Goal: Task Accomplishment & Management: Complete application form

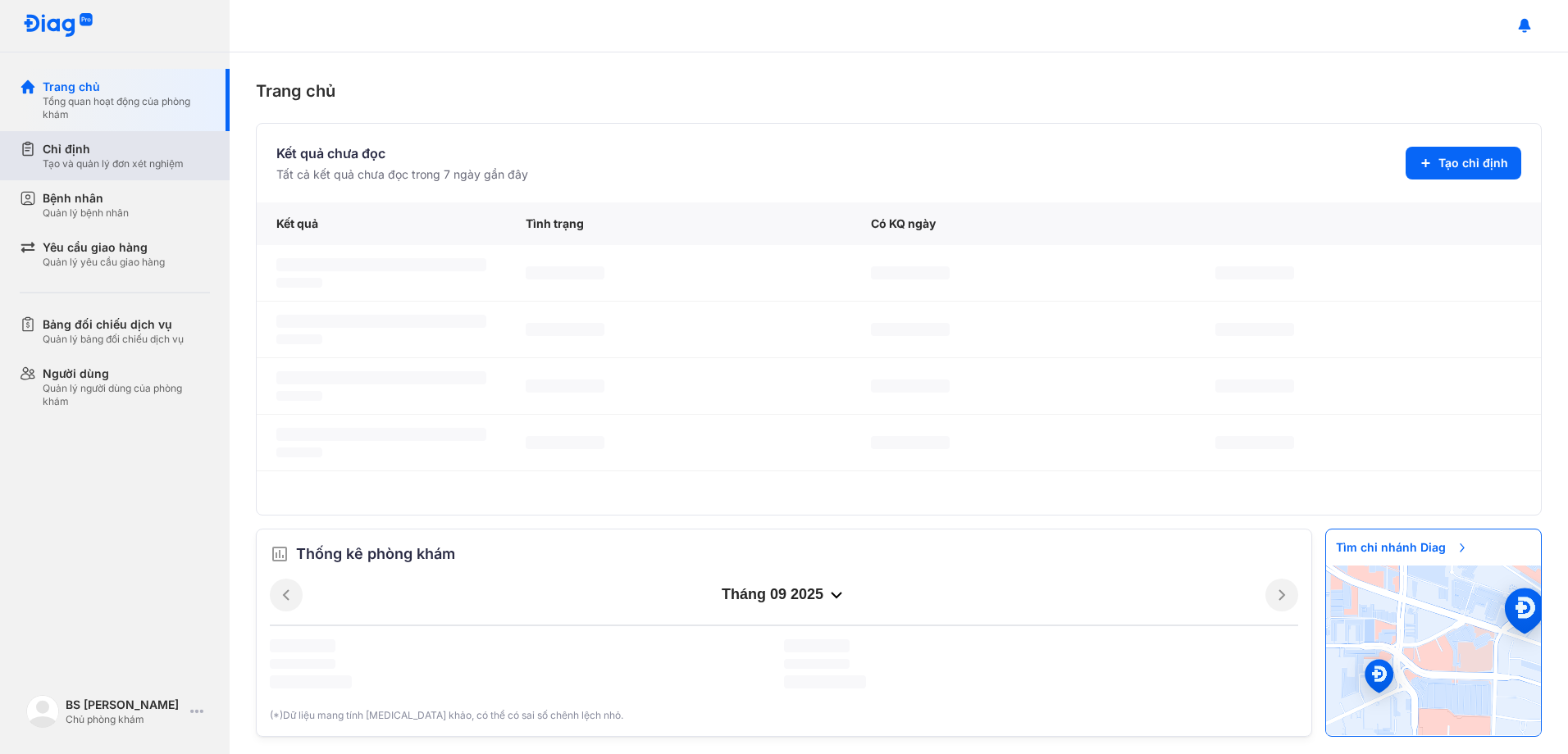
click at [116, 146] on div "Chỉ định" at bounding box center [113, 149] width 141 height 17
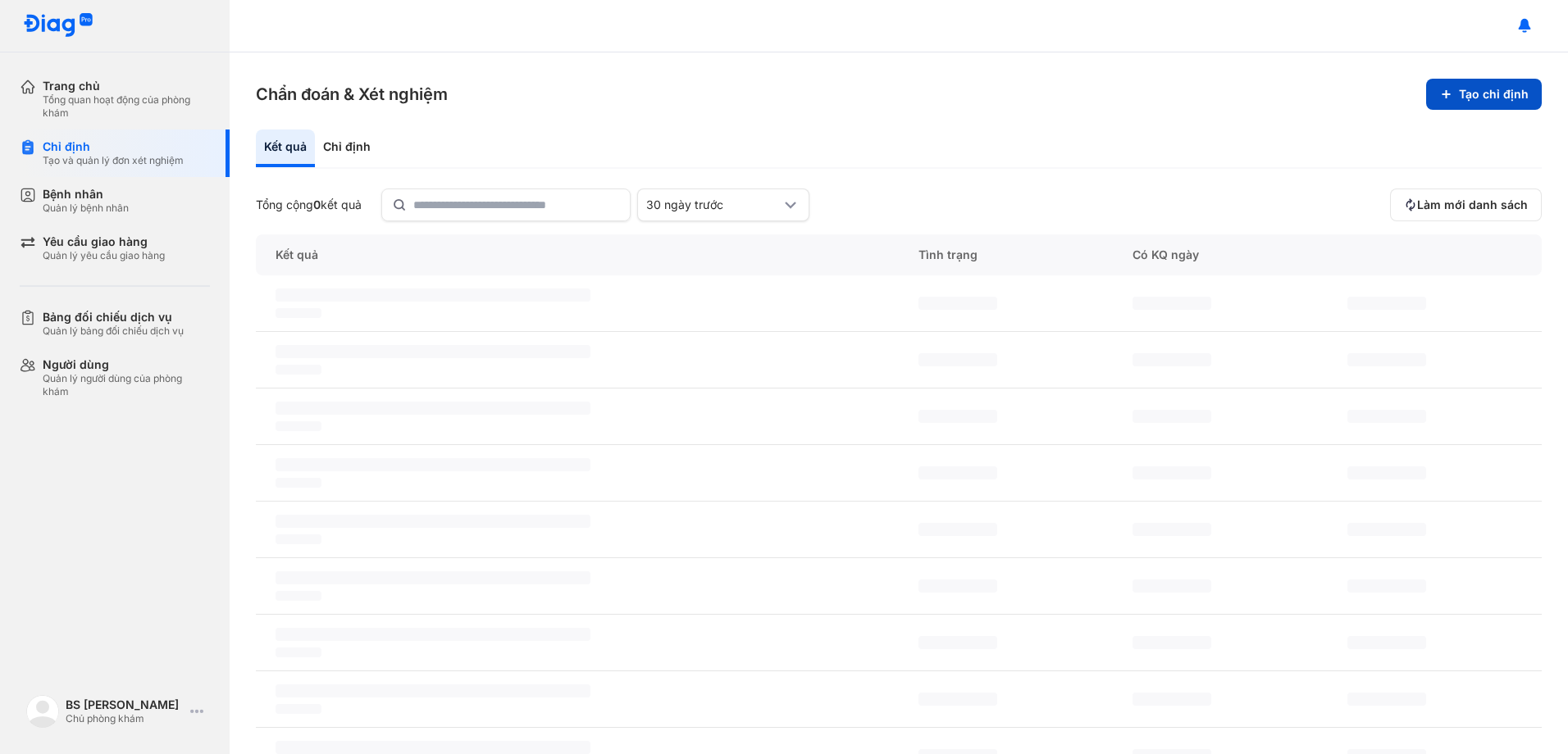
click at [1453, 97] on button "Tạo chỉ định" at bounding box center [1483, 94] width 116 height 31
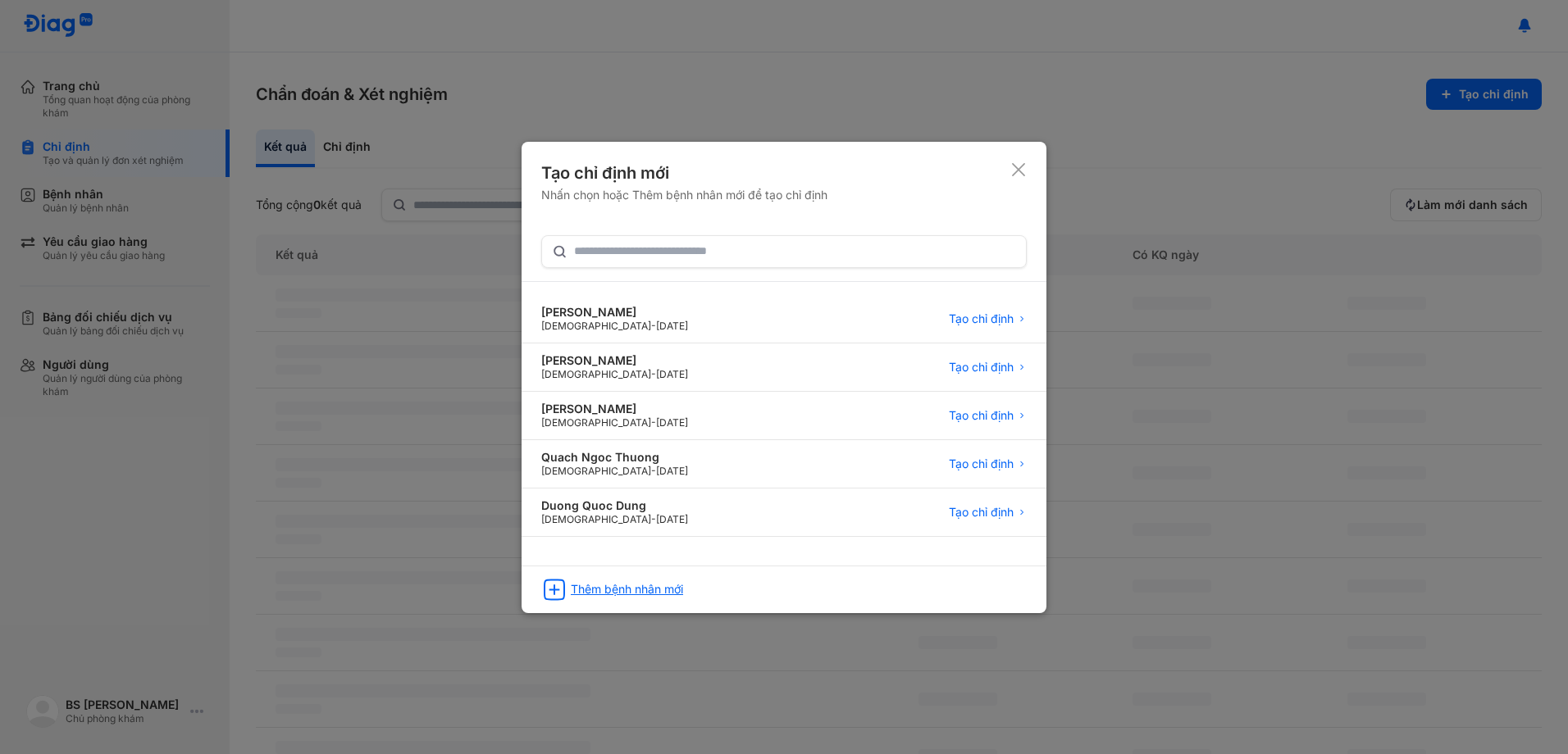
click at [625, 584] on div "Thêm bệnh nhân mới" at bounding box center [626, 589] width 112 height 15
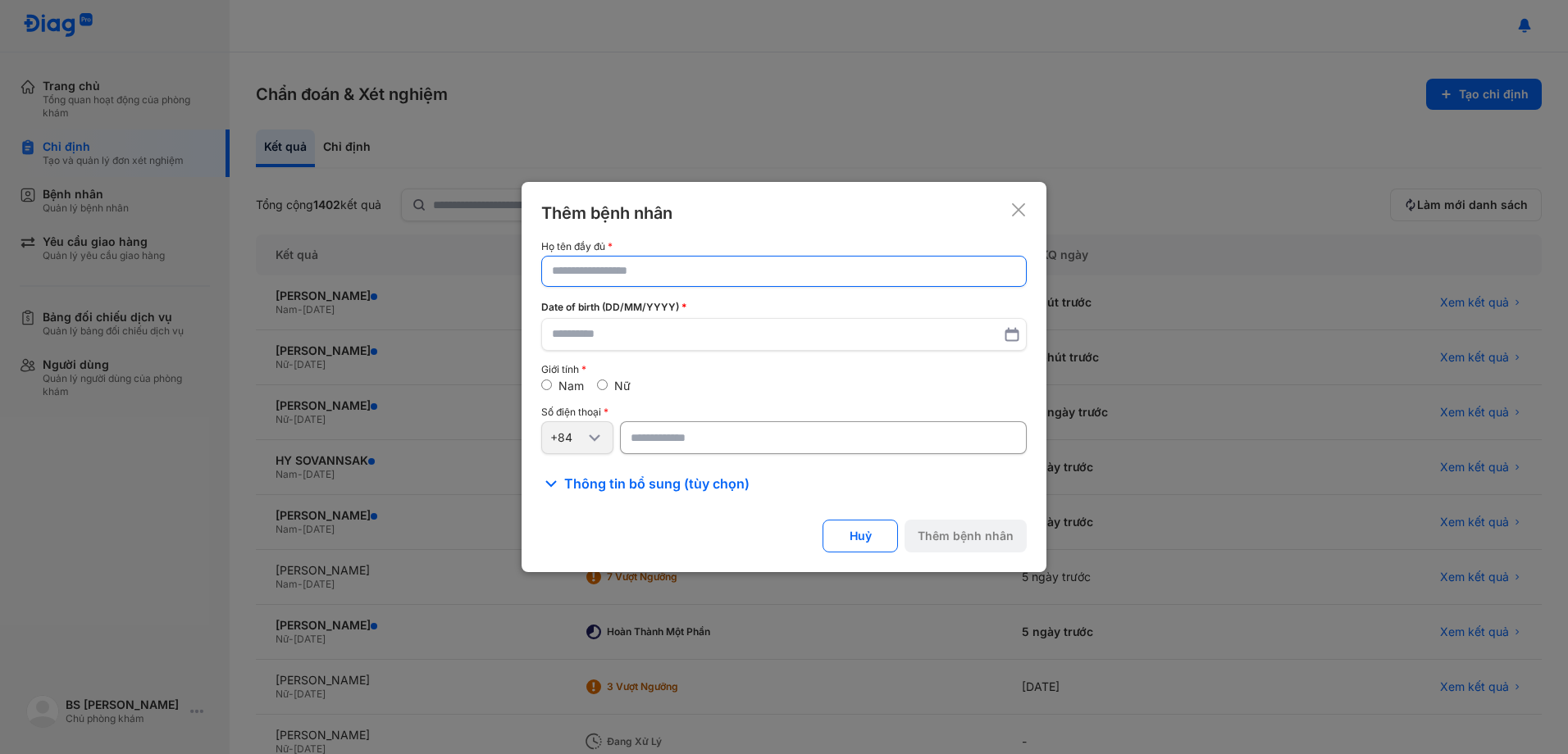
click at [639, 266] on input "text" at bounding box center [784, 271] width 464 height 30
paste input "**********"
type input "**********"
click at [617, 336] on input "text" at bounding box center [784, 336] width 464 height 30
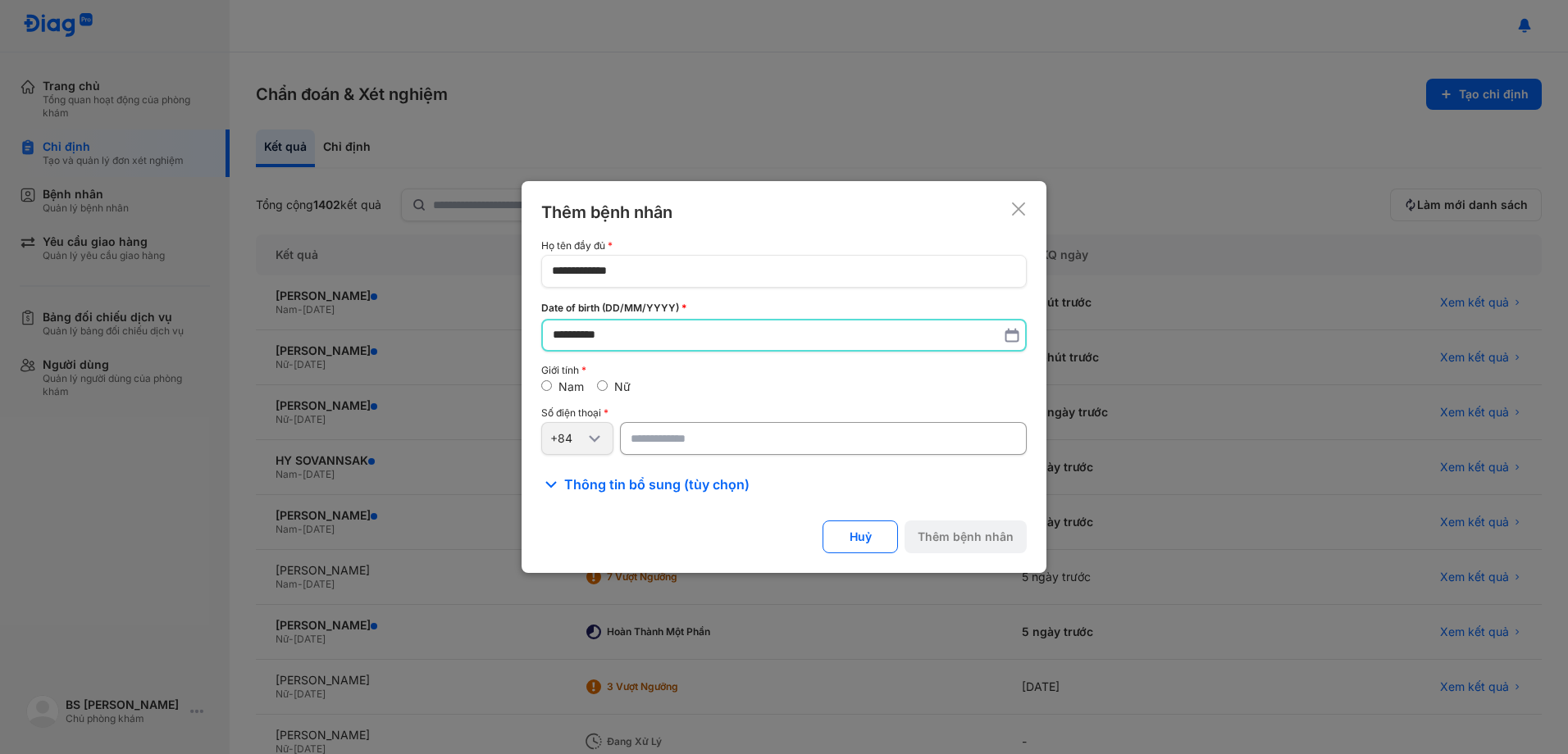
type input "**********"
click at [720, 443] on input "number" at bounding box center [823, 438] width 406 height 33
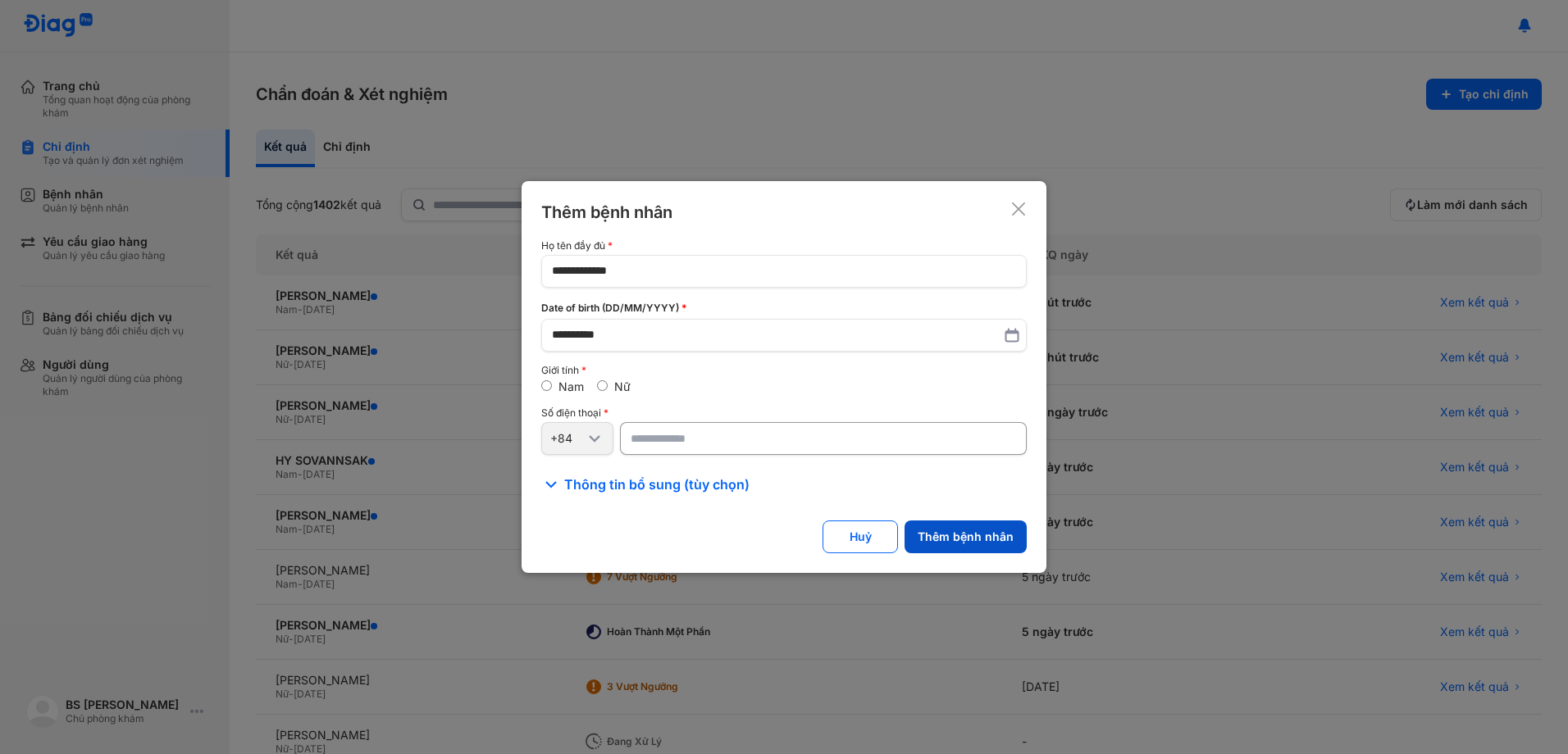
type input "*********"
click at [957, 531] on button "Thêm bệnh nhân" at bounding box center [965, 537] width 122 height 33
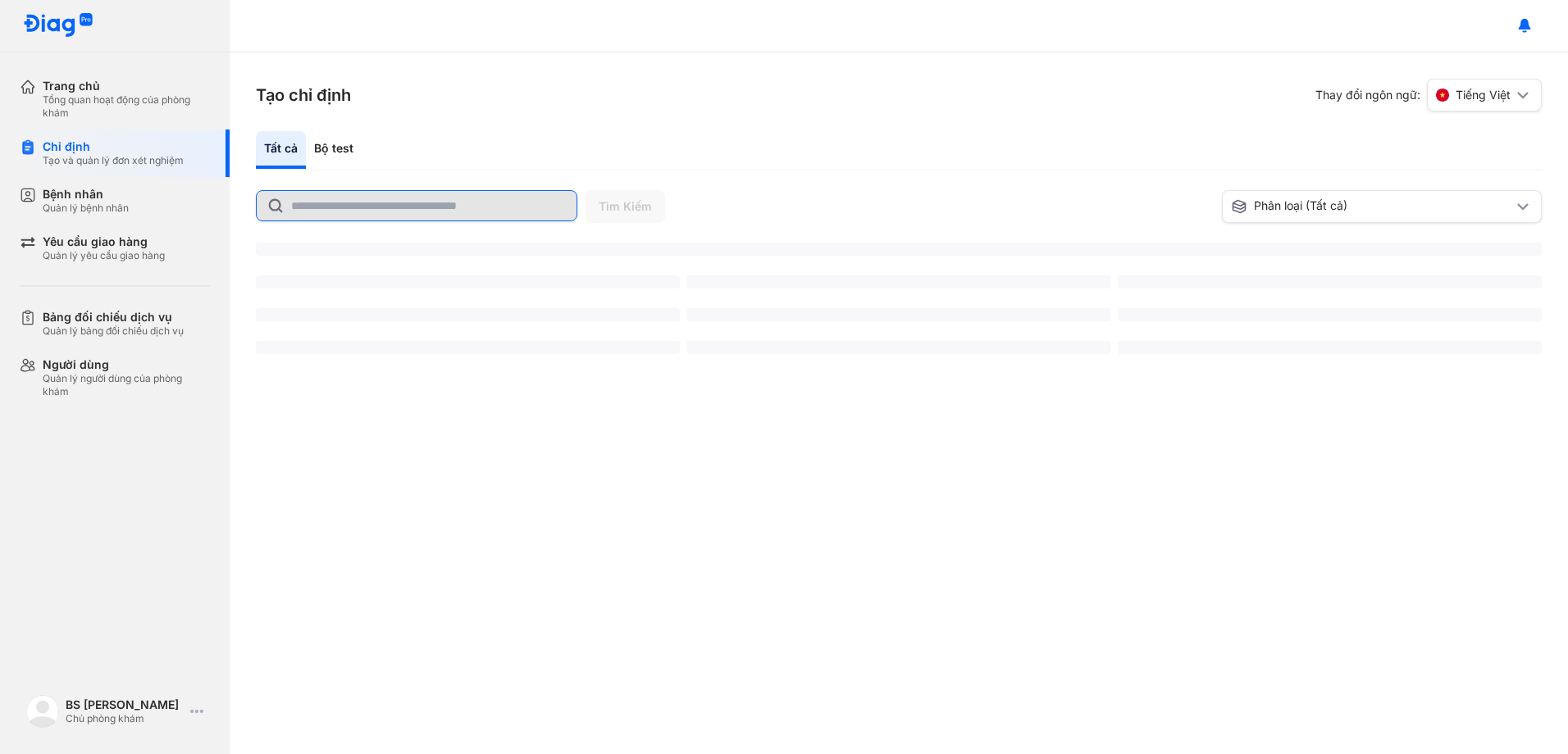
click at [331, 200] on input "text" at bounding box center [429, 206] width 276 height 30
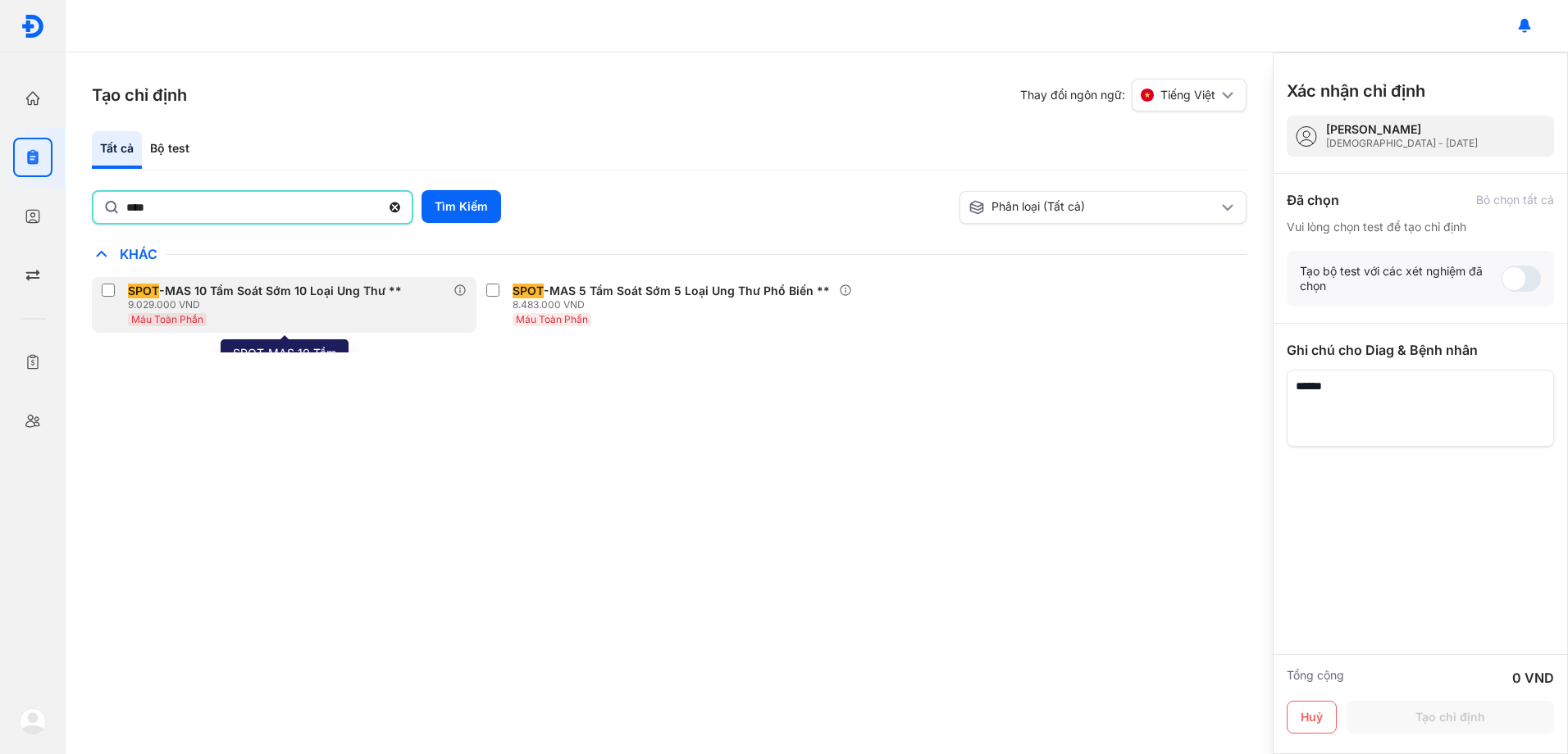
click at [102, 286] on div "SPOT -MAS 10 Tầm Soát Sớm 10 Loại Ung Thư ** 9.029.000 VND Máu Toàn Phần" at bounding box center [283, 305] width 385 height 56
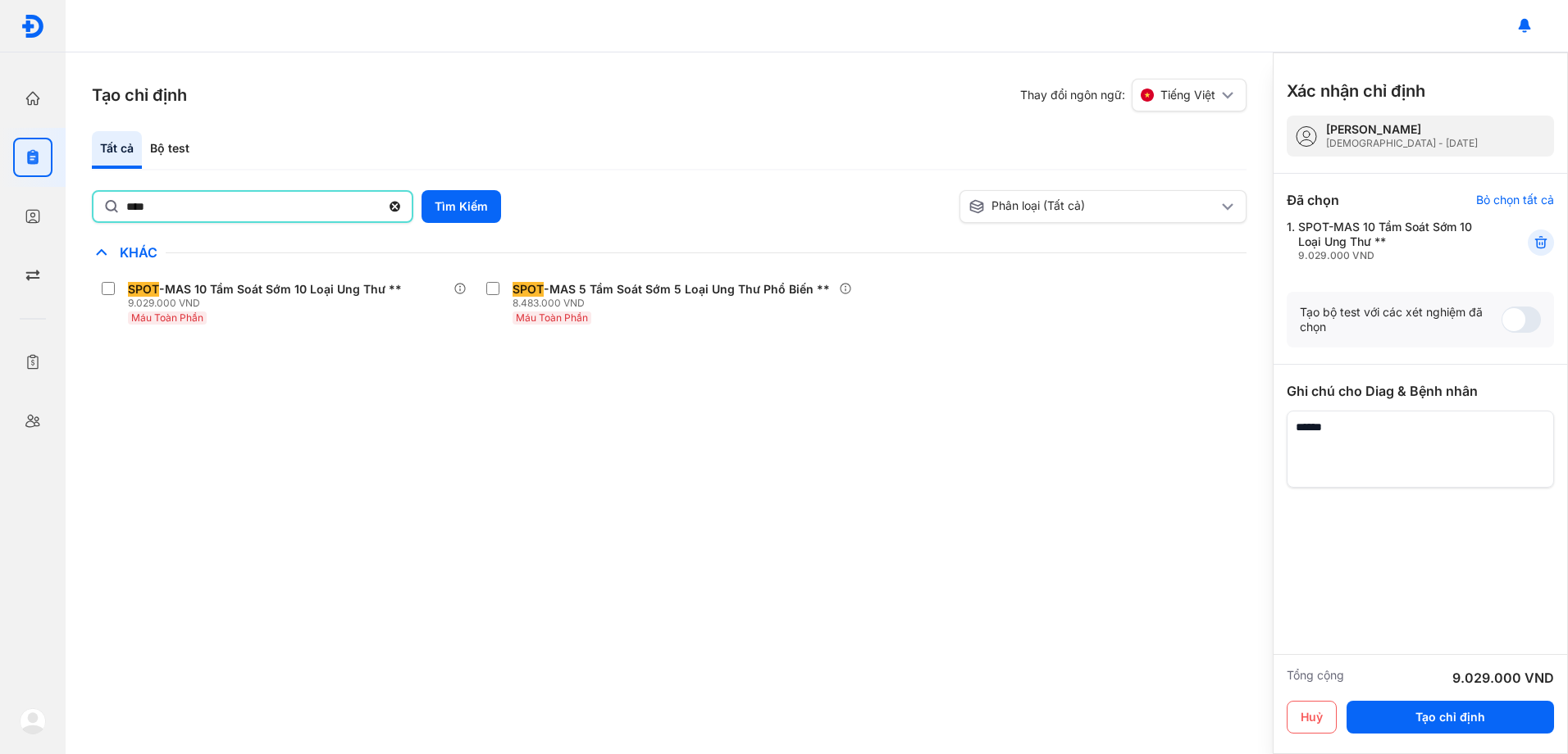
drag, startPoint x: -3, startPoint y: 210, endPoint x: 0, endPoint y: 173, distance: 37.1
click at [0, 187] on html "Trang chủ Tổng quan hoạt động của phòng khám Chỉ định Tạo và quản lý đơn xét ng…" at bounding box center [784, 377] width 1568 height 754
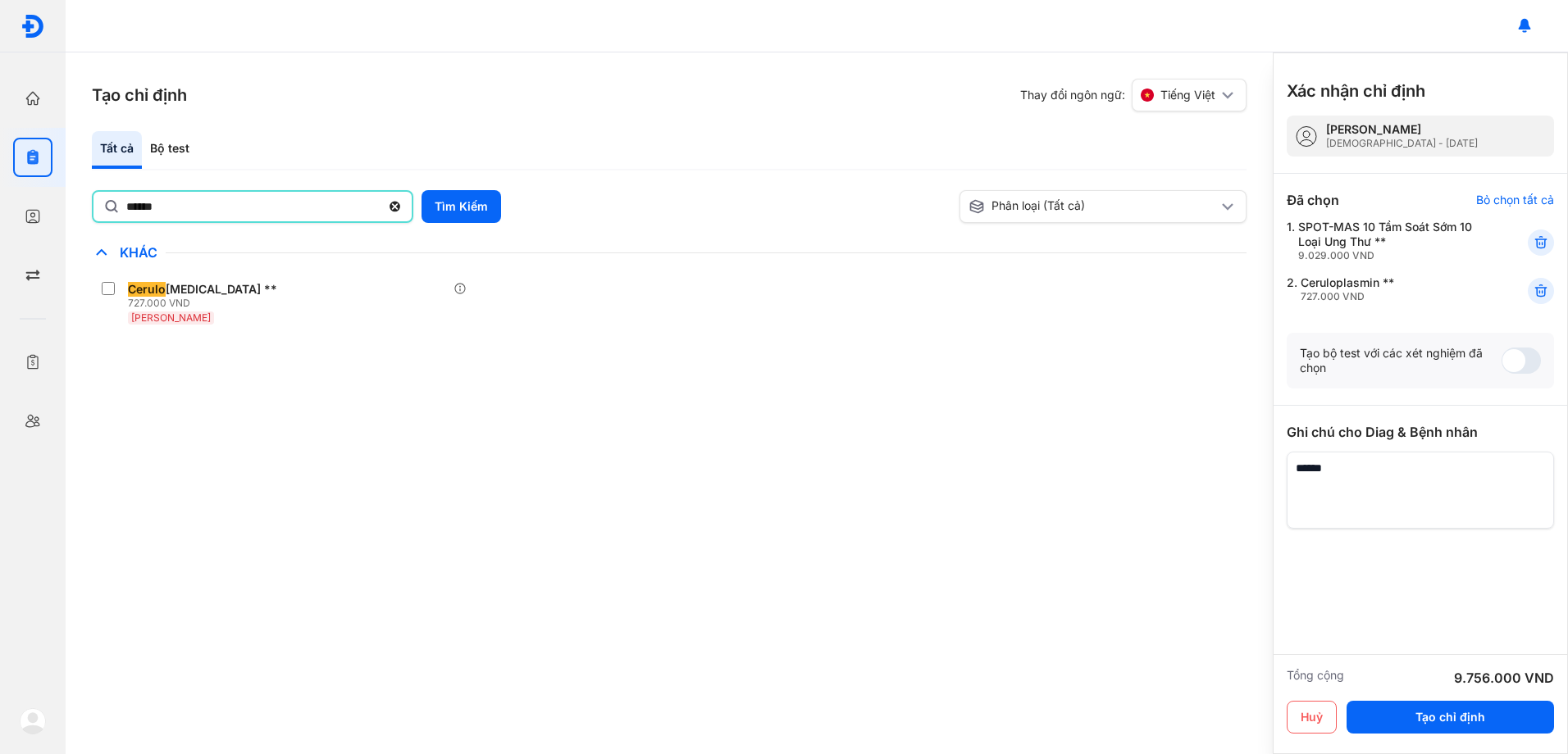
drag, startPoint x: 8, startPoint y: 202, endPoint x: -3, endPoint y: 202, distance: 11.0
click at [0, 202] on html "Trang chủ Tổng quan hoạt động của phòng khám Chỉ định Tạo và quản lý đơn xét ng…" at bounding box center [784, 377] width 1568 height 754
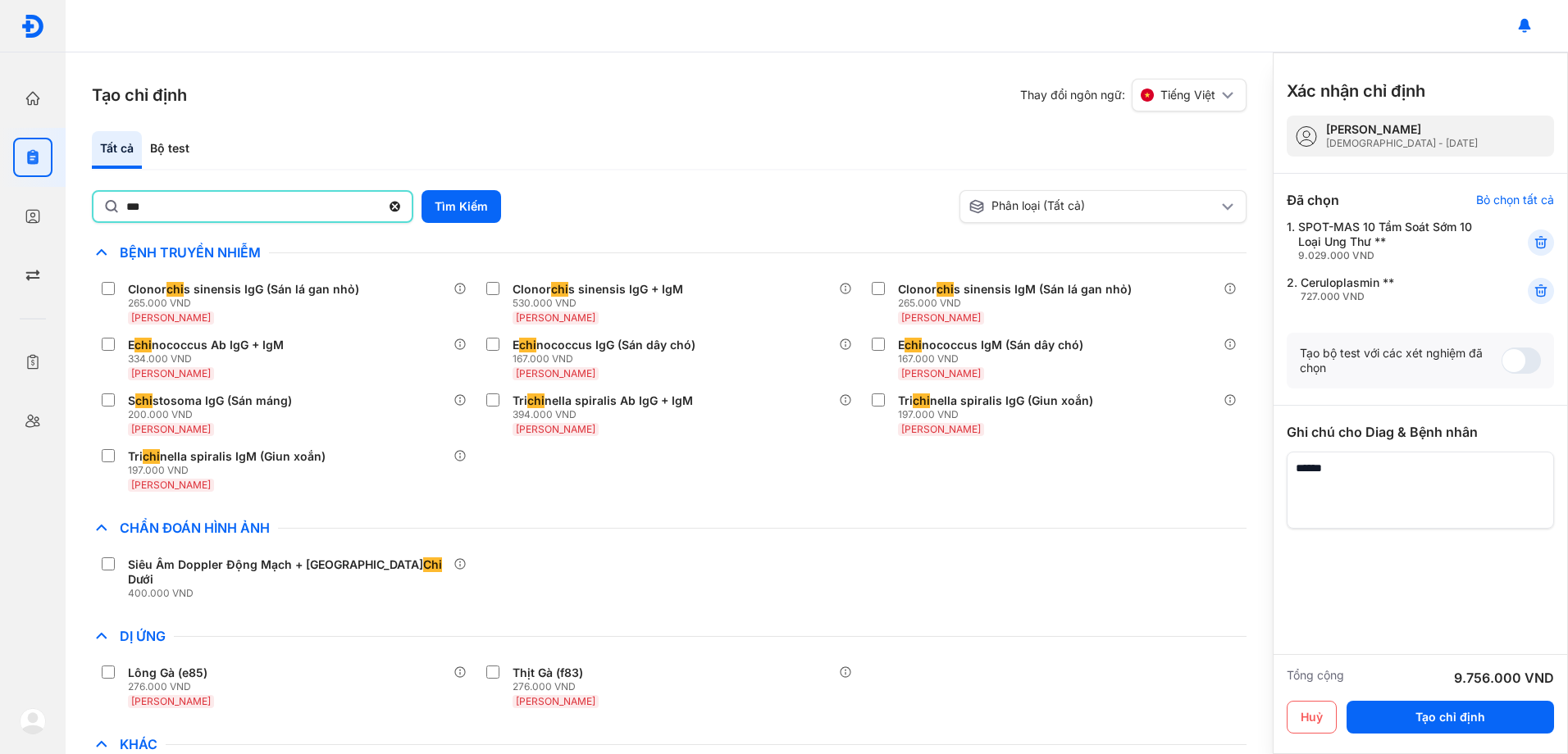
type input "***"
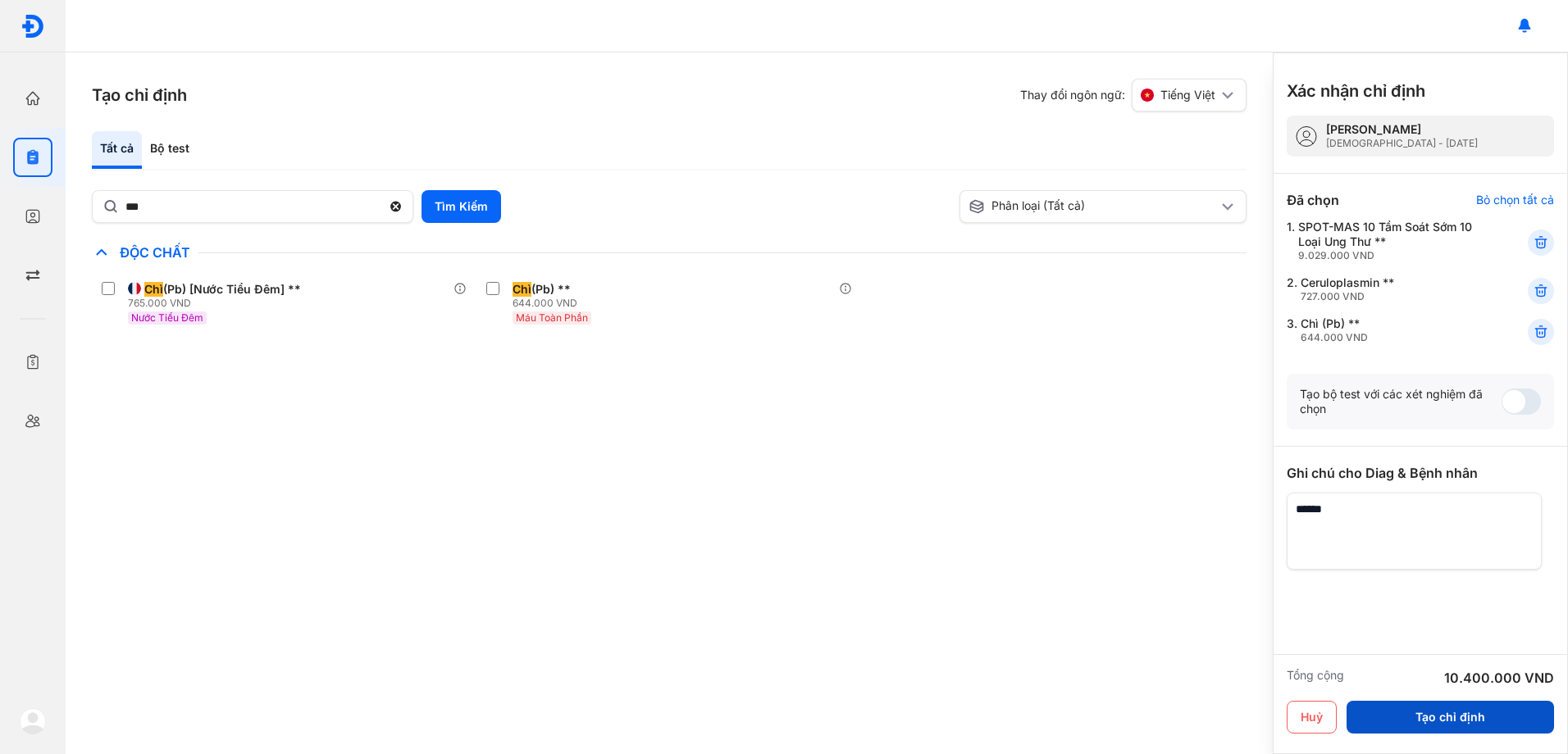
click at [1506, 717] on button "Tạo chỉ định" at bounding box center [1450, 717] width 208 height 33
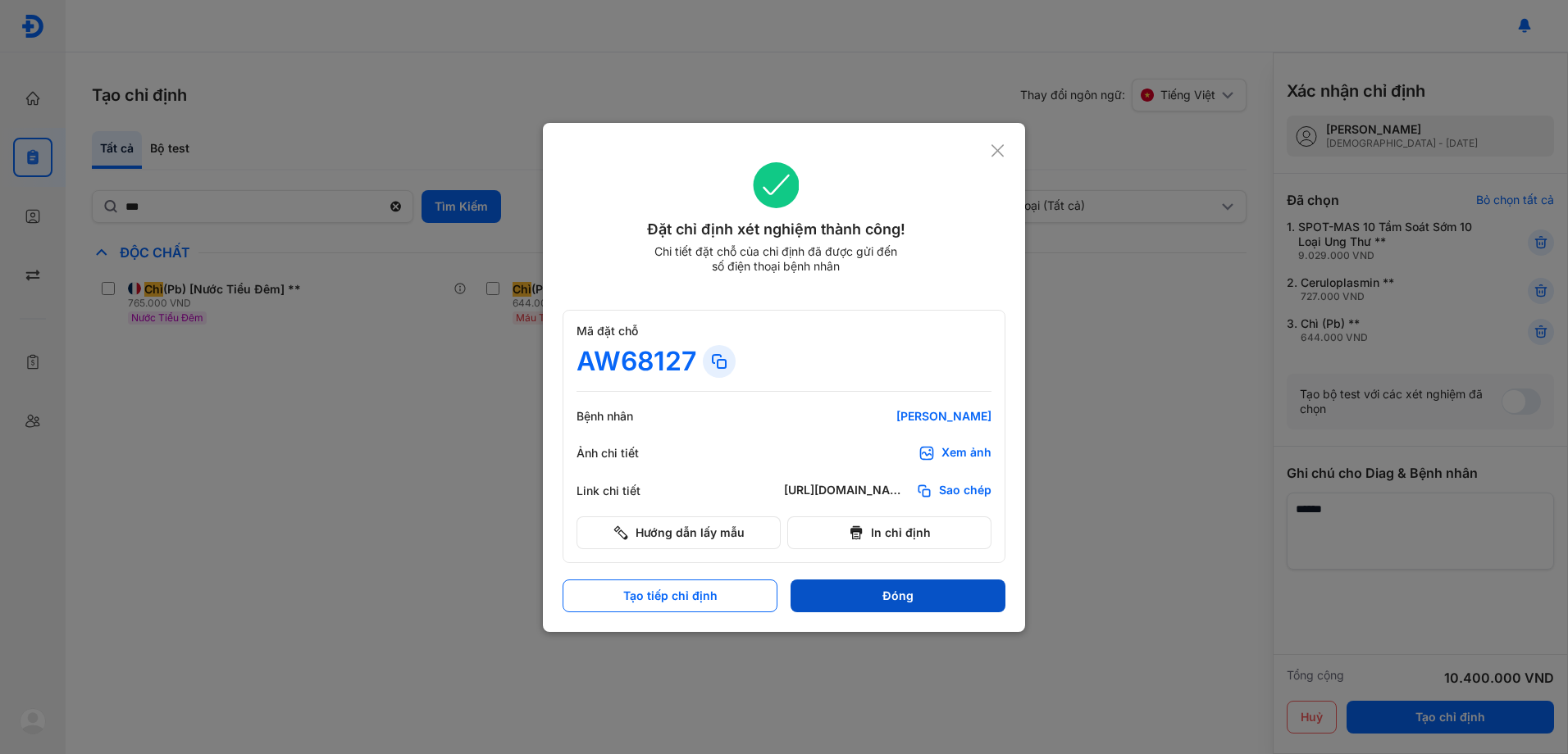
click at [956, 587] on button "Đóng" at bounding box center [898, 596] width 215 height 33
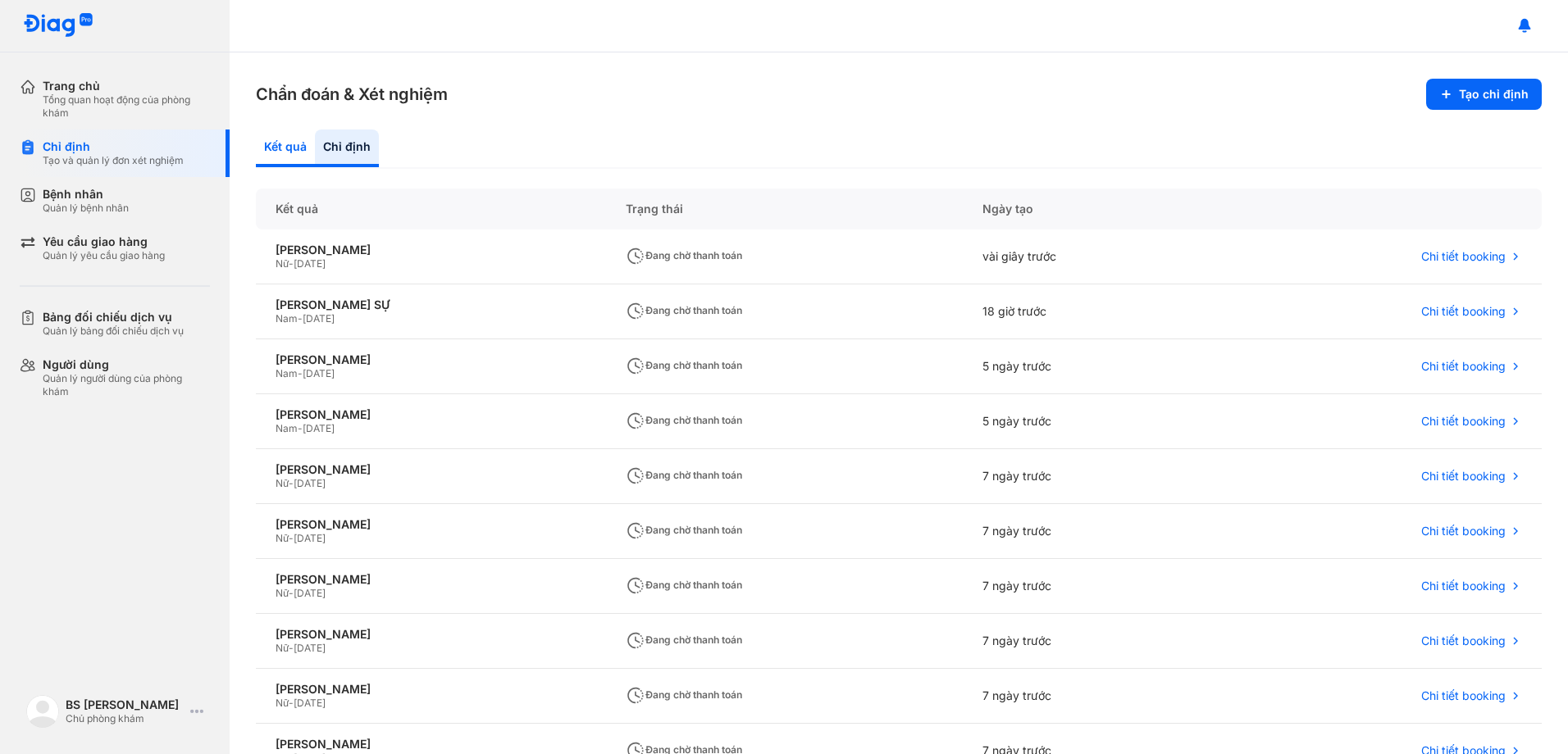
click at [270, 150] on div "Kết quả" at bounding box center [285, 148] width 59 height 37
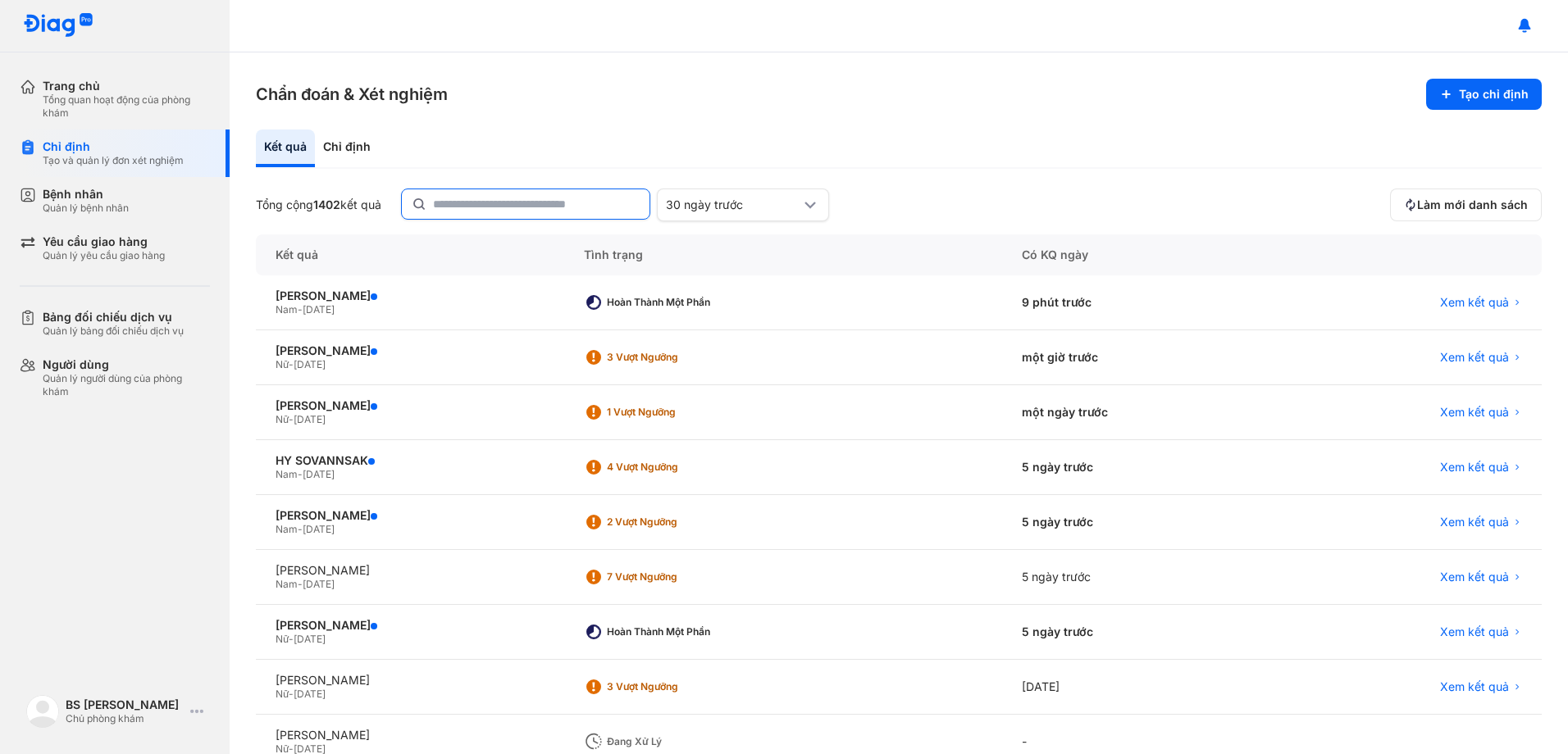
click at [489, 202] on input "text" at bounding box center [536, 204] width 207 height 30
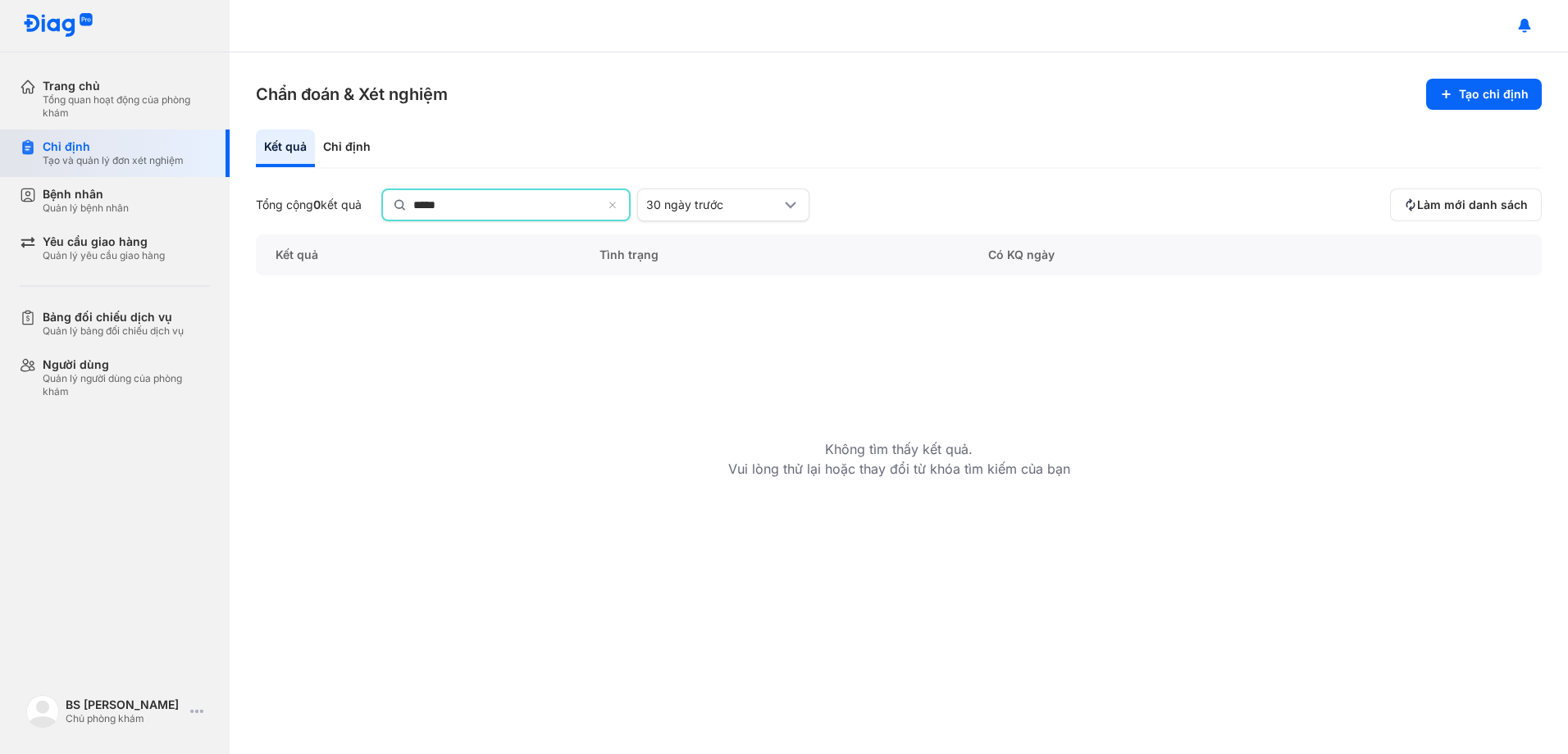
drag, startPoint x: 480, startPoint y: 213, endPoint x: 0, endPoint y: 175, distance: 481.5
click at [0, 176] on html "Trang chủ Tổng quan hoạt động của phòng khám Chỉ định Tạo và quản lý đơn xét ng…" at bounding box center [784, 377] width 1568 height 754
type input "***"
click at [109, 144] on div "Chỉ định" at bounding box center [113, 146] width 141 height 15
click at [361, 145] on div "Chỉ định" at bounding box center [346, 148] width 64 height 37
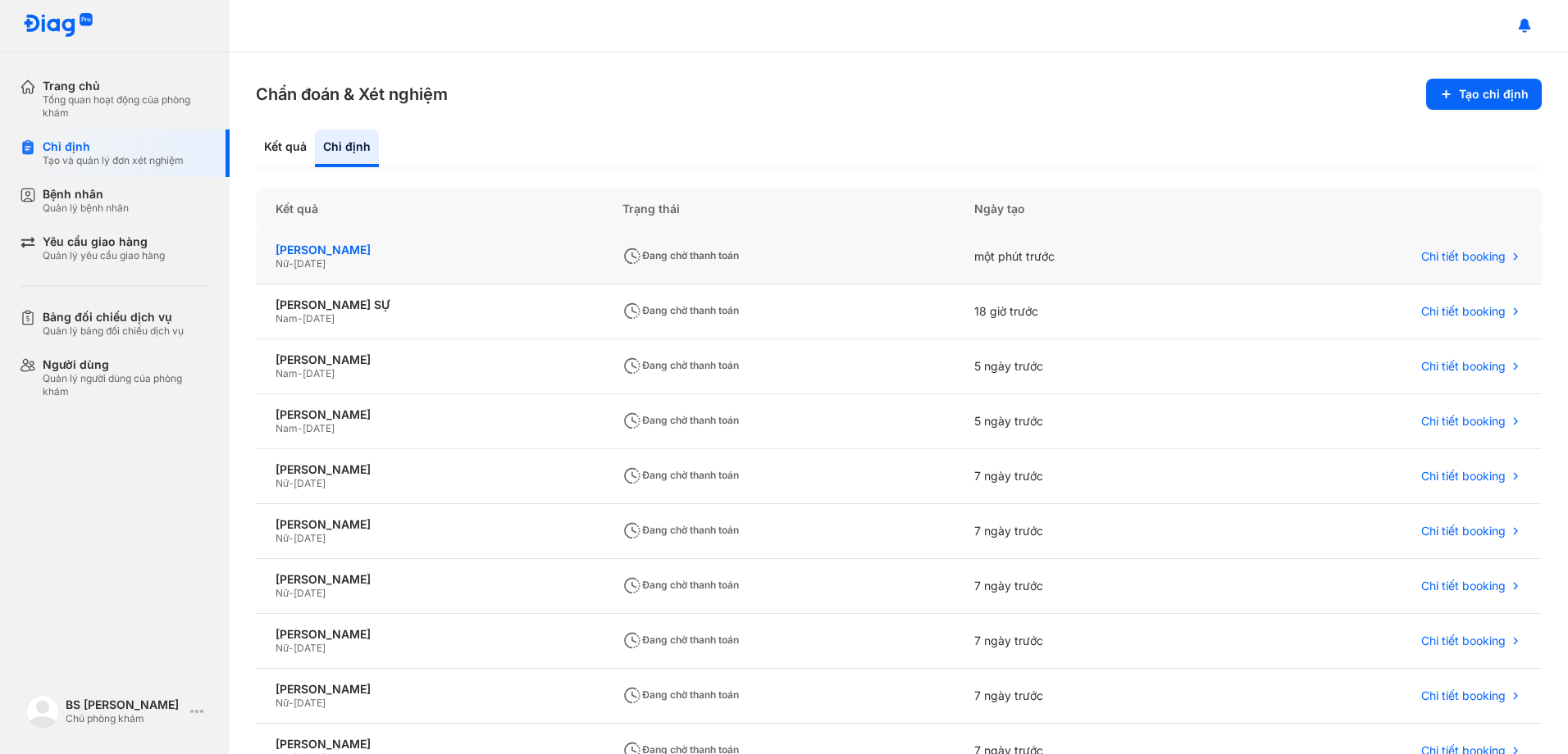
click at [331, 248] on div "[PERSON_NAME]" at bounding box center [429, 249] width 308 height 15
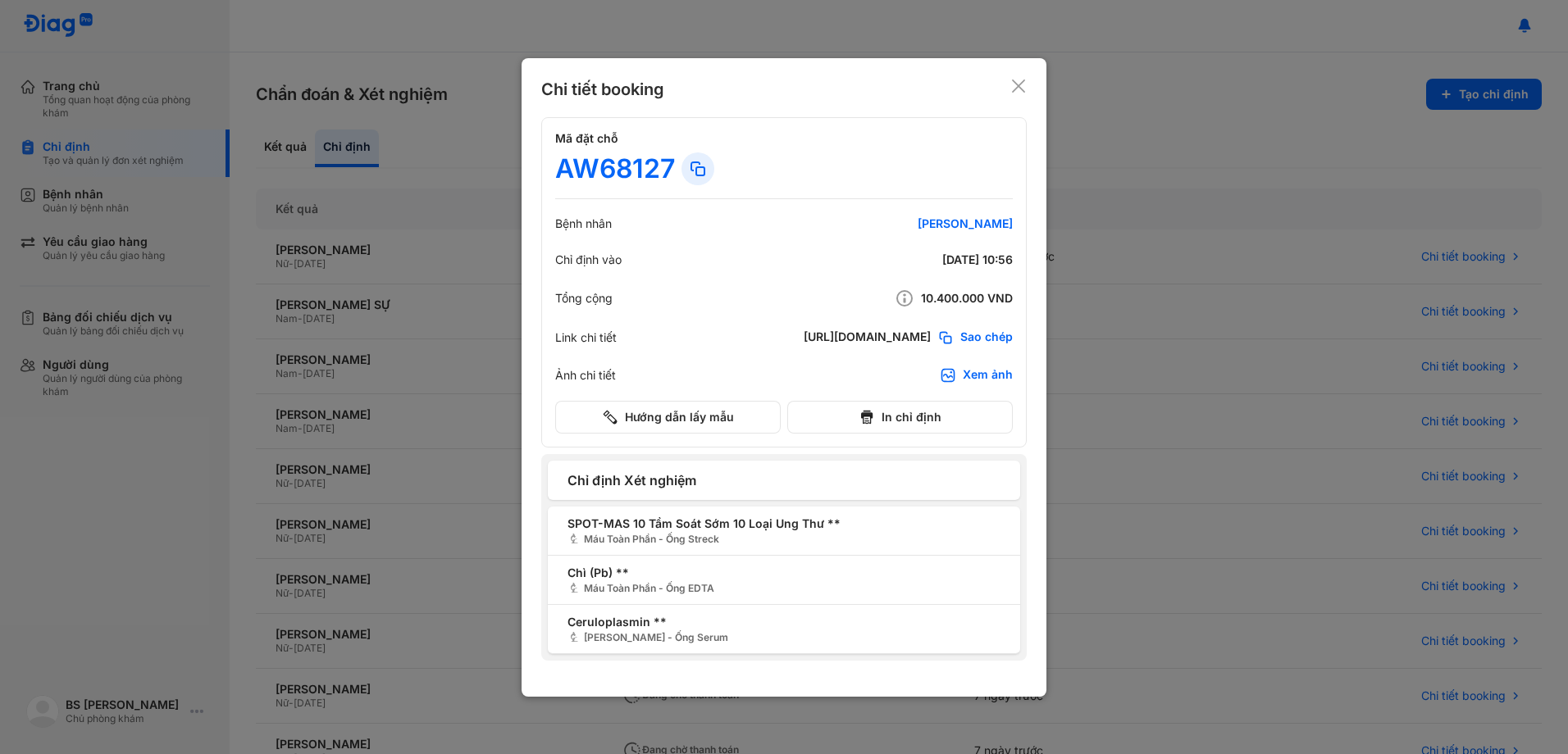
click at [1012, 81] on icon at bounding box center [1019, 85] width 17 height 17
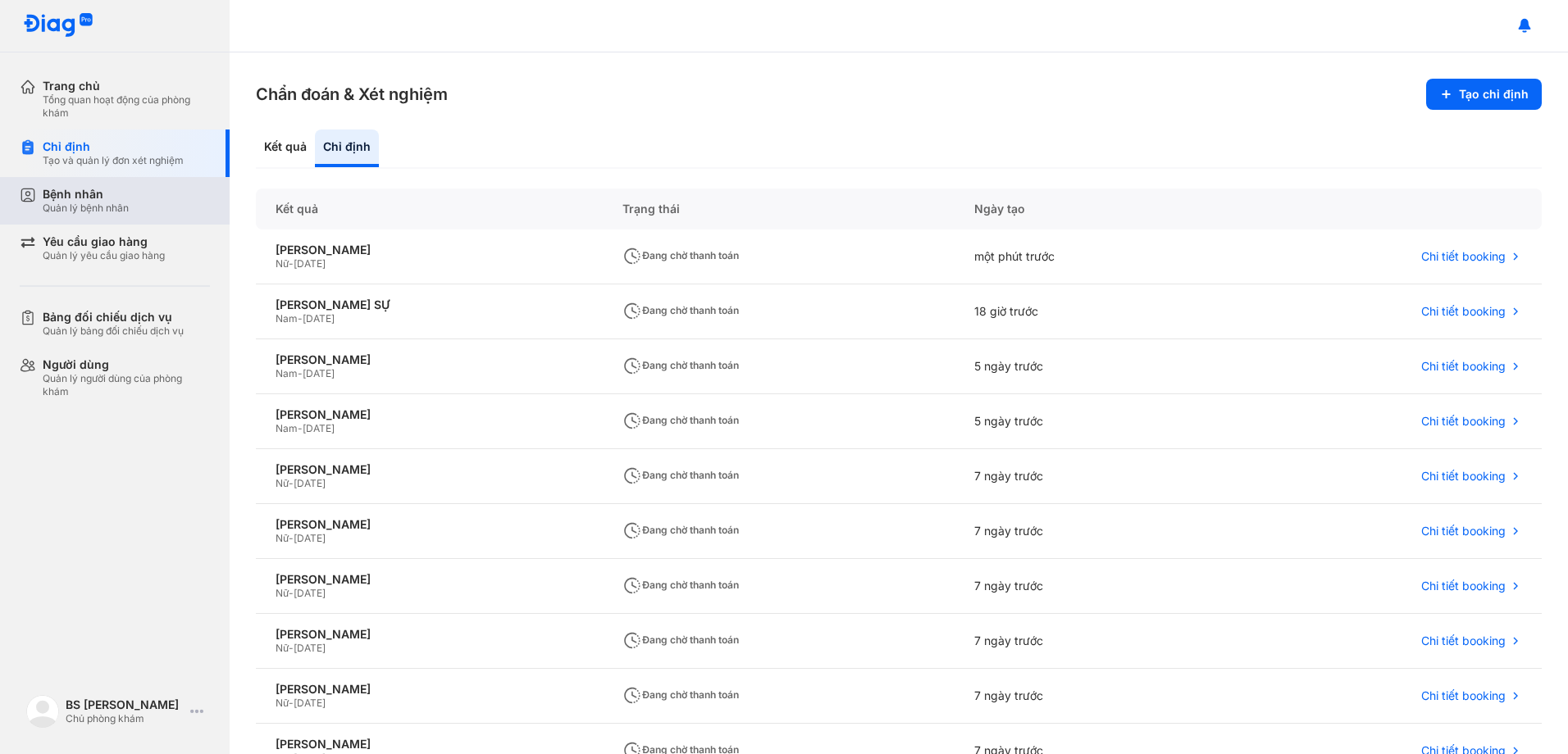
click at [89, 205] on div "Quản lý bệnh nhân" at bounding box center [85, 207] width 86 height 13
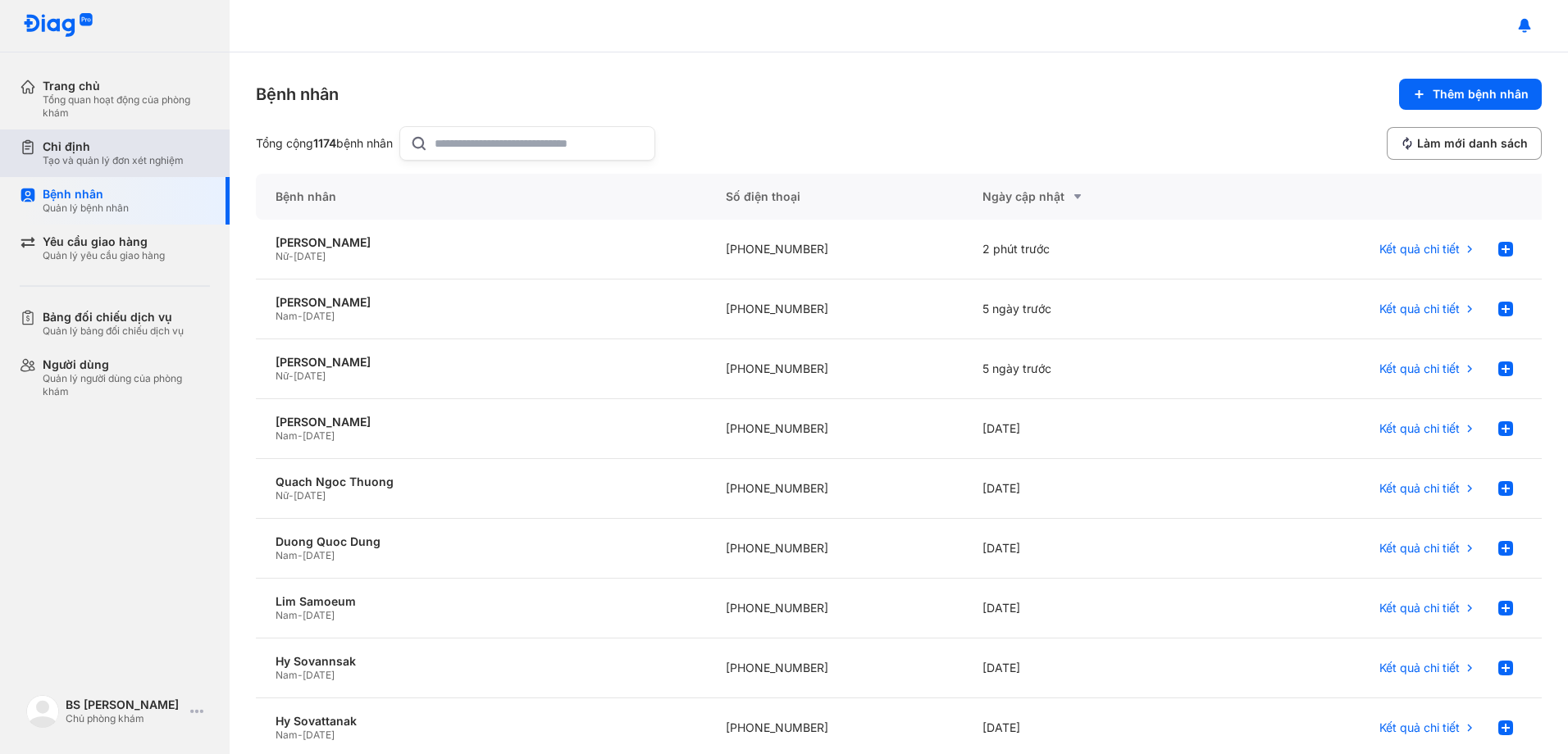
click at [98, 149] on div "Chỉ định" at bounding box center [113, 146] width 141 height 15
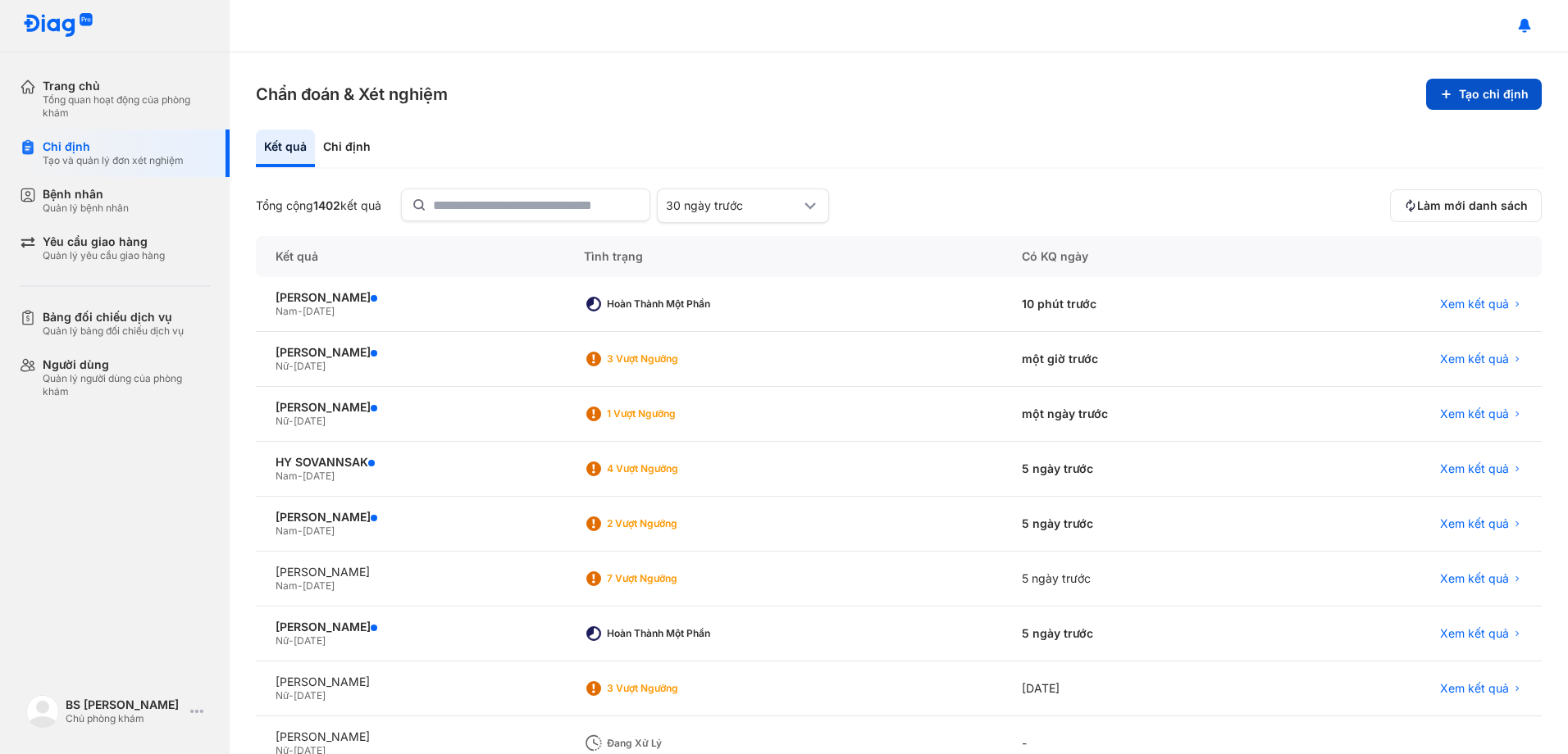
click at [1450, 95] on button "Tạo chỉ định" at bounding box center [1483, 94] width 116 height 31
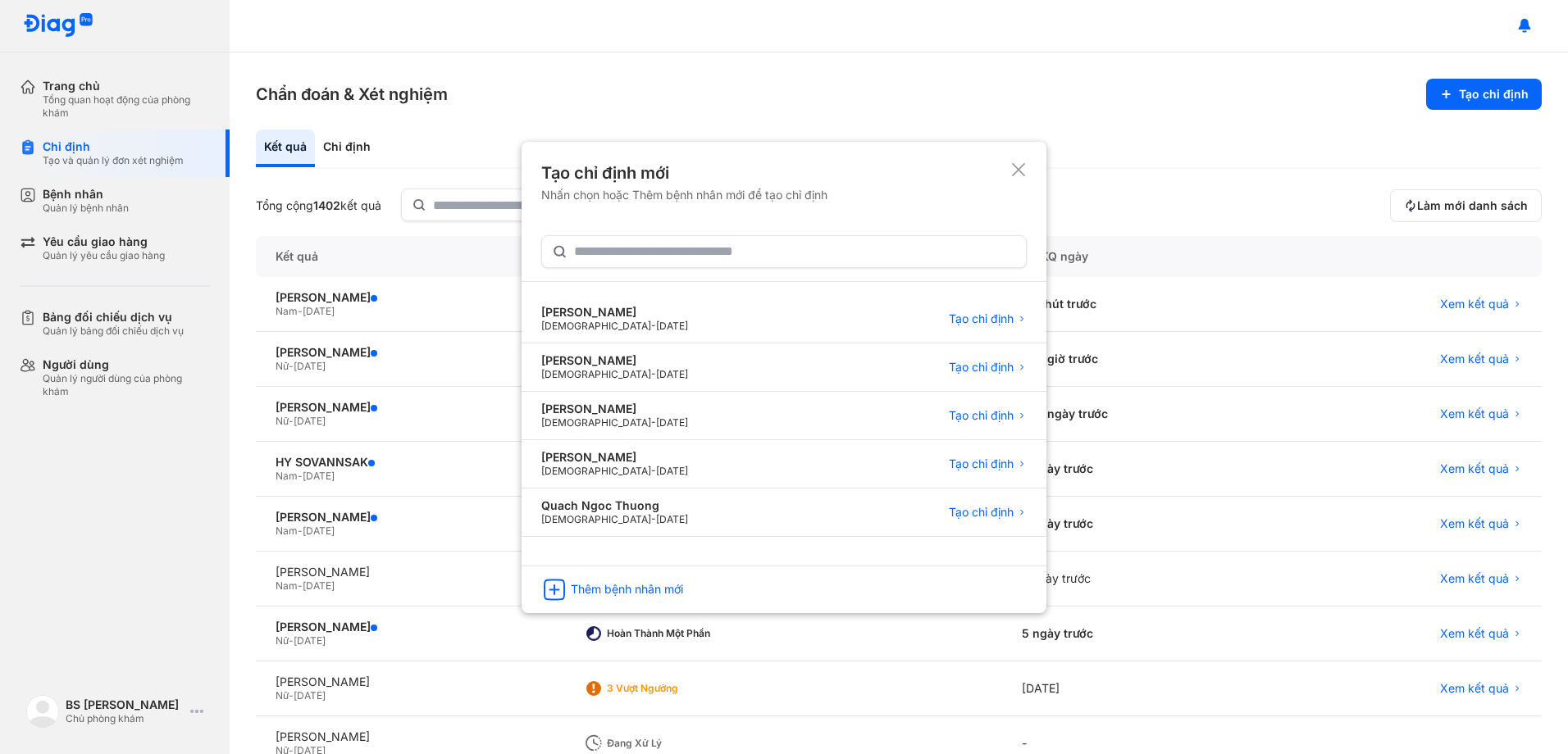
drag, startPoint x: 986, startPoint y: 319, endPoint x: 515, endPoint y: 320, distance: 471.0
click at [985, 318] on span "Tạo chỉ định" at bounding box center [981, 318] width 65 height 15
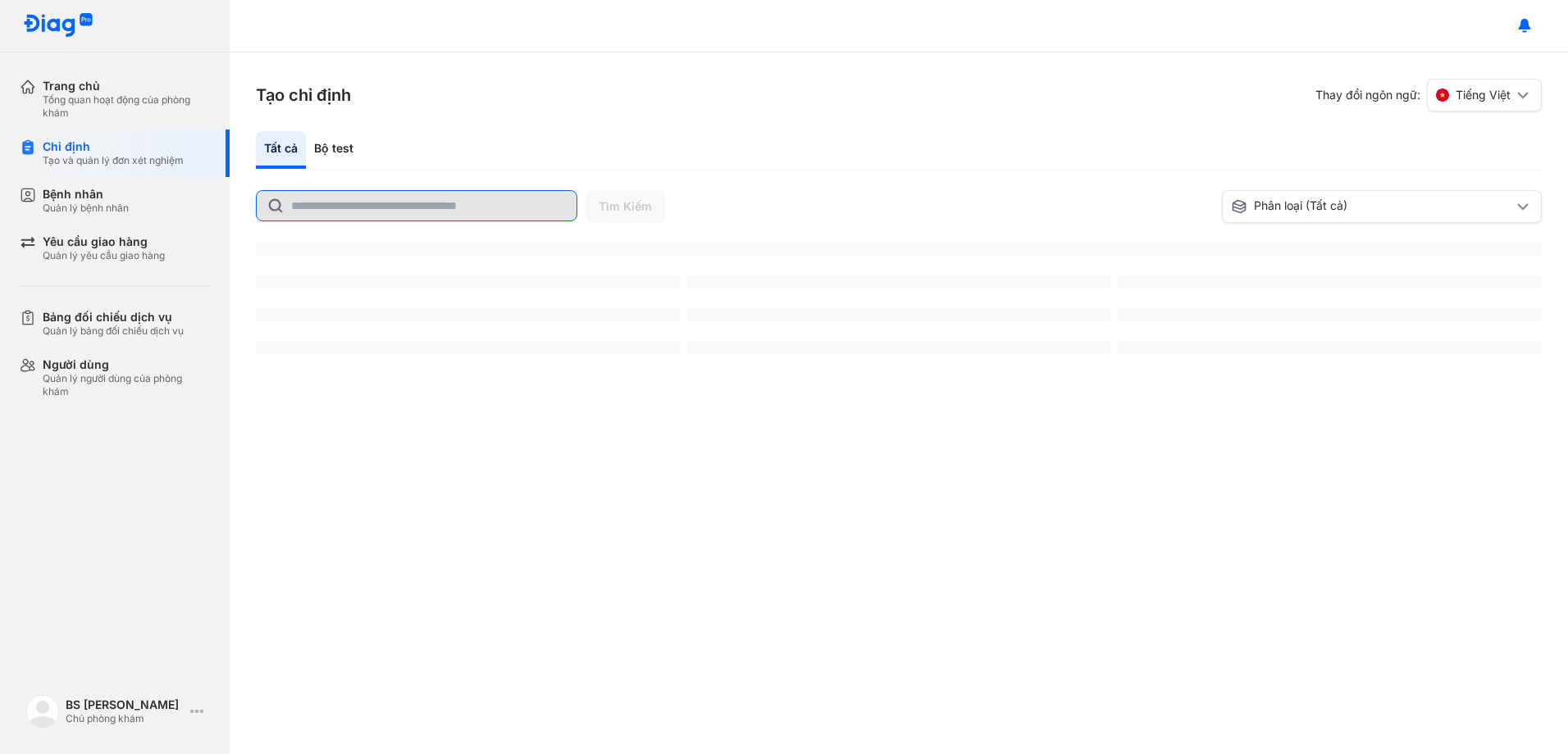
click at [361, 209] on input "text" at bounding box center [429, 206] width 276 height 30
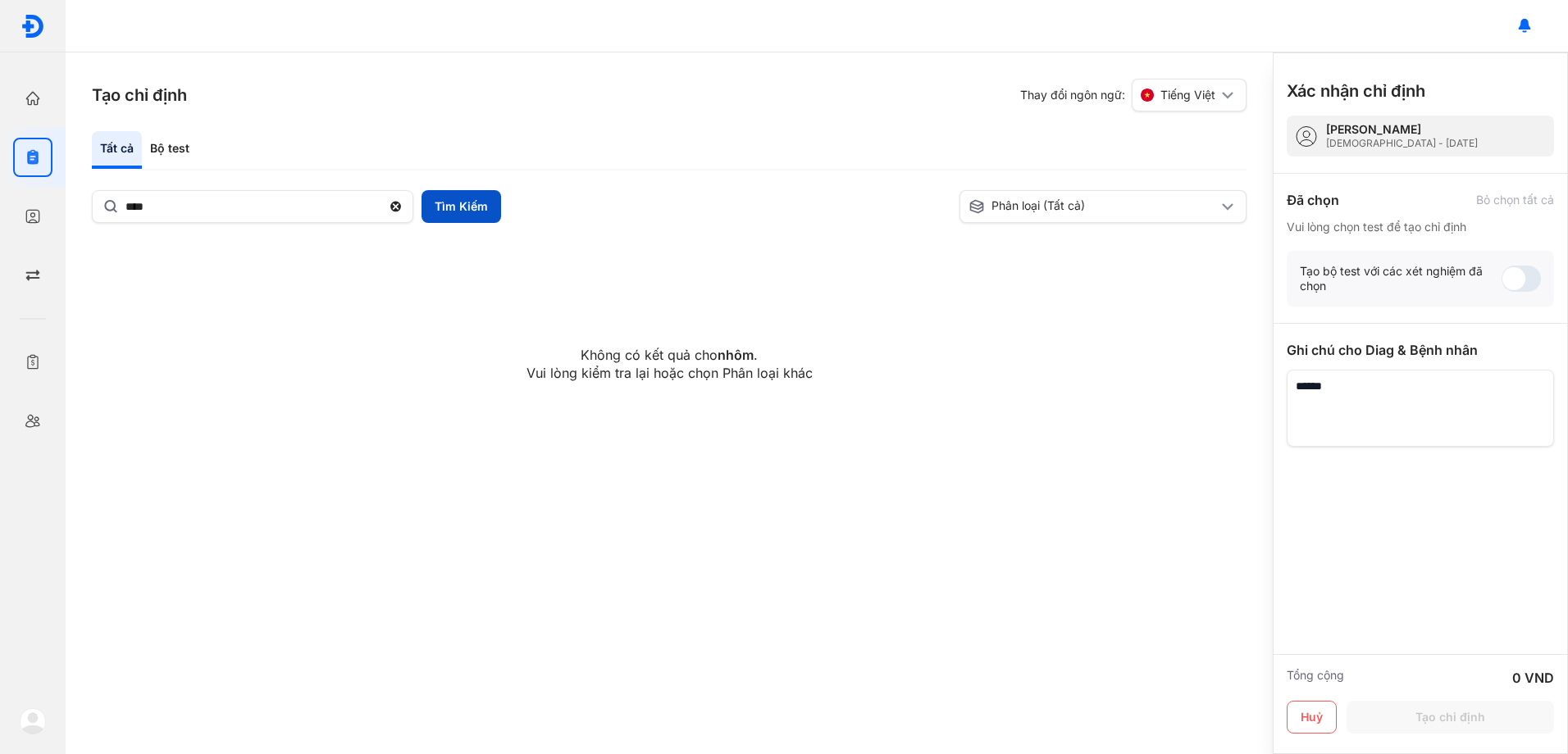
drag, startPoint x: 460, startPoint y: 205, endPoint x: 447, endPoint y: 214, distance: 15.8
click at [460, 206] on button "Tìm Kiếm" at bounding box center [460, 207] width 79 height 33
click at [177, 153] on div "Bộ test" at bounding box center [170, 149] width 56 height 37
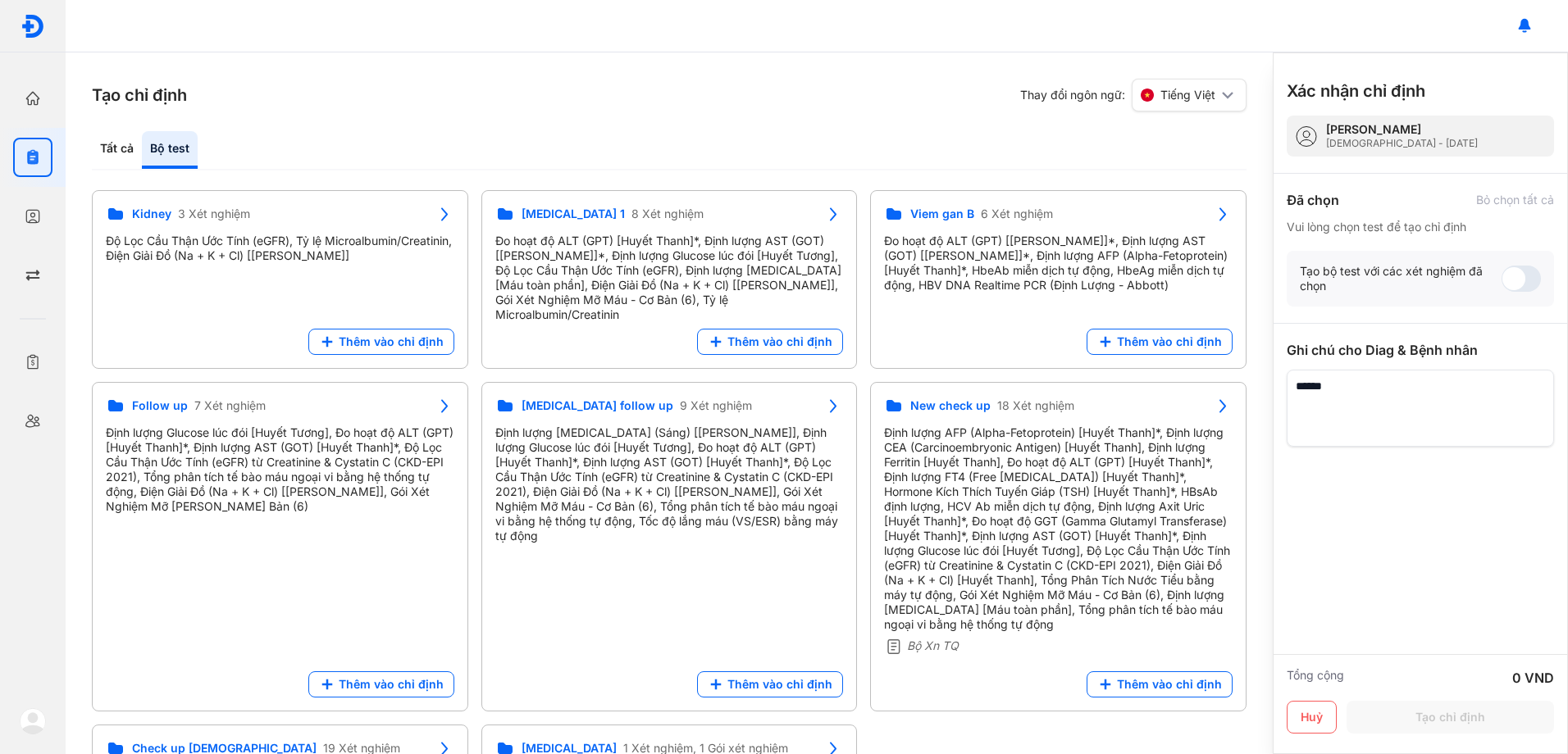
drag, startPoint x: 115, startPoint y: 146, endPoint x: 137, endPoint y: 174, distance: 35.6
click at [122, 147] on div "Tất cả" at bounding box center [116, 149] width 50 height 37
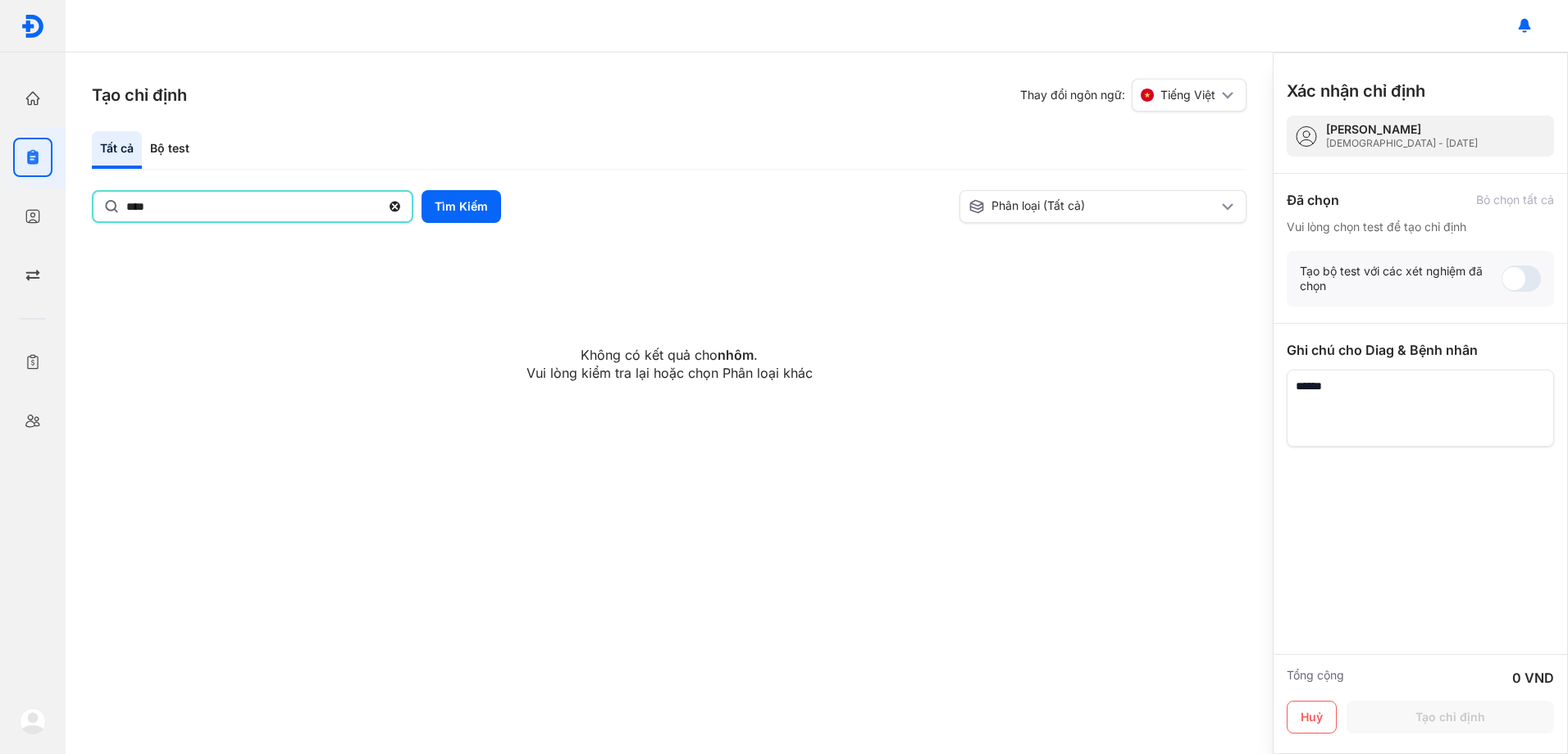
drag, startPoint x: 171, startPoint y: 207, endPoint x: -3, endPoint y: 201, distance: 174.1
click at [0, 201] on html "Trang chủ Tổng quan hoạt động của phòng khám Chỉ định Tạo và quản lý đơn xét ng…" at bounding box center [784, 377] width 1568 height 754
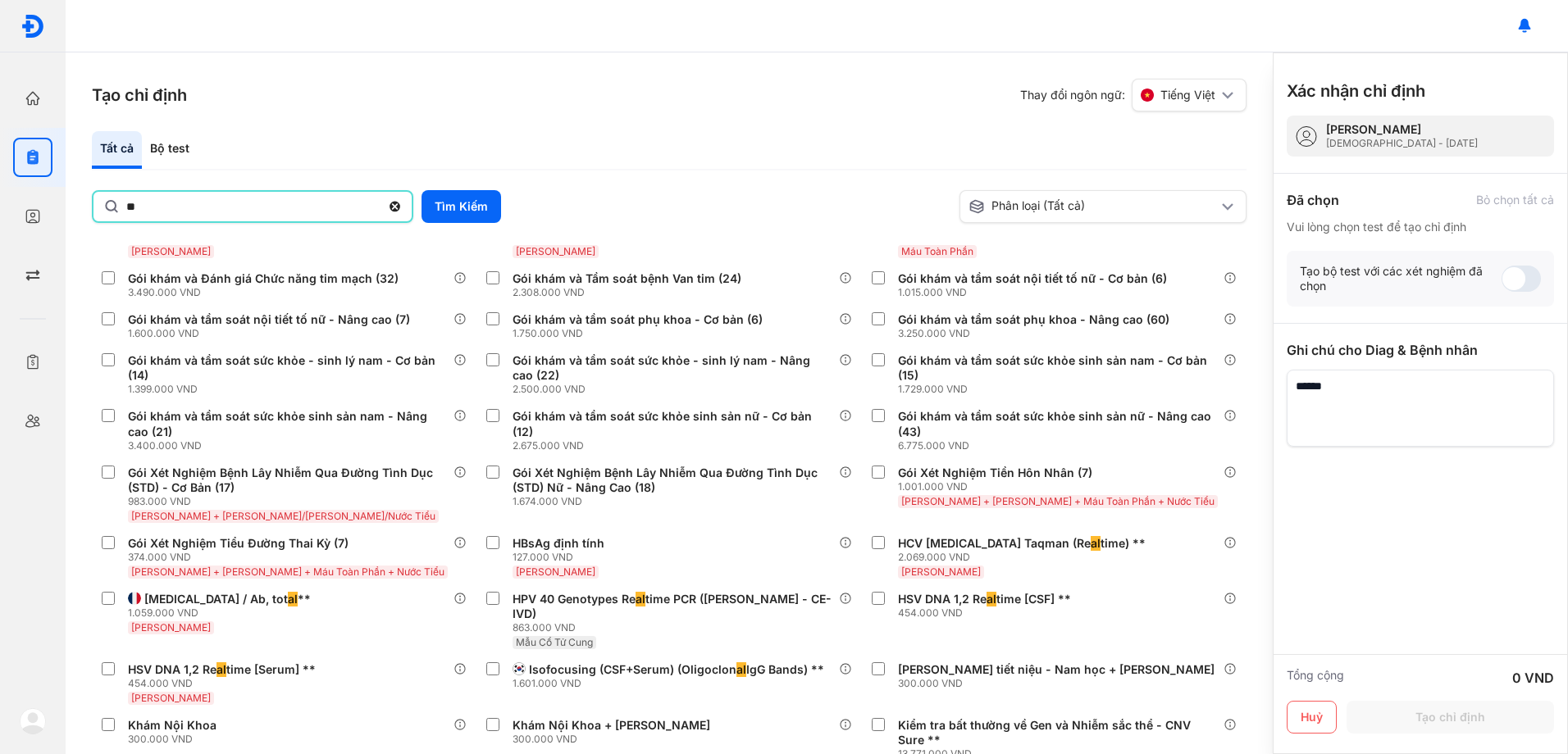
scroll to position [3935, 0]
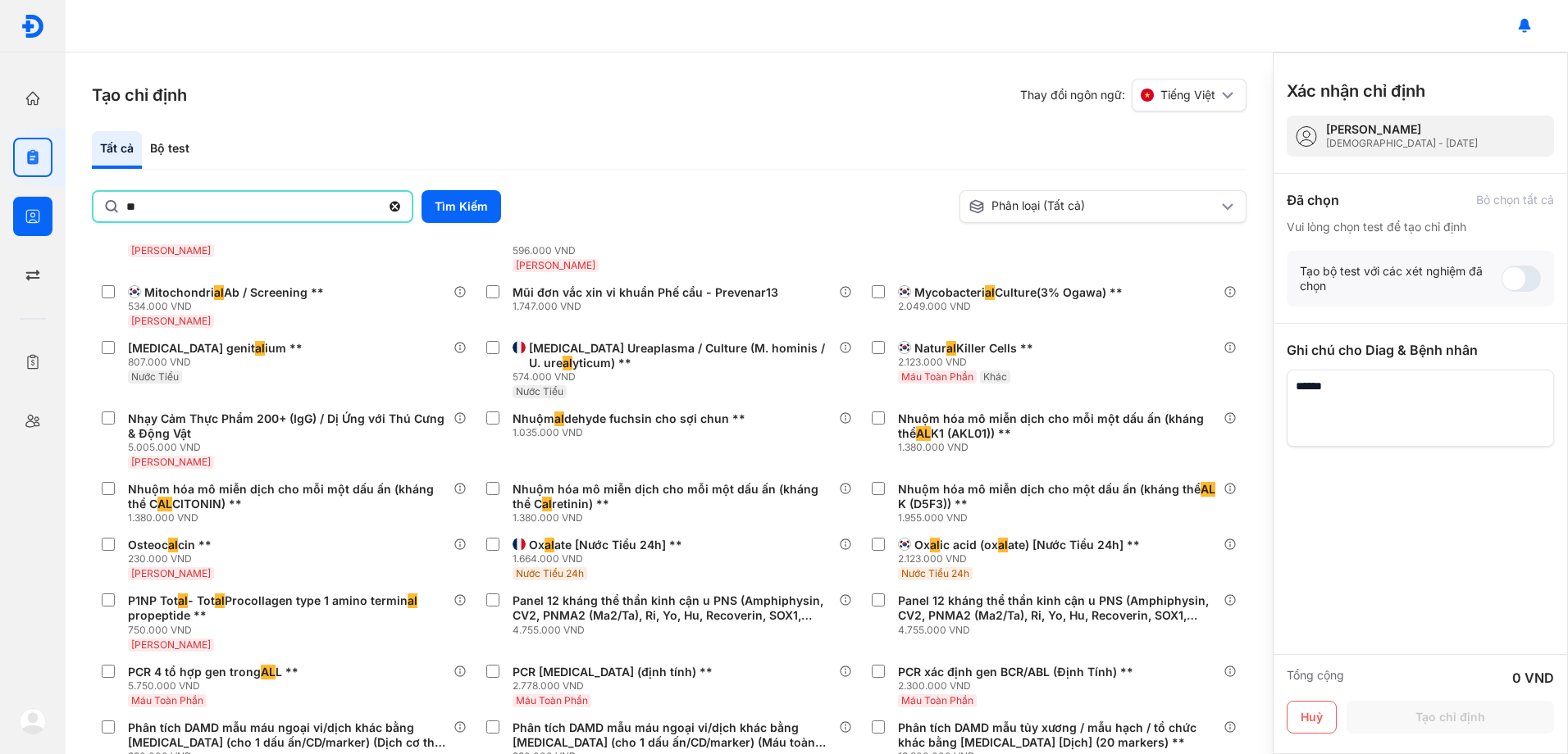
drag, startPoint x: 157, startPoint y: 203, endPoint x: 0, endPoint y: 201, distance: 157.0
click at [0, 201] on html "Trang chủ Tổng quan hoạt động của phòng khám Chỉ định Tạo và quản lý đơn xét ng…" at bounding box center [784, 377] width 1568 height 754
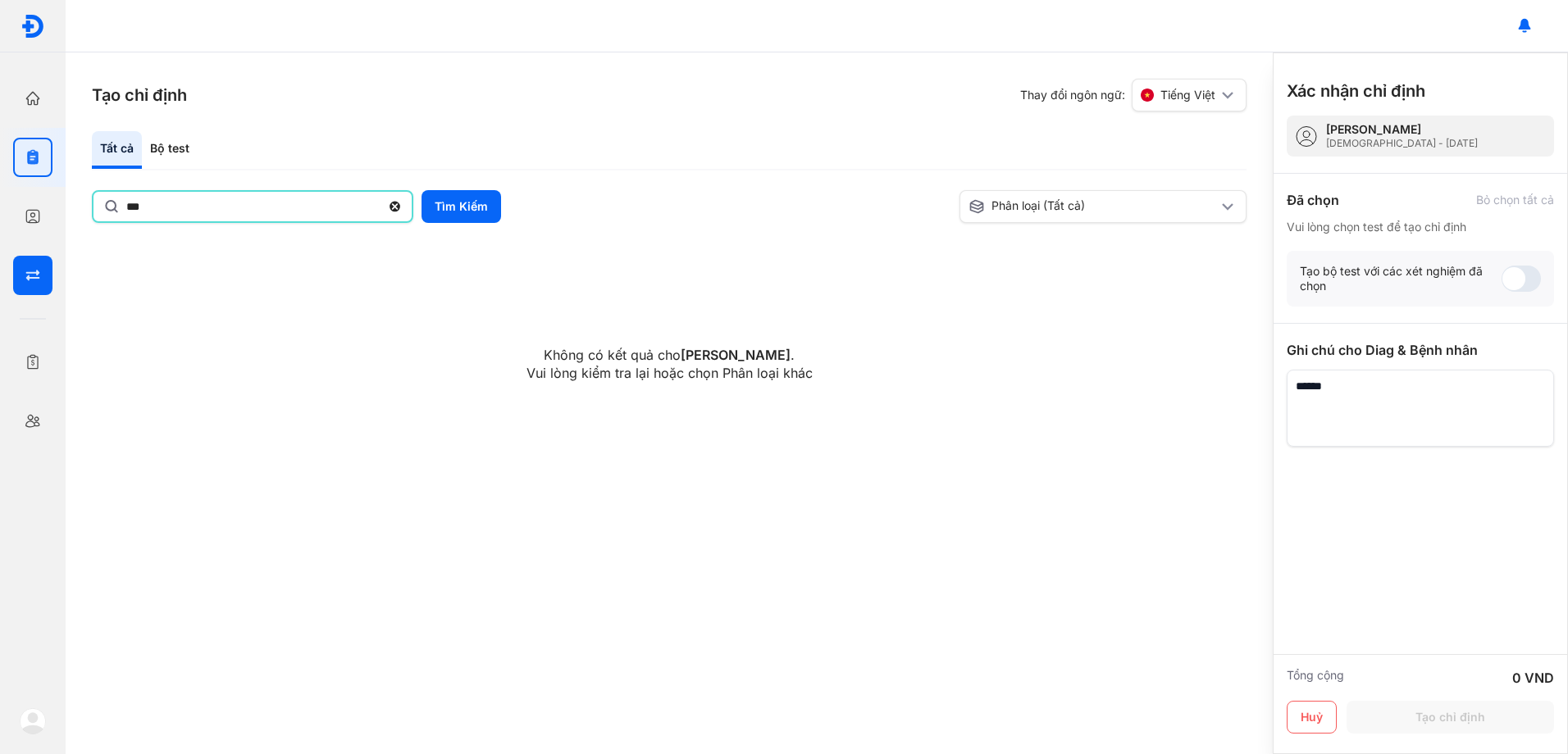
type input "***"
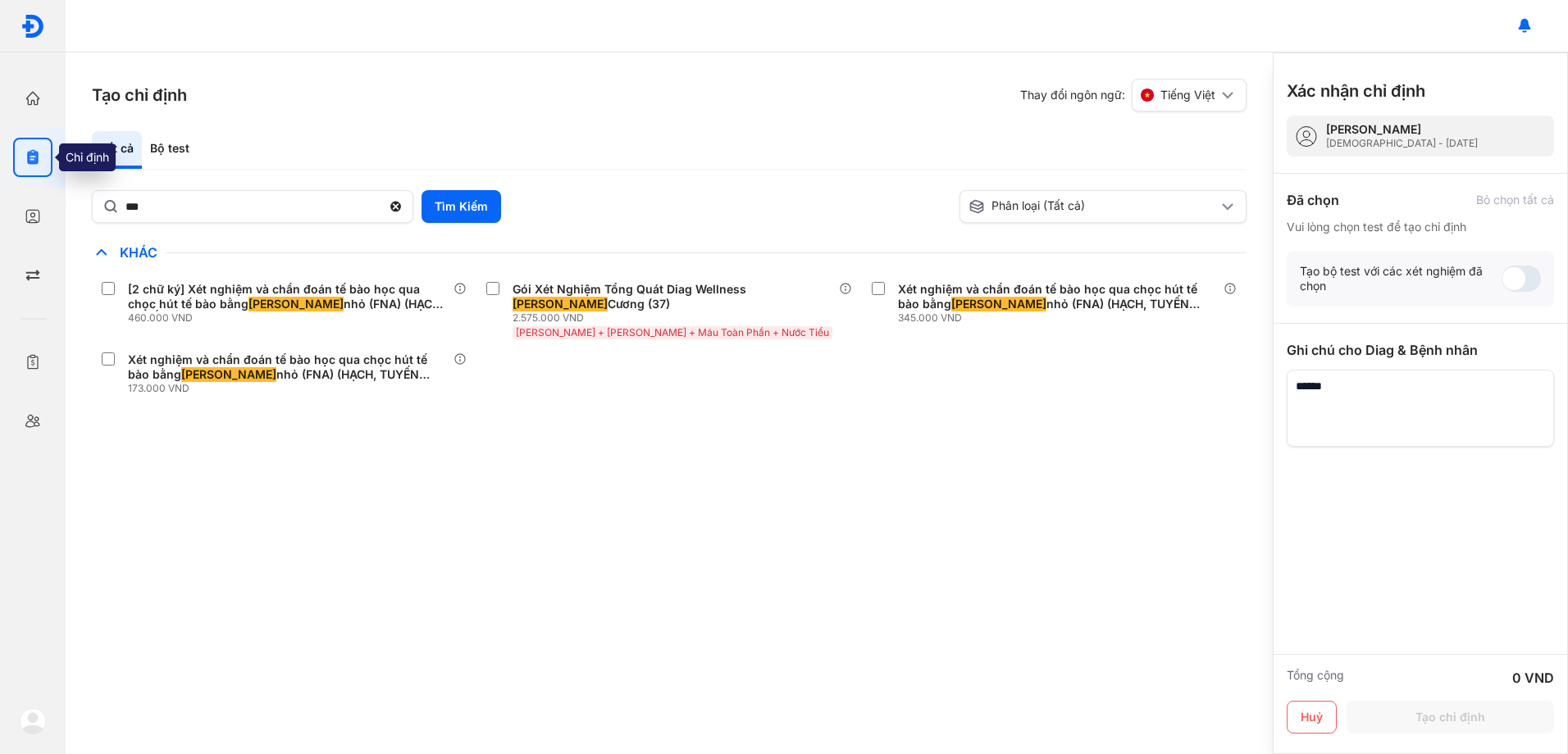
click at [24, 161] on icon "button" at bounding box center [32, 157] width 17 height 17
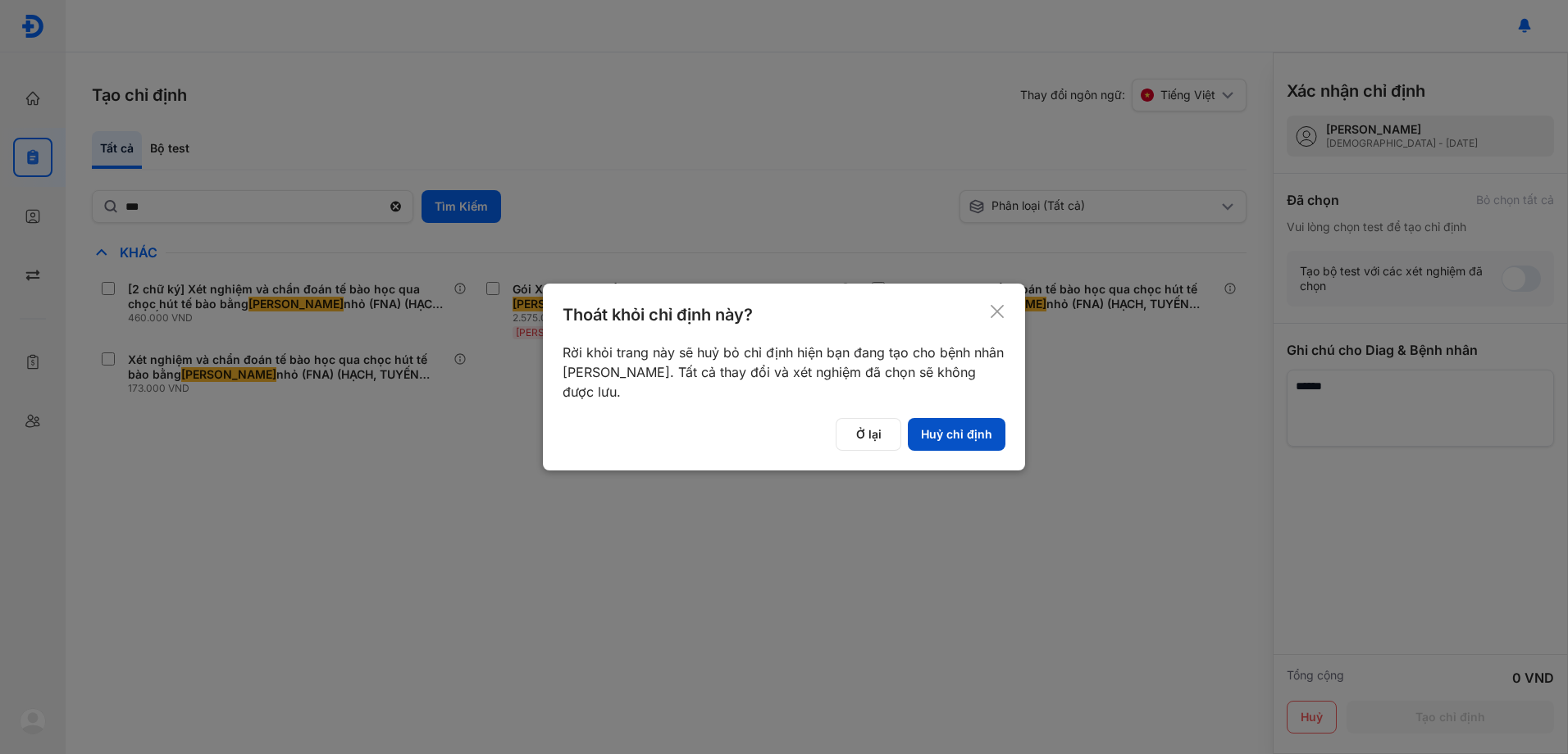
click at [973, 434] on button "Huỷ chỉ định" at bounding box center [957, 435] width 98 height 33
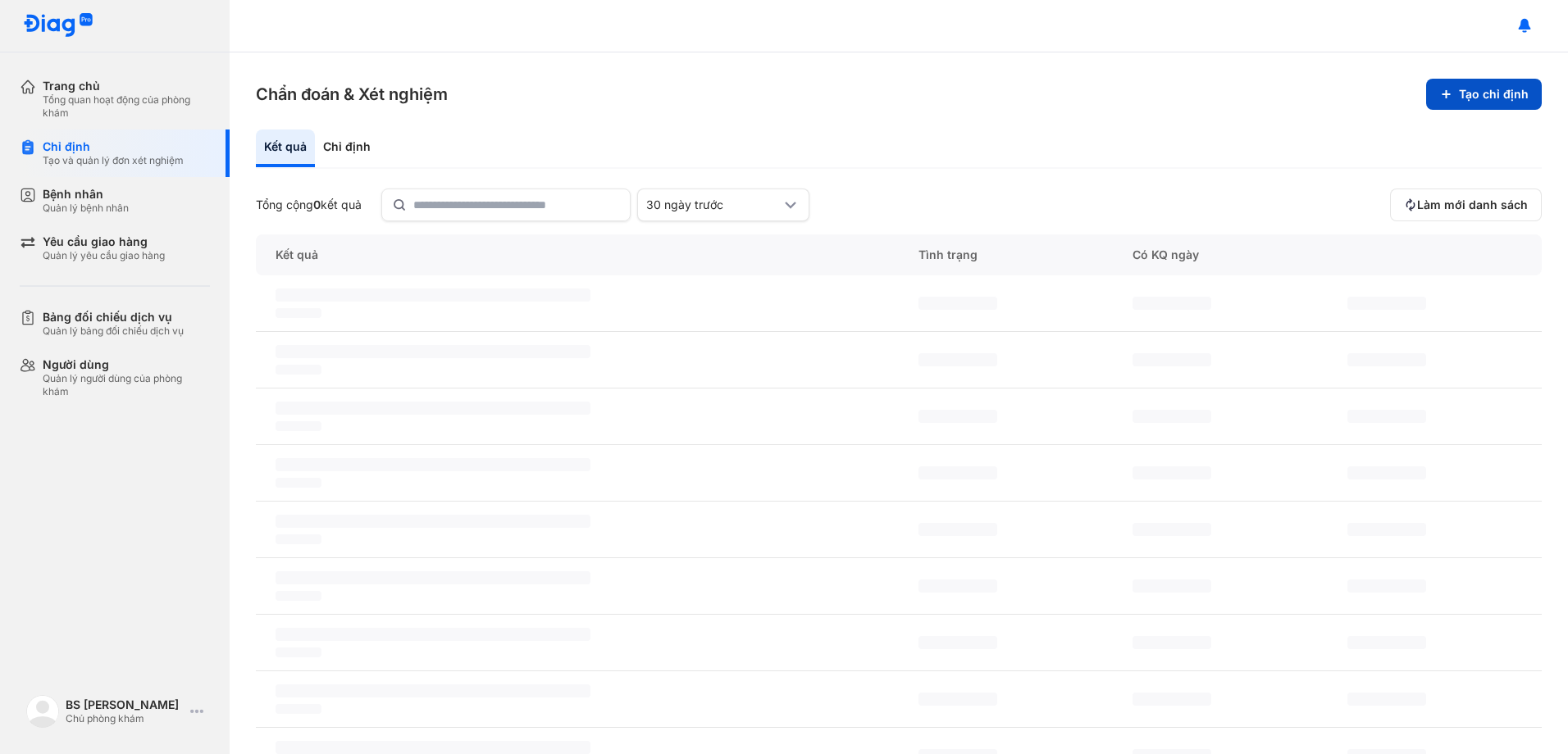
click at [1470, 98] on button "Tạo chỉ định" at bounding box center [1483, 94] width 116 height 31
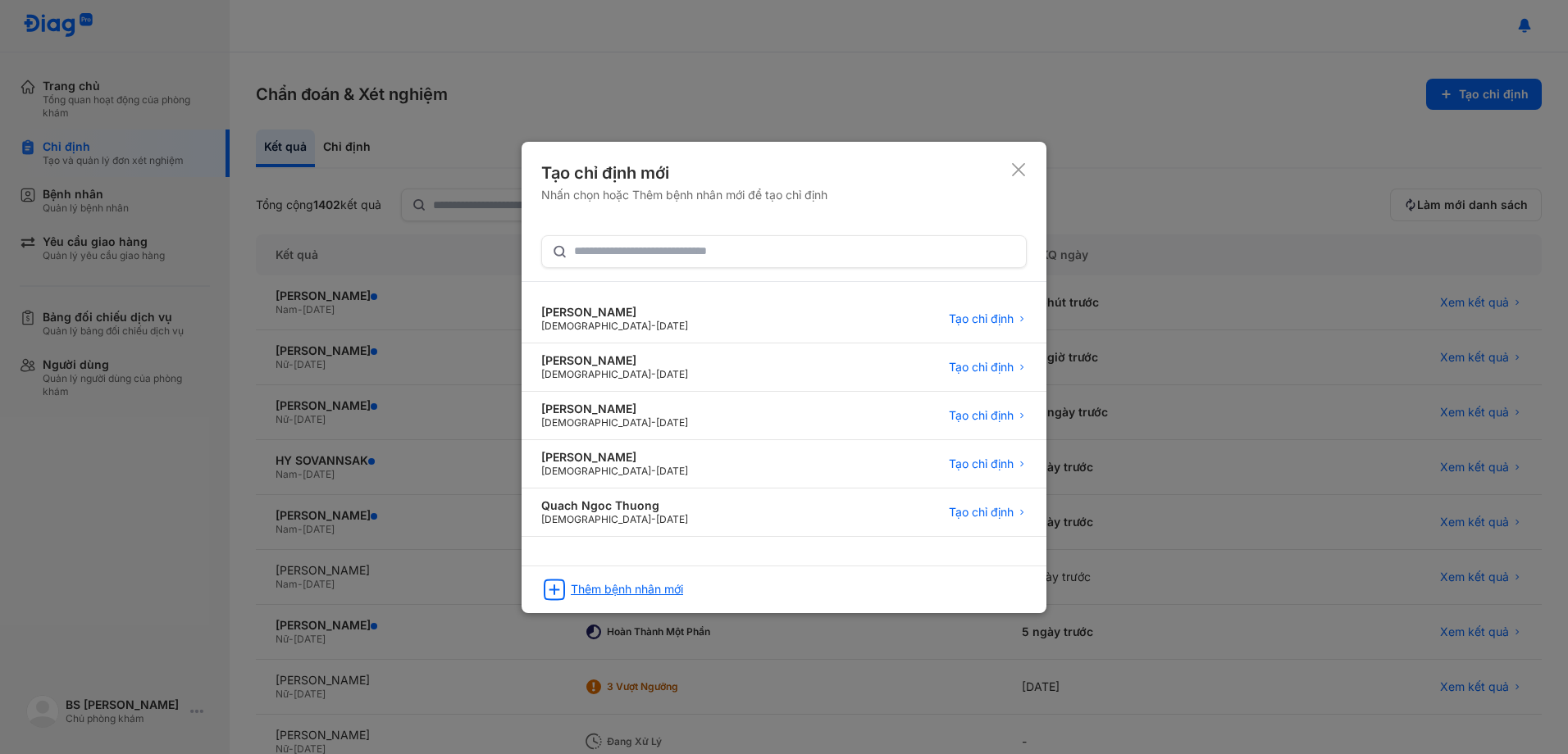
click at [664, 588] on div "Thêm bệnh nhân mới" at bounding box center [626, 589] width 112 height 15
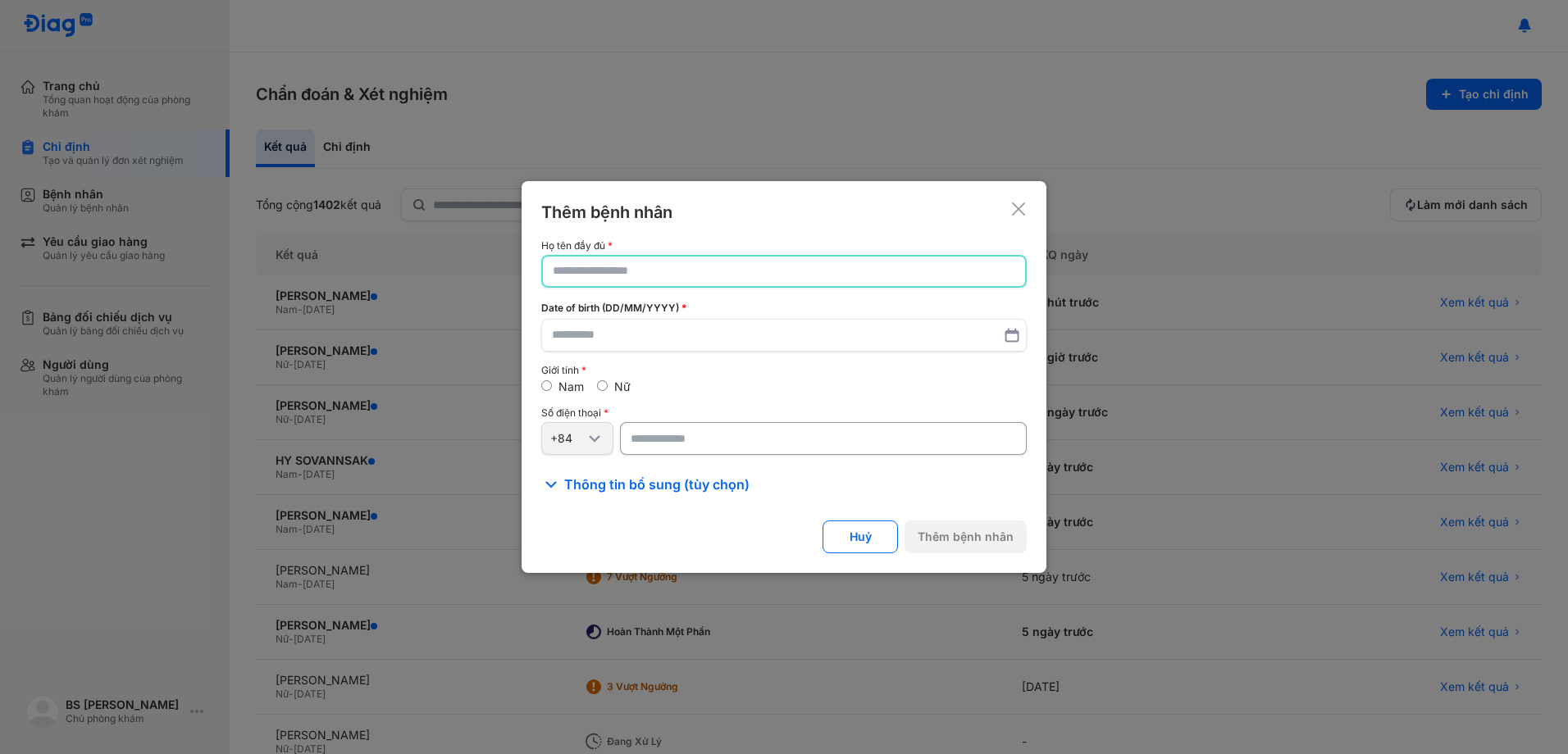
click at [630, 269] on input "text" at bounding box center [784, 271] width 462 height 30
paste input "**********"
type input "**********"
click at [659, 333] on input "text" at bounding box center [784, 336] width 464 height 30
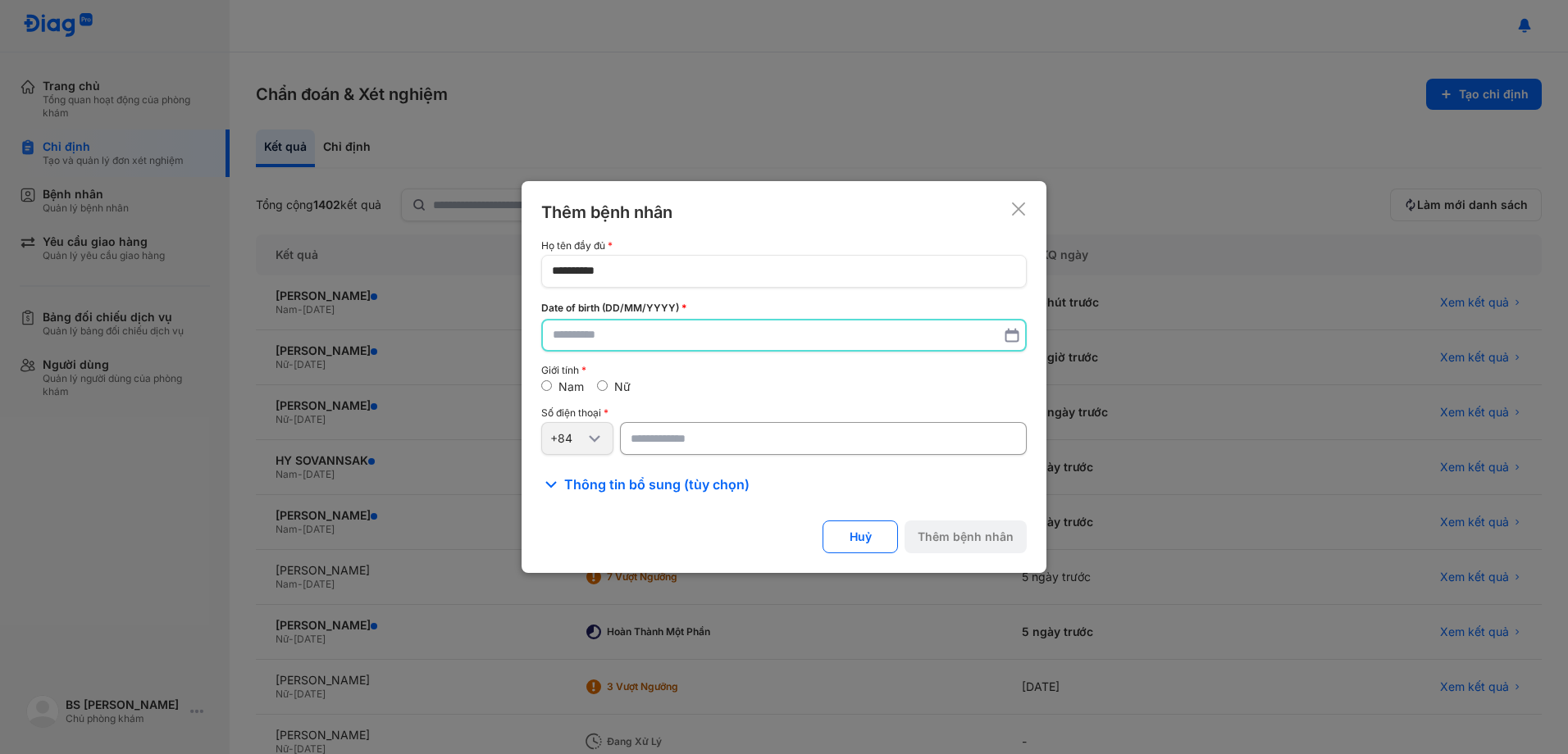
click at [620, 339] on input "text" at bounding box center [784, 336] width 462 height 30
type input "**********"
click at [744, 432] on input "number" at bounding box center [823, 438] width 406 height 33
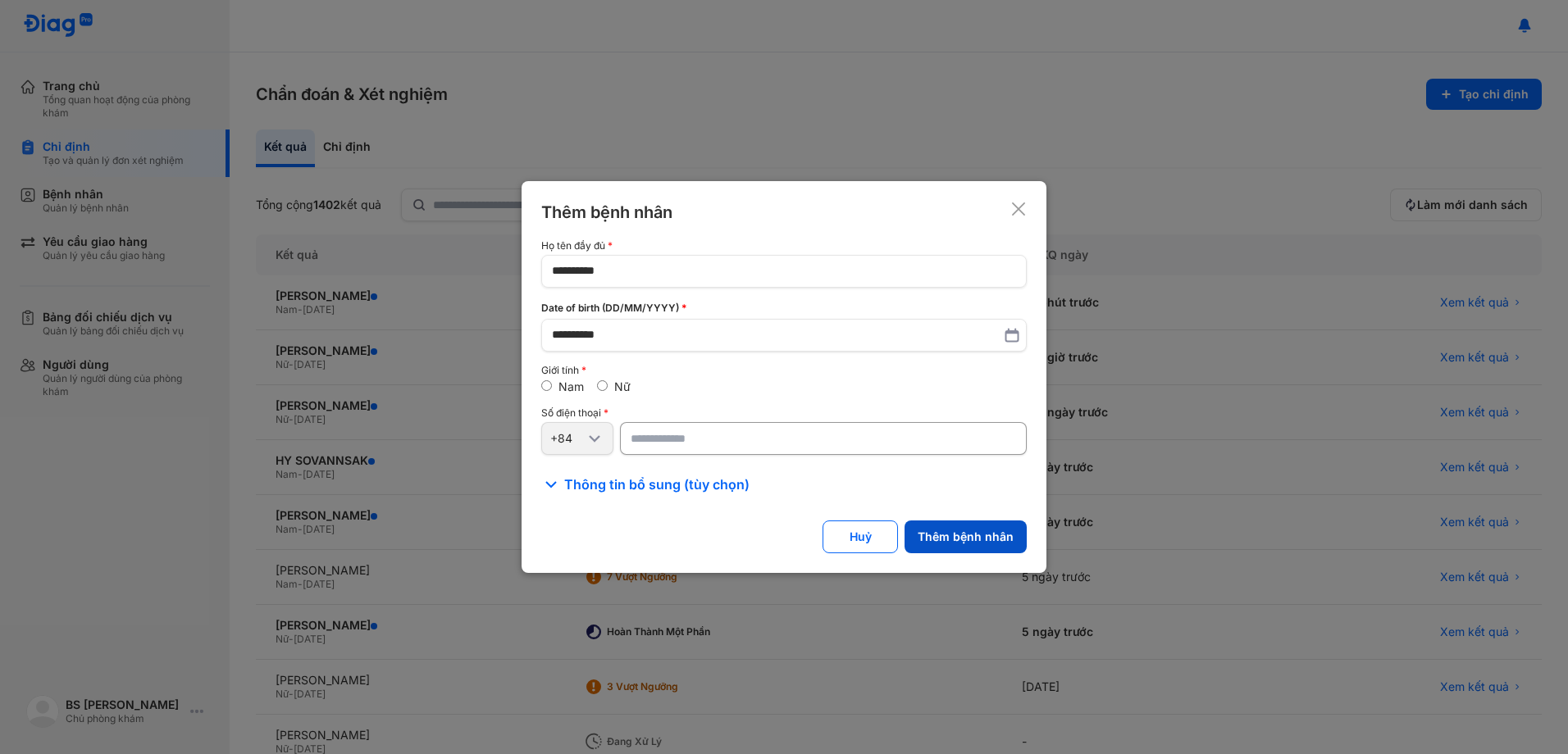
type input "*********"
click at [970, 537] on button "Thêm bệnh nhân" at bounding box center [965, 537] width 122 height 33
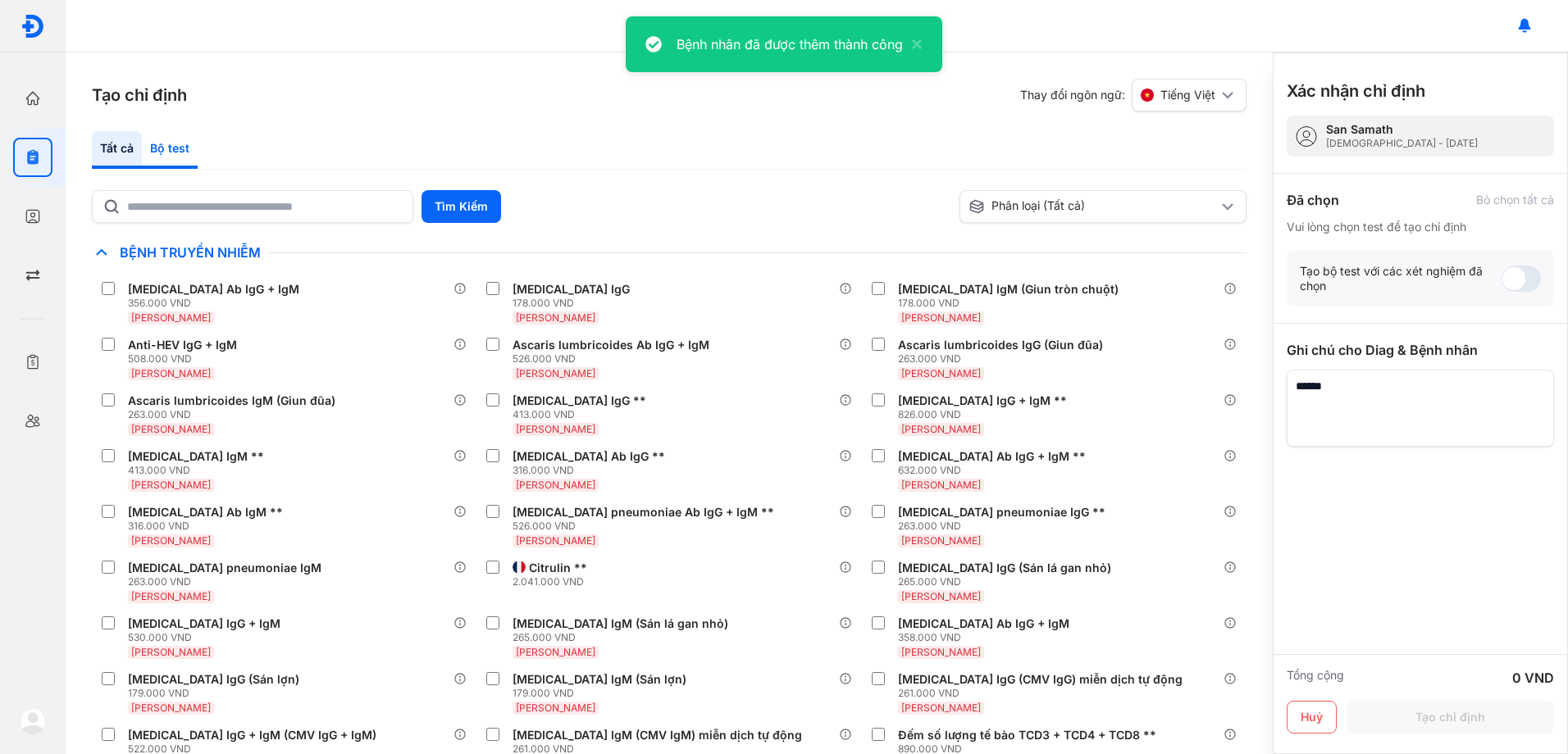
click at [171, 146] on div "Bộ test" at bounding box center [170, 149] width 56 height 37
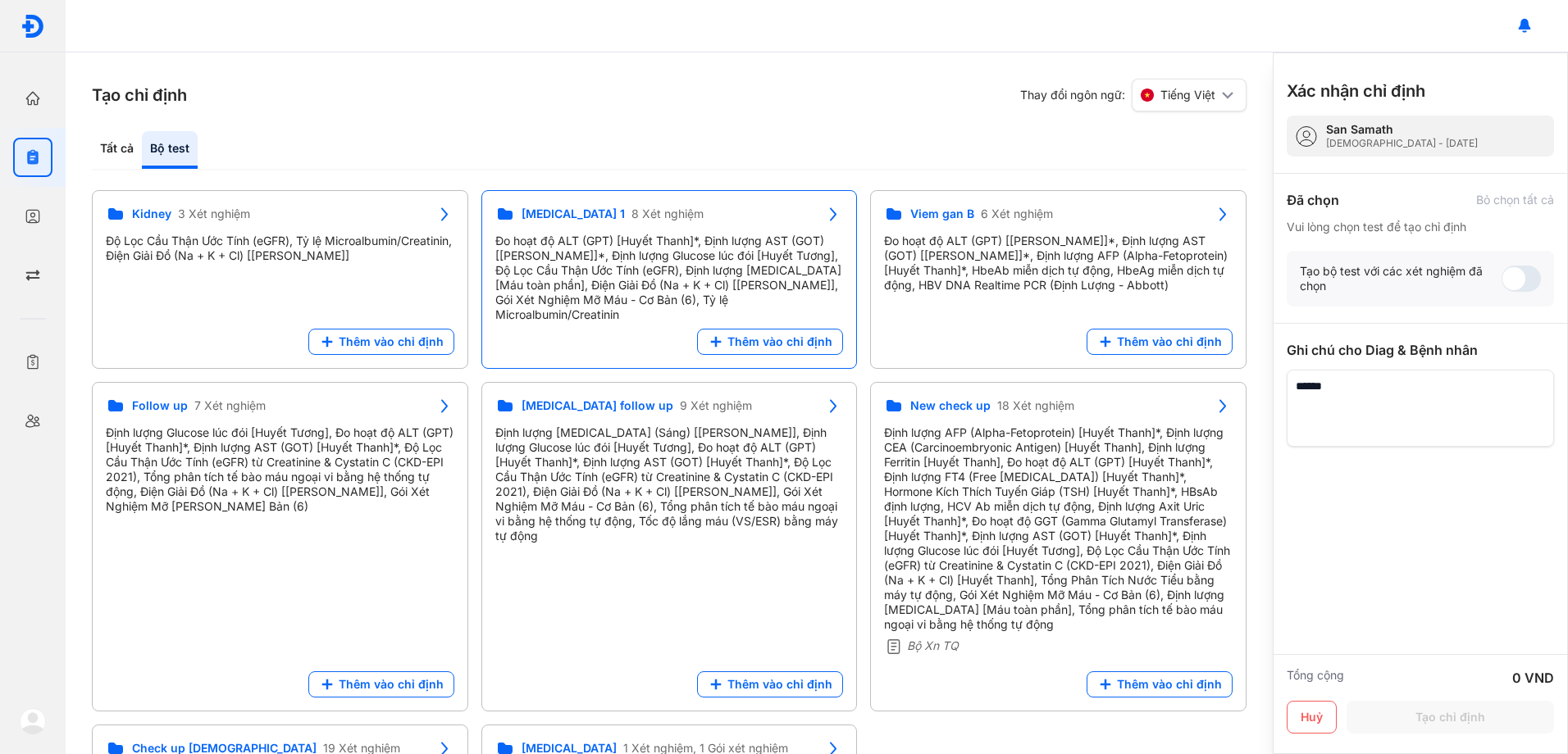
click at [608, 256] on div "Đo hoạt độ ALT (GPT) [Huyết Thanh]*, Định lượng AST (GOT) [[PERSON_NAME]]*, Địn…" at bounding box center [670, 278] width 349 height 89
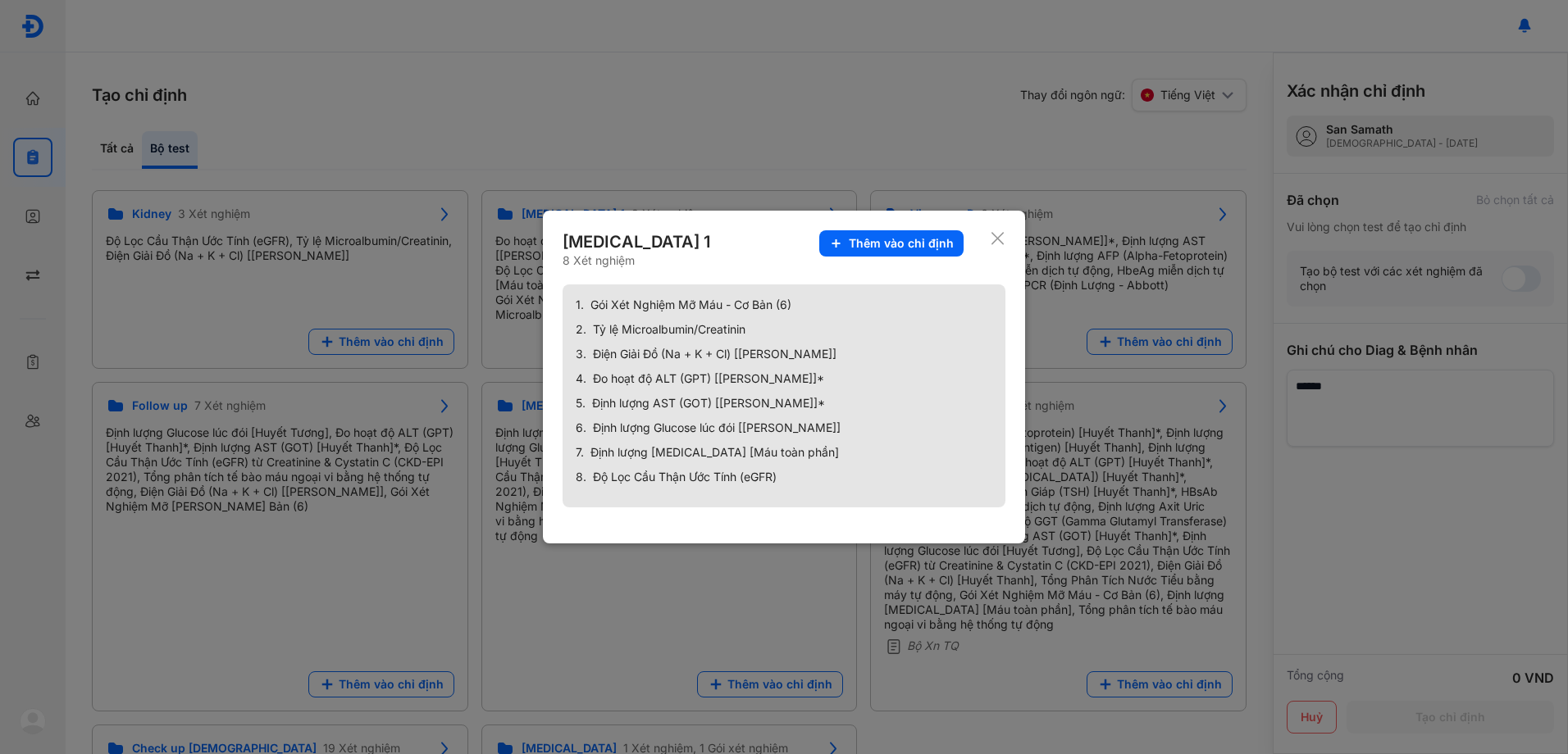
drag, startPoint x: 910, startPoint y: 246, endPoint x: 1274, endPoint y: 363, distance: 382.3
click at [910, 245] on span "Thêm vào chỉ định" at bounding box center [901, 243] width 105 height 15
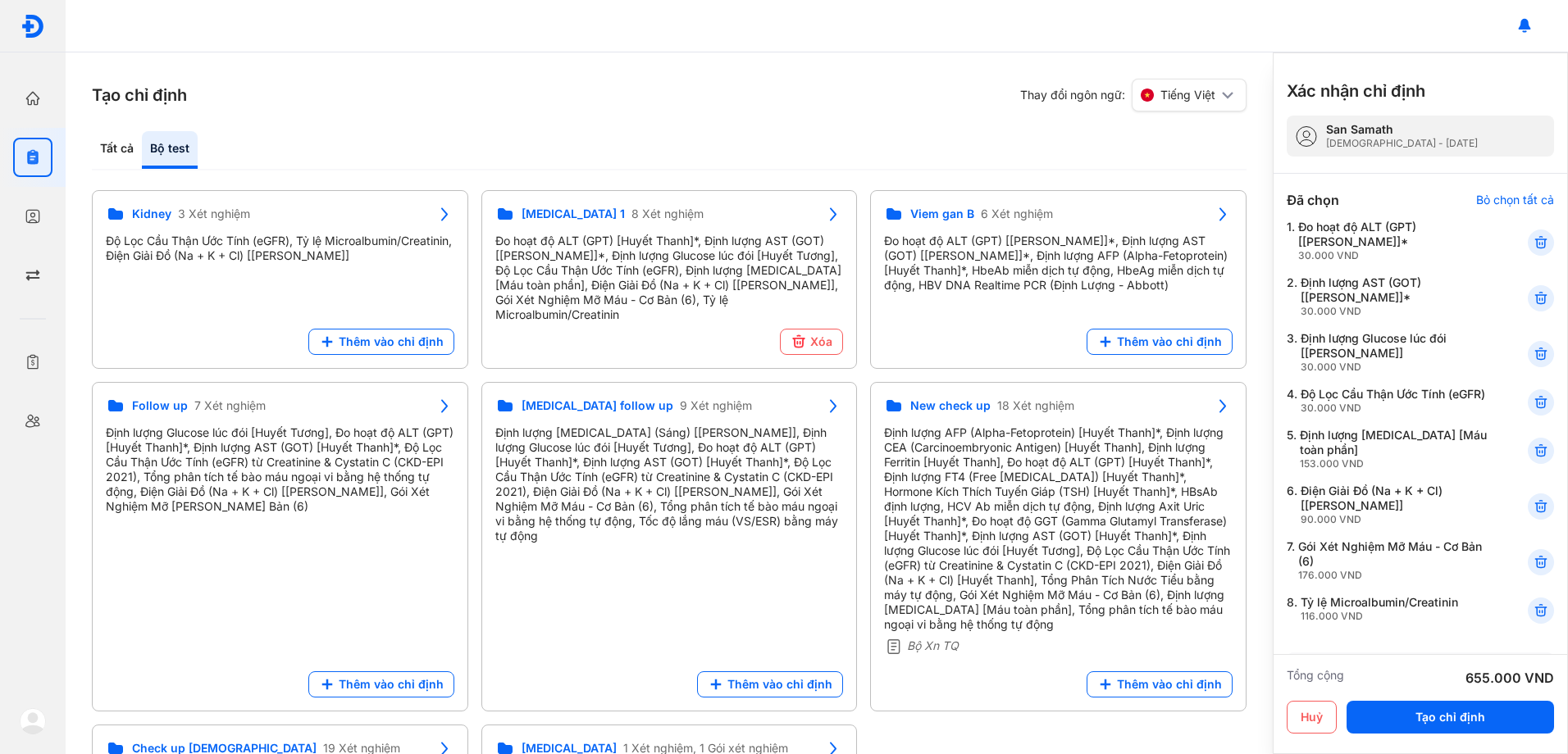
drag, startPoint x: 1471, startPoint y: 715, endPoint x: 1381, endPoint y: 683, distance: 95.5
click at [1471, 709] on button "Tạo chỉ định" at bounding box center [1450, 717] width 208 height 33
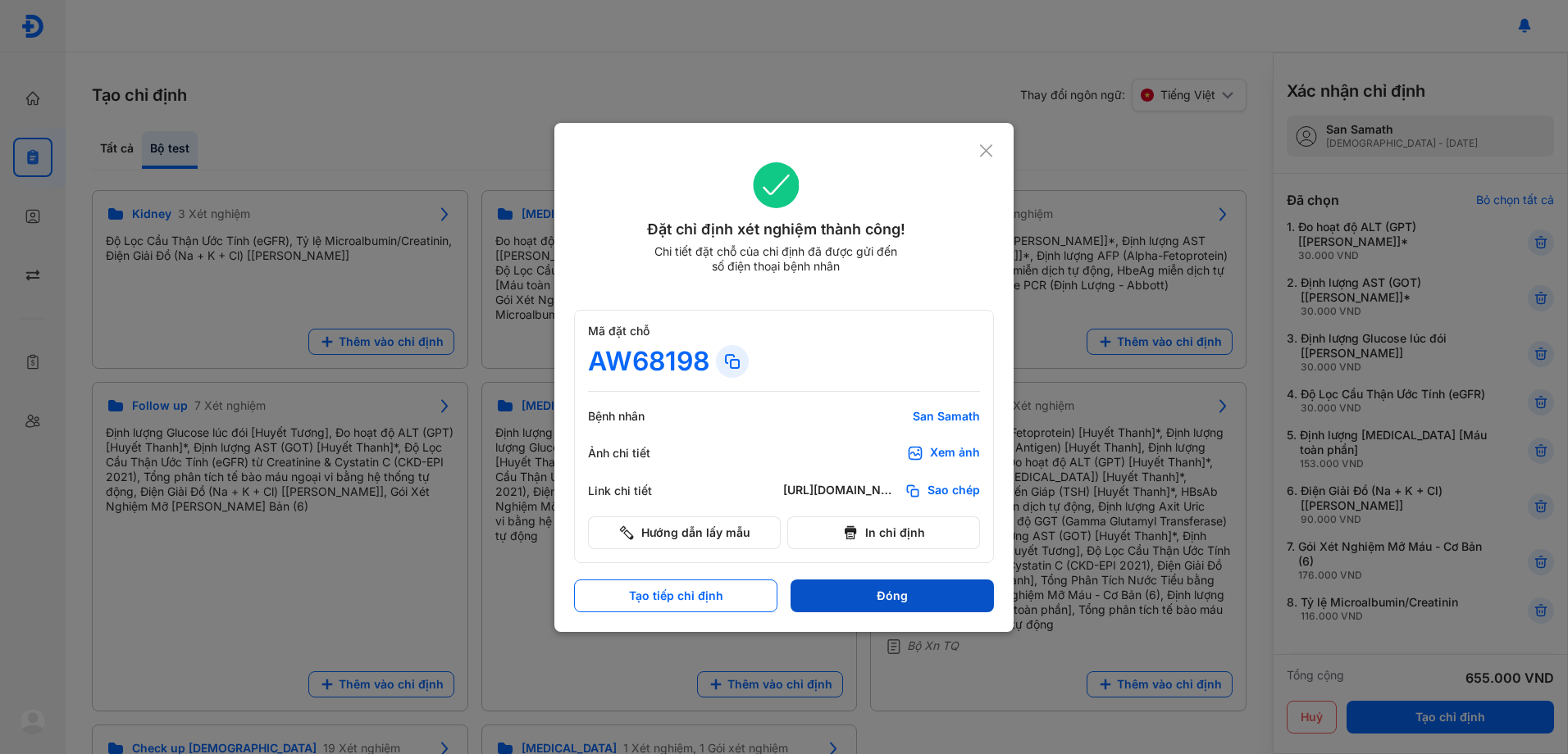
click at [931, 595] on button "Đóng" at bounding box center [892, 596] width 203 height 33
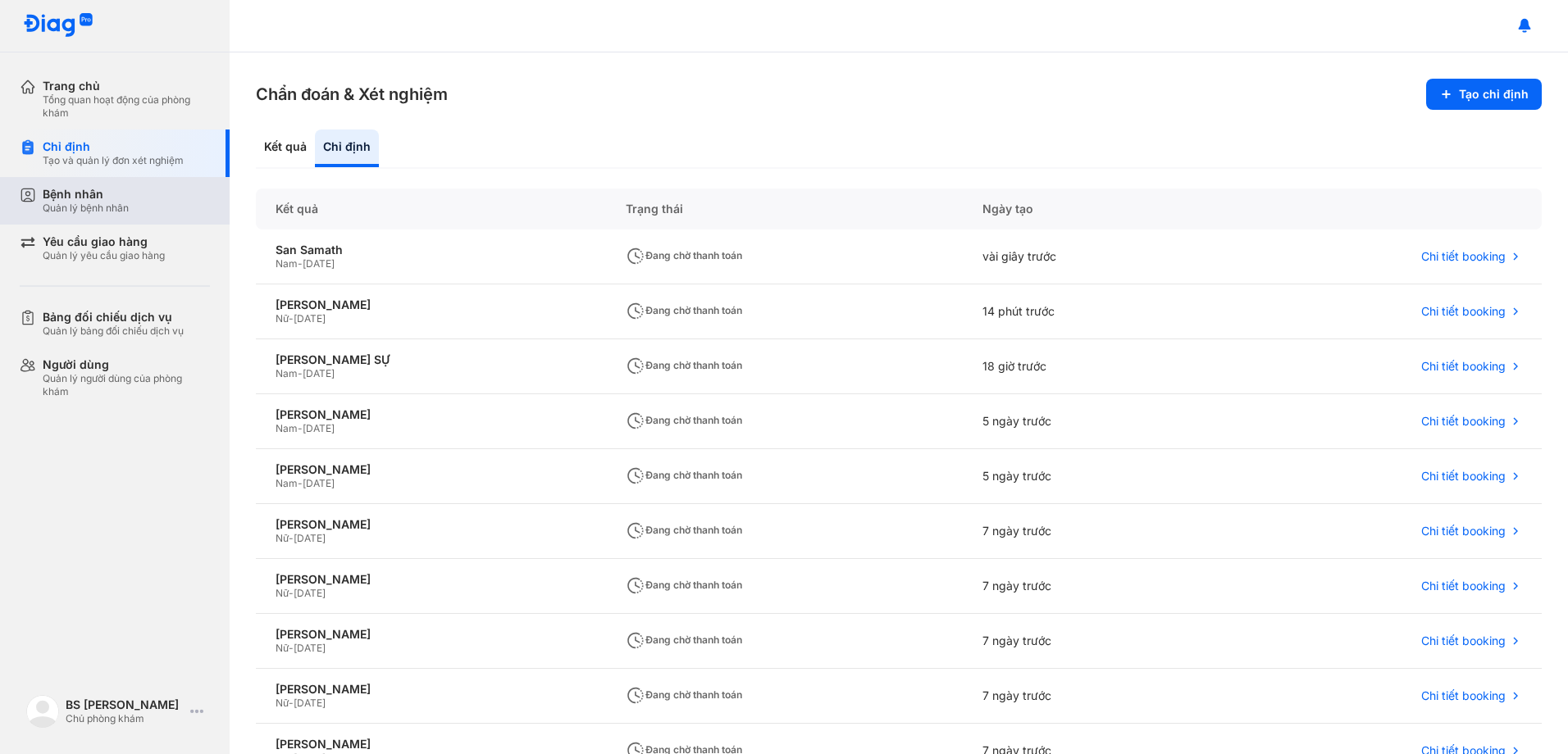
click at [94, 190] on div "Bệnh nhân" at bounding box center [85, 194] width 86 height 15
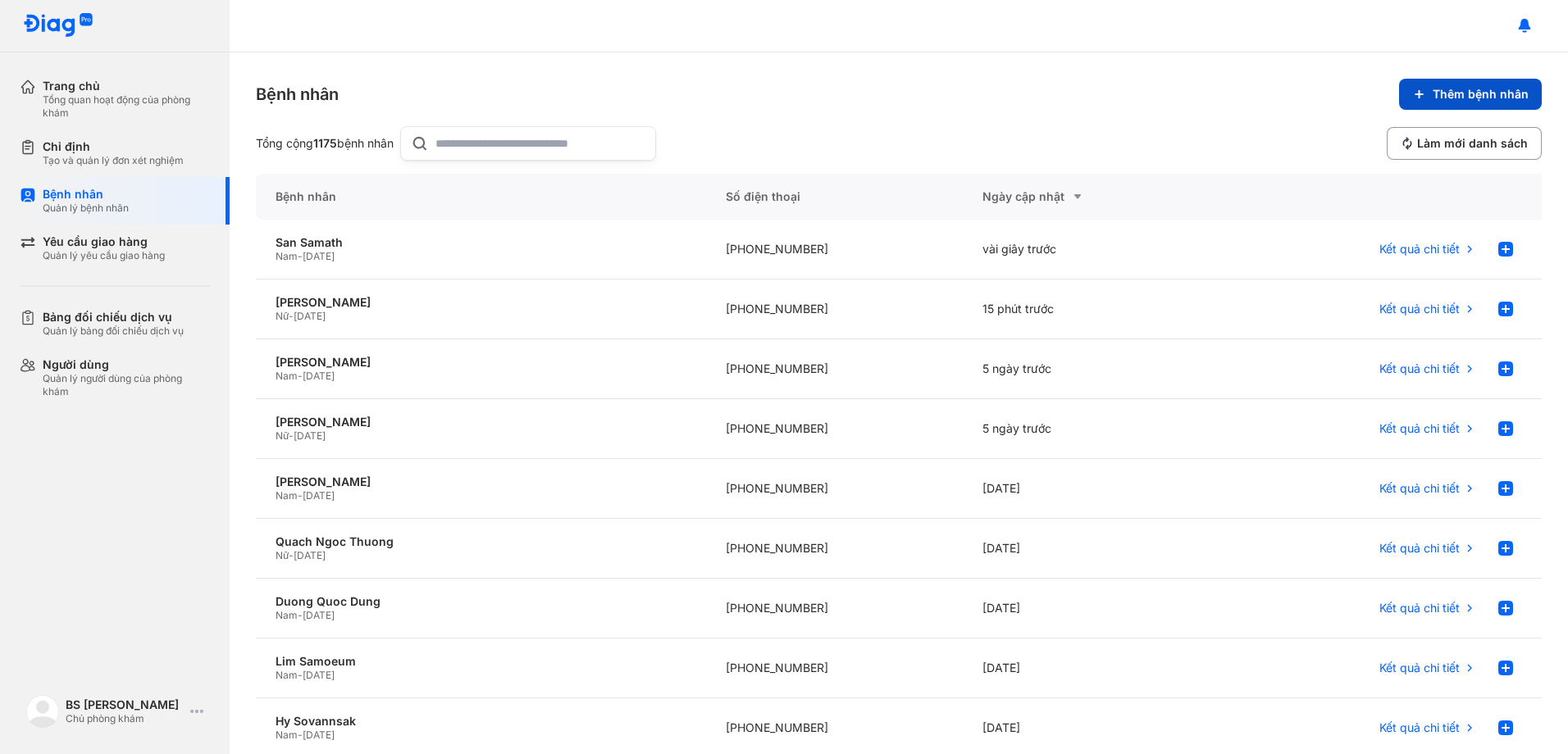
click at [1465, 94] on span "Thêm bệnh nhân" at bounding box center [1481, 94] width 96 height 15
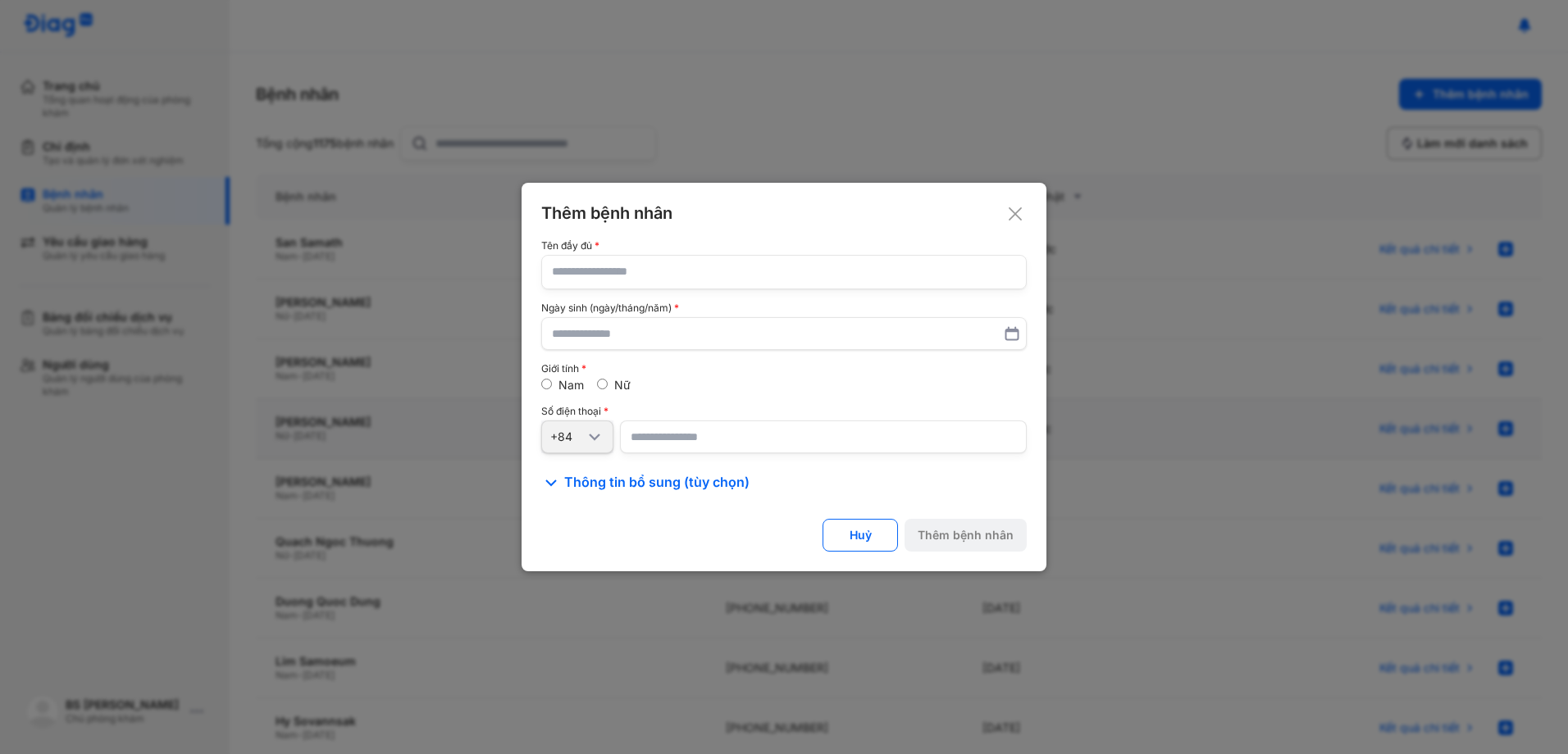
drag, startPoint x: 842, startPoint y: 531, endPoint x: 569, endPoint y: 452, distance: 284.2
click at [842, 531] on button "Huỷ" at bounding box center [860, 535] width 76 height 33
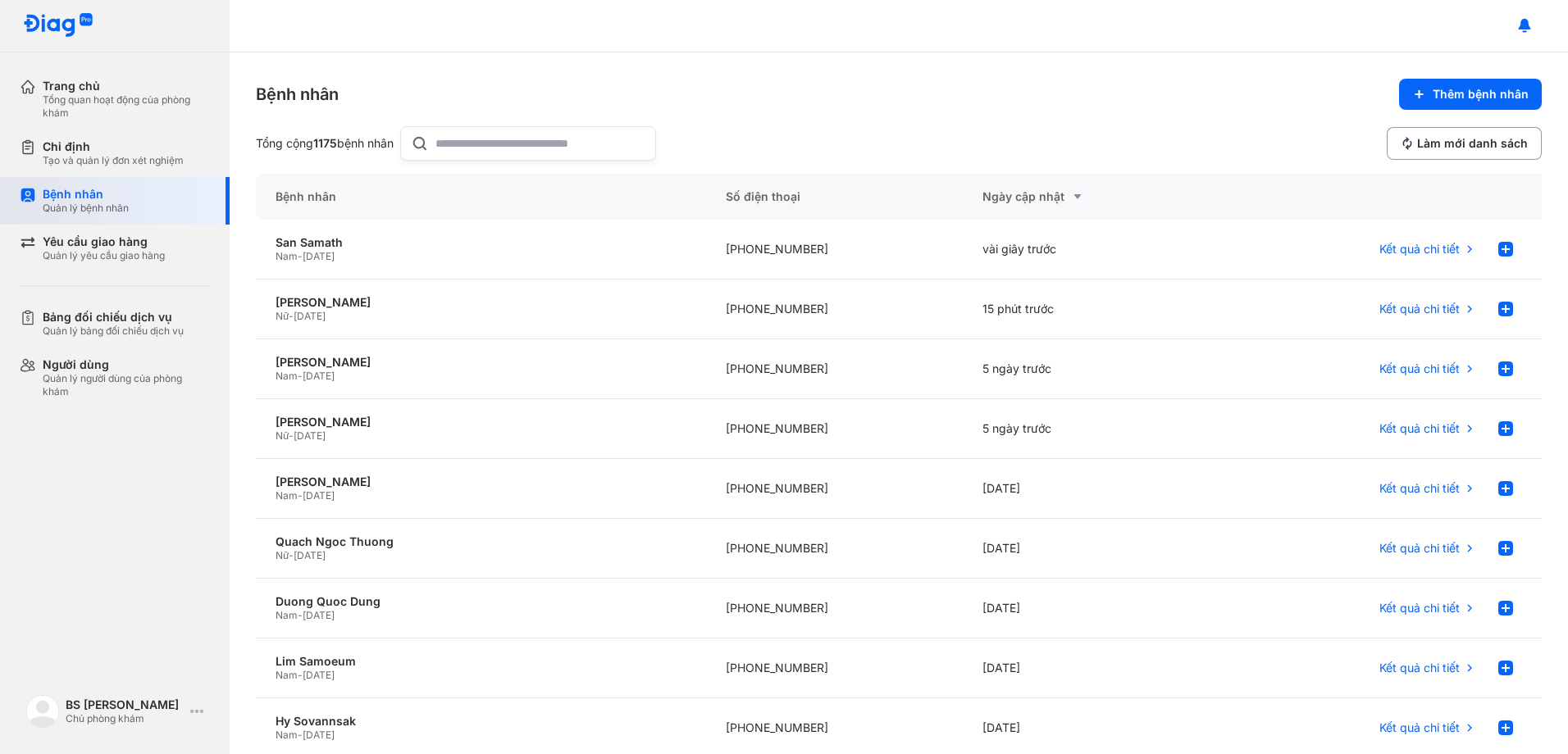
click at [87, 200] on div "Bệnh nhân" at bounding box center [85, 194] width 86 height 15
drag, startPoint x: 113, startPoint y: 153, endPoint x: 125, endPoint y: 155, distance: 12.2
click at [117, 153] on div "Chỉ định" at bounding box center [113, 146] width 141 height 15
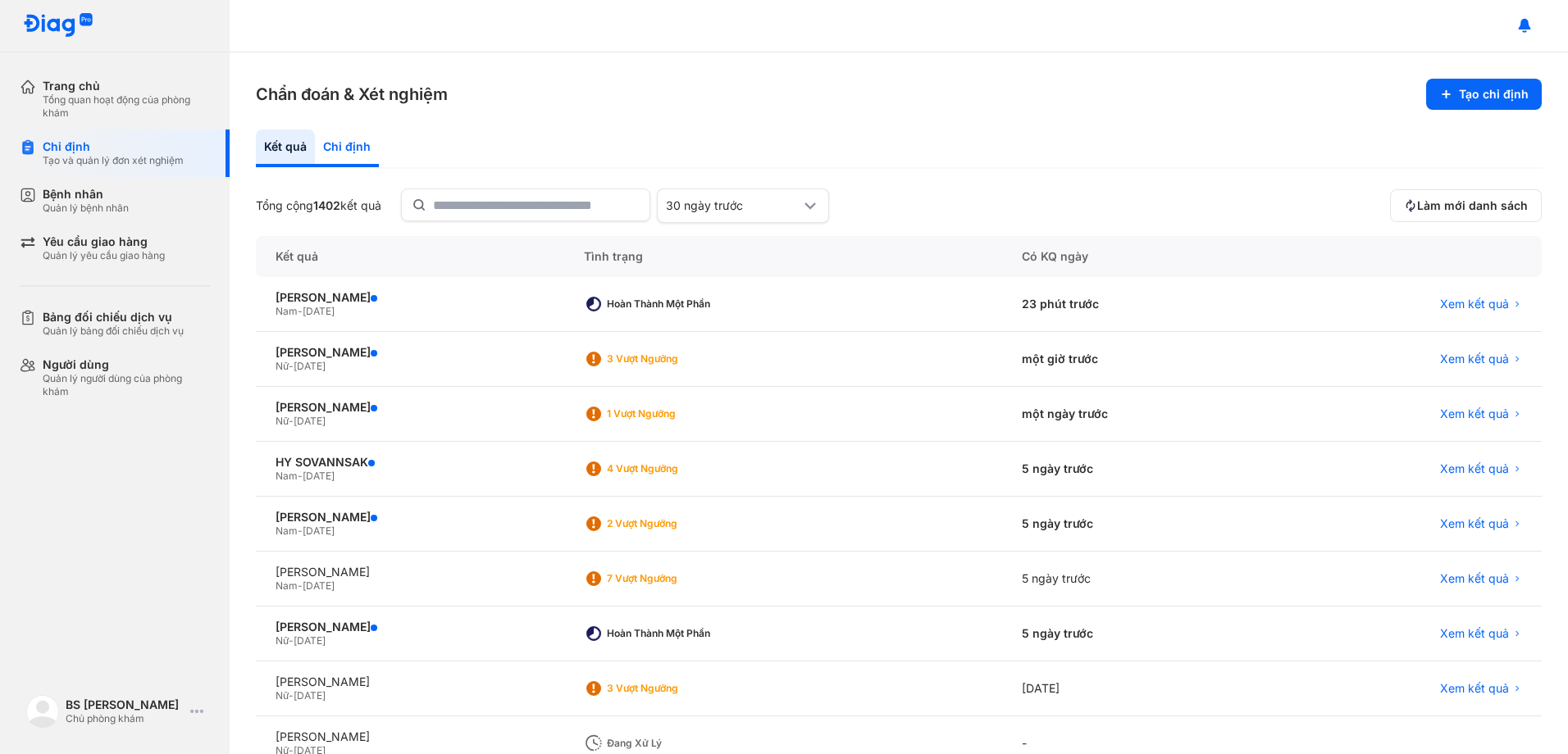
click at [351, 138] on div "Chỉ định" at bounding box center [346, 148] width 64 height 37
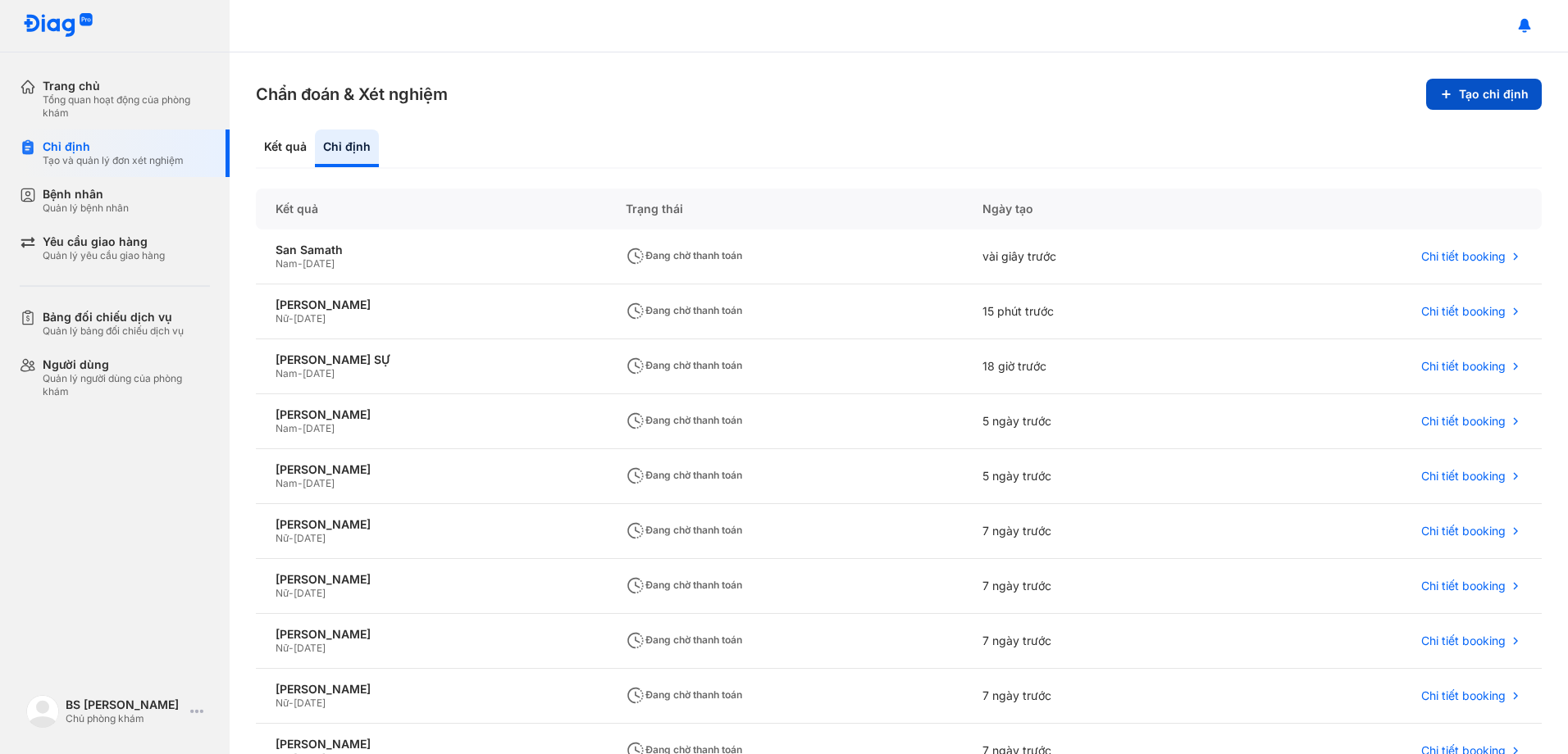
click at [1490, 92] on button "Tạo chỉ định" at bounding box center [1483, 94] width 116 height 31
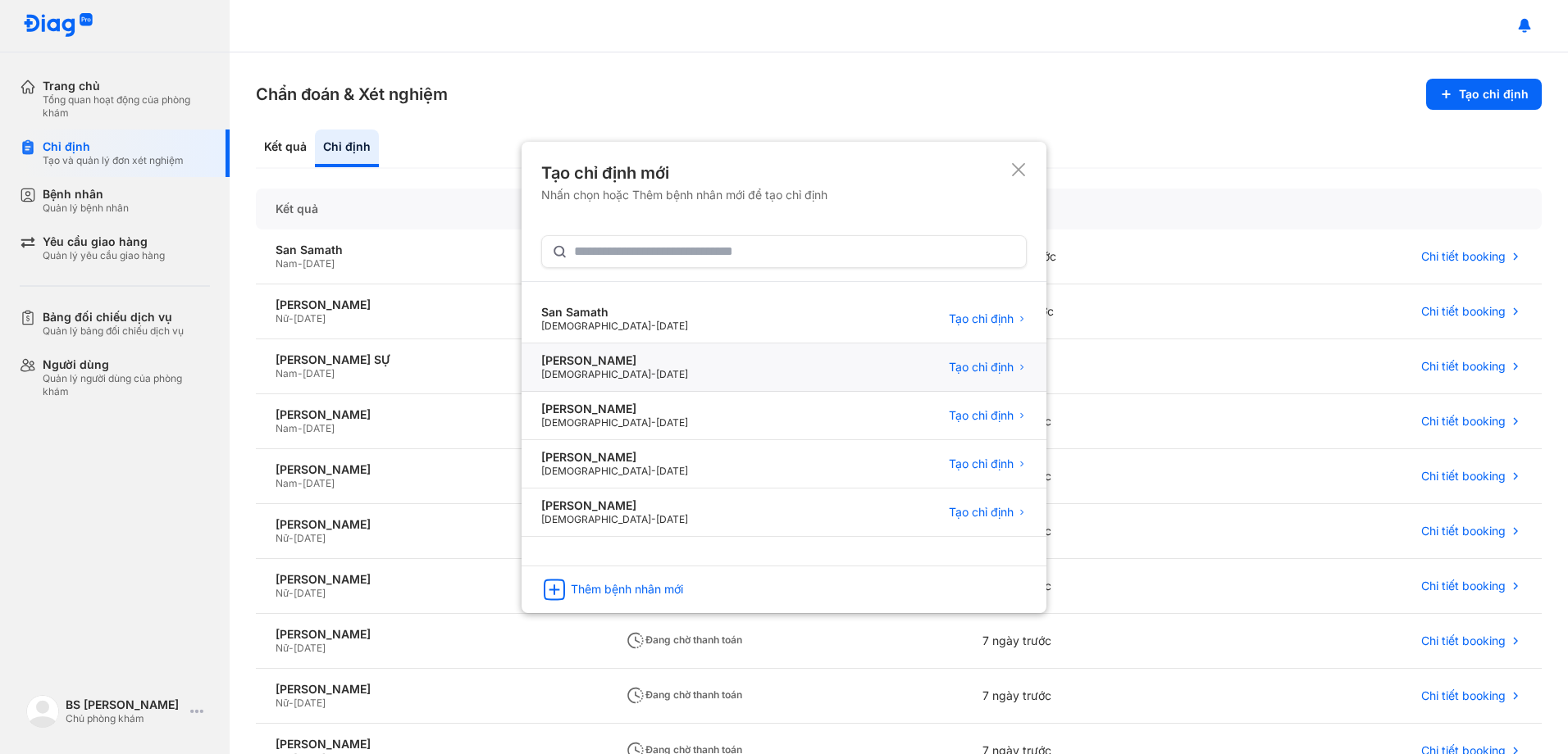
click at [586, 366] on div "[PERSON_NAME]" at bounding box center [615, 360] width 147 height 15
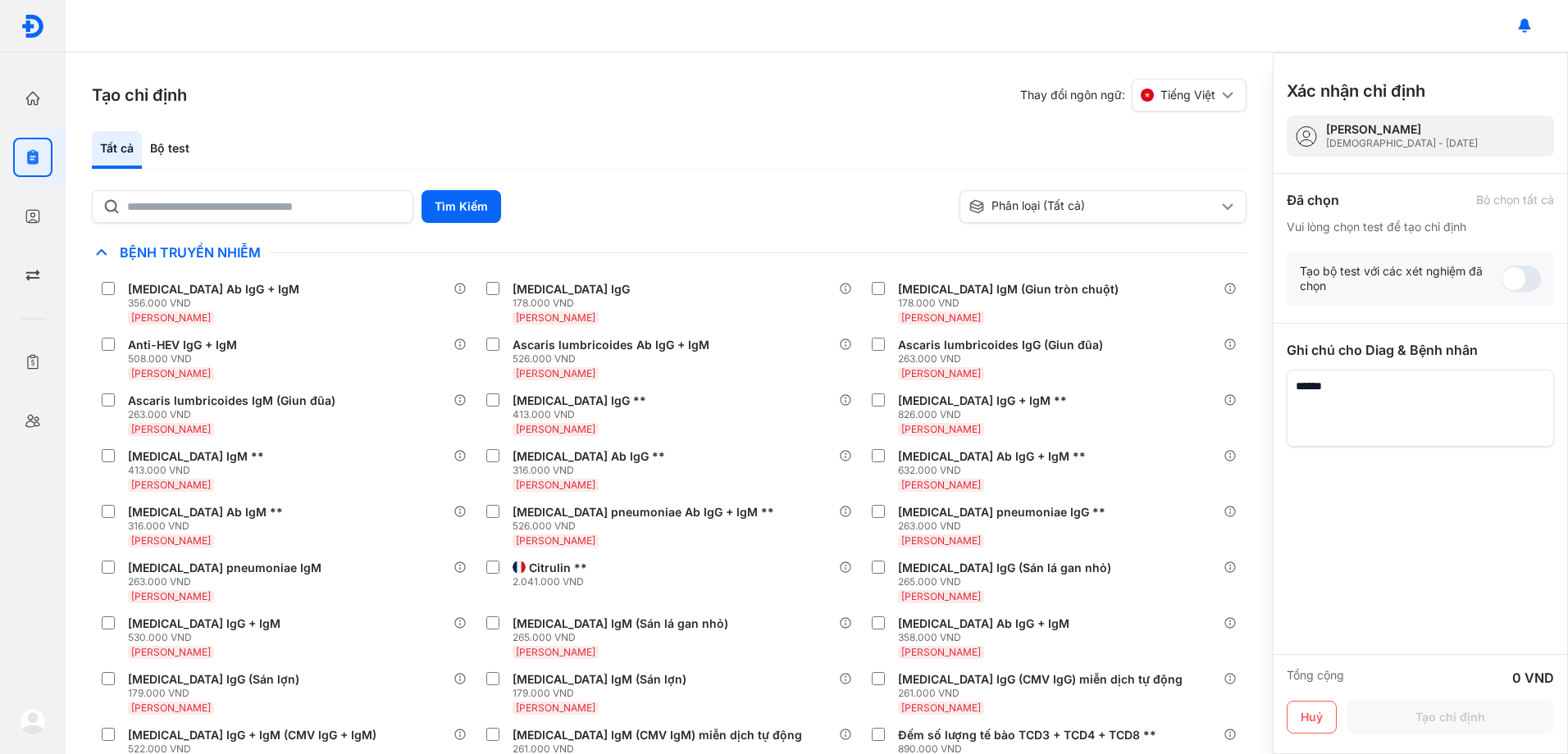
drag, startPoint x: 330, startPoint y: 147, endPoint x: 416, endPoint y: 169, distance: 88.8
click at [198, 147] on div "Bộ test" at bounding box center [170, 149] width 56 height 37
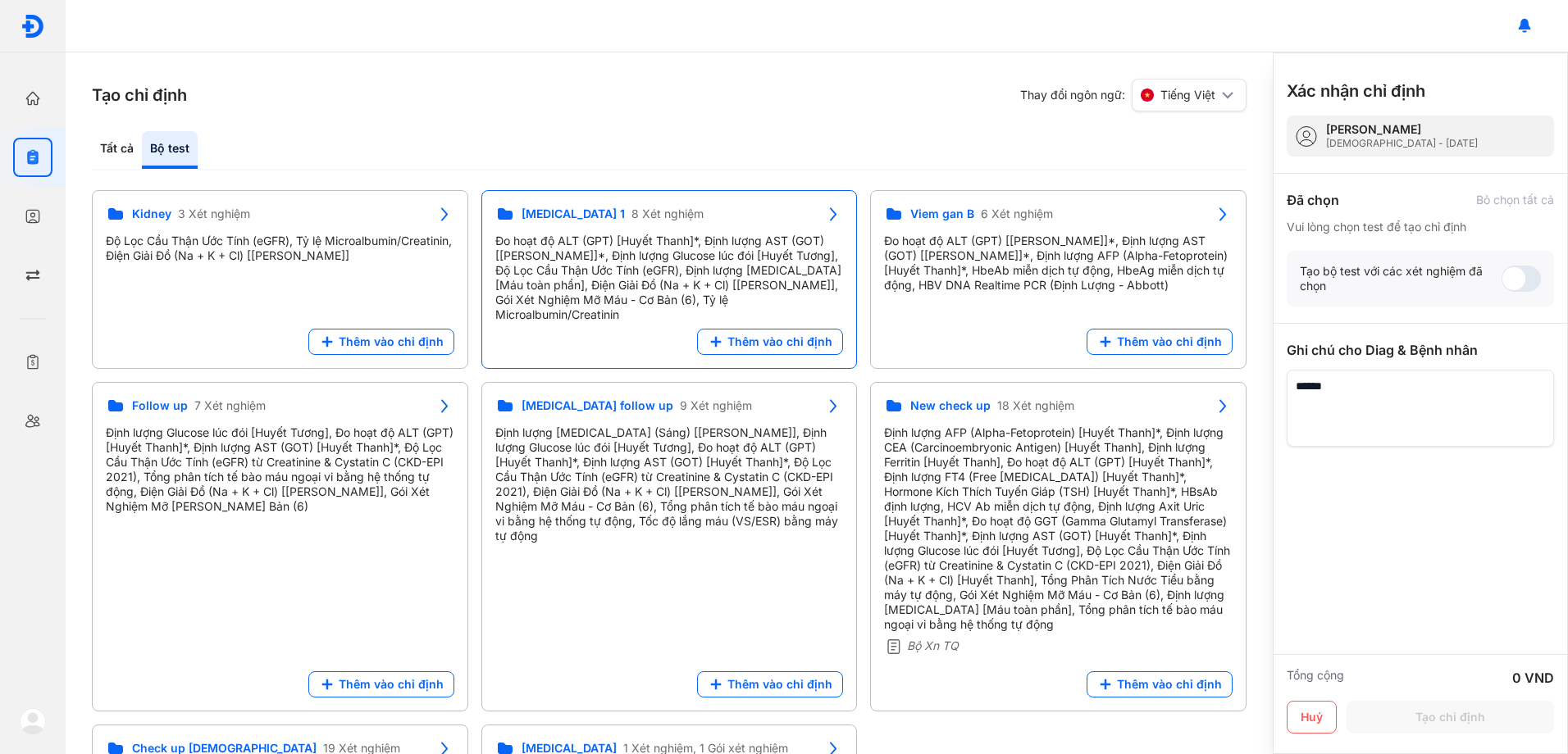
click at [688, 254] on div "Đo hoạt độ ALT (GPT) [Huyết Thanh]*, Định lượng AST (GOT) [[PERSON_NAME]]*, Địn…" at bounding box center [670, 278] width 349 height 89
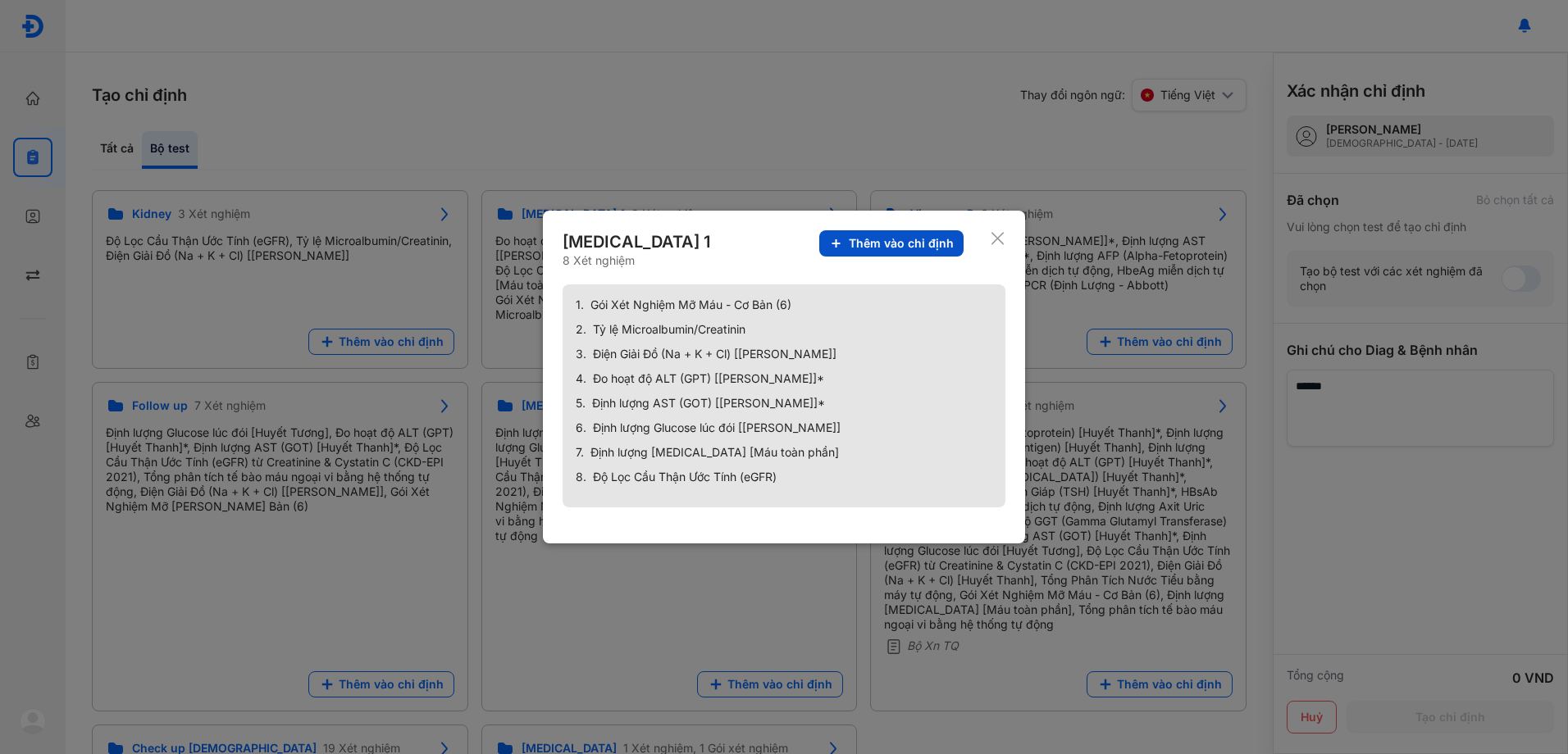
click at [909, 248] on span "Thêm vào chỉ định" at bounding box center [901, 243] width 105 height 15
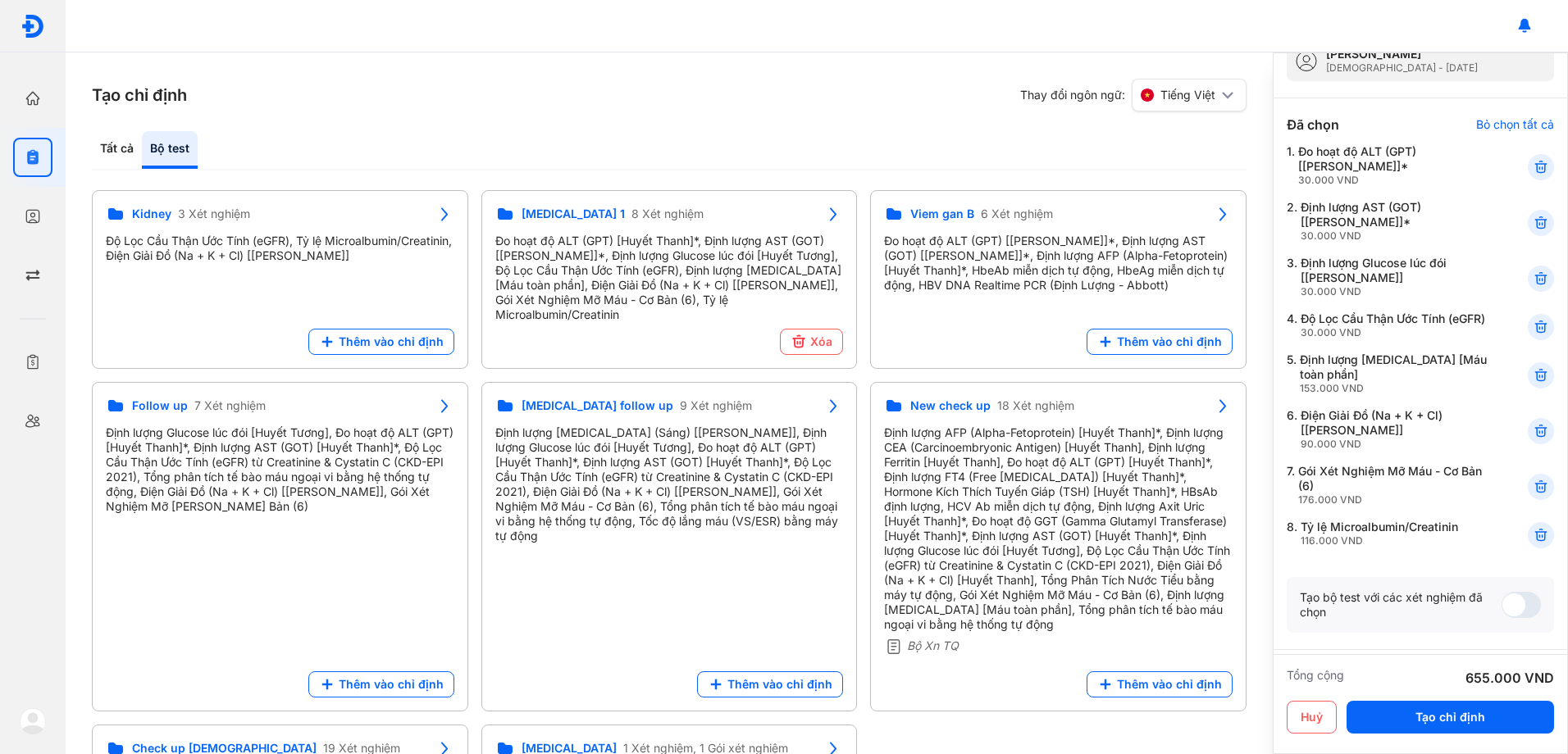
scroll to position [246, 0]
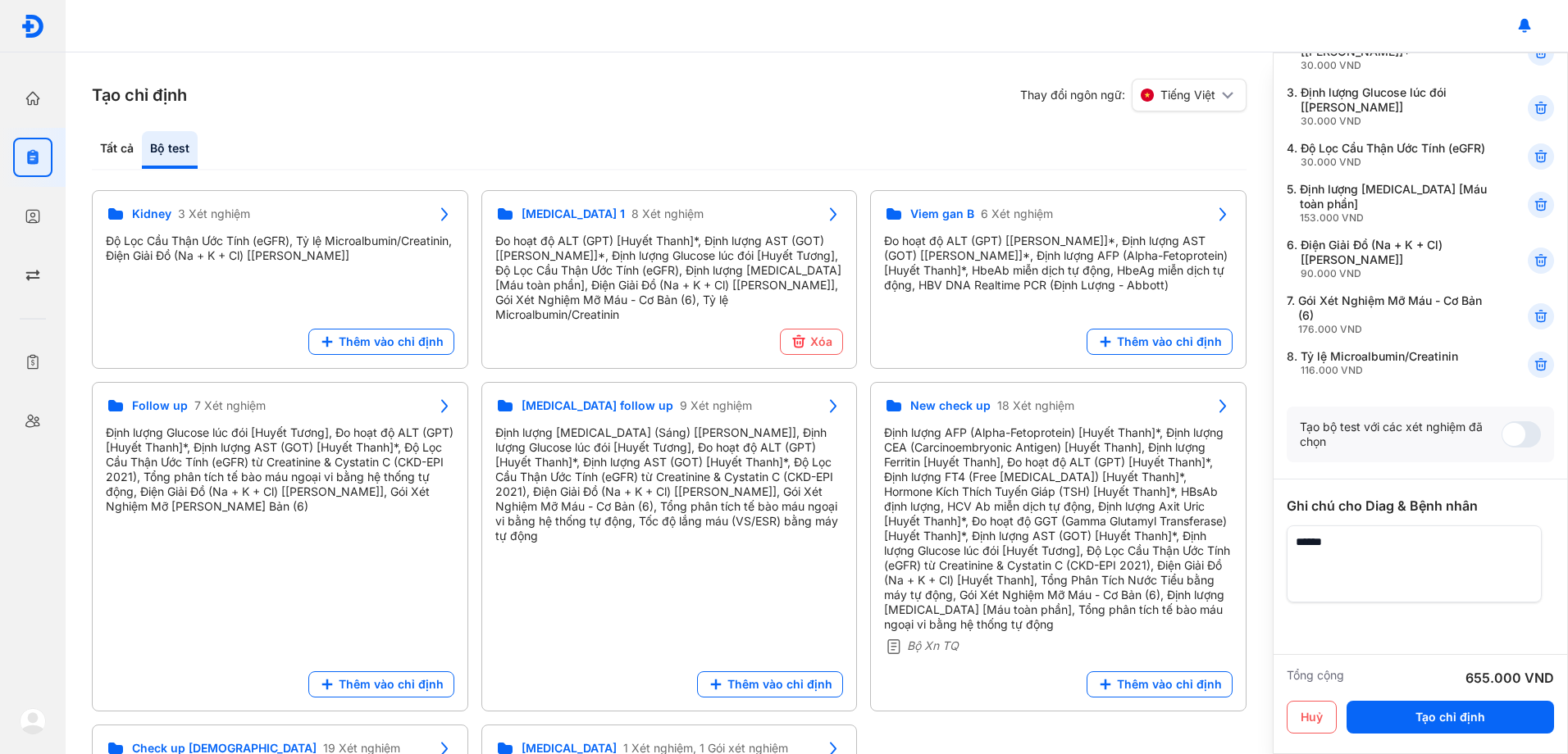
click at [1333, 551] on textarea at bounding box center [1414, 564] width 255 height 77
type textarea "**********"
drag, startPoint x: 1446, startPoint y: 724, endPoint x: 1422, endPoint y: 719, distance: 24.5
click at [1446, 723] on button "Tạo chỉ định" at bounding box center [1450, 717] width 208 height 33
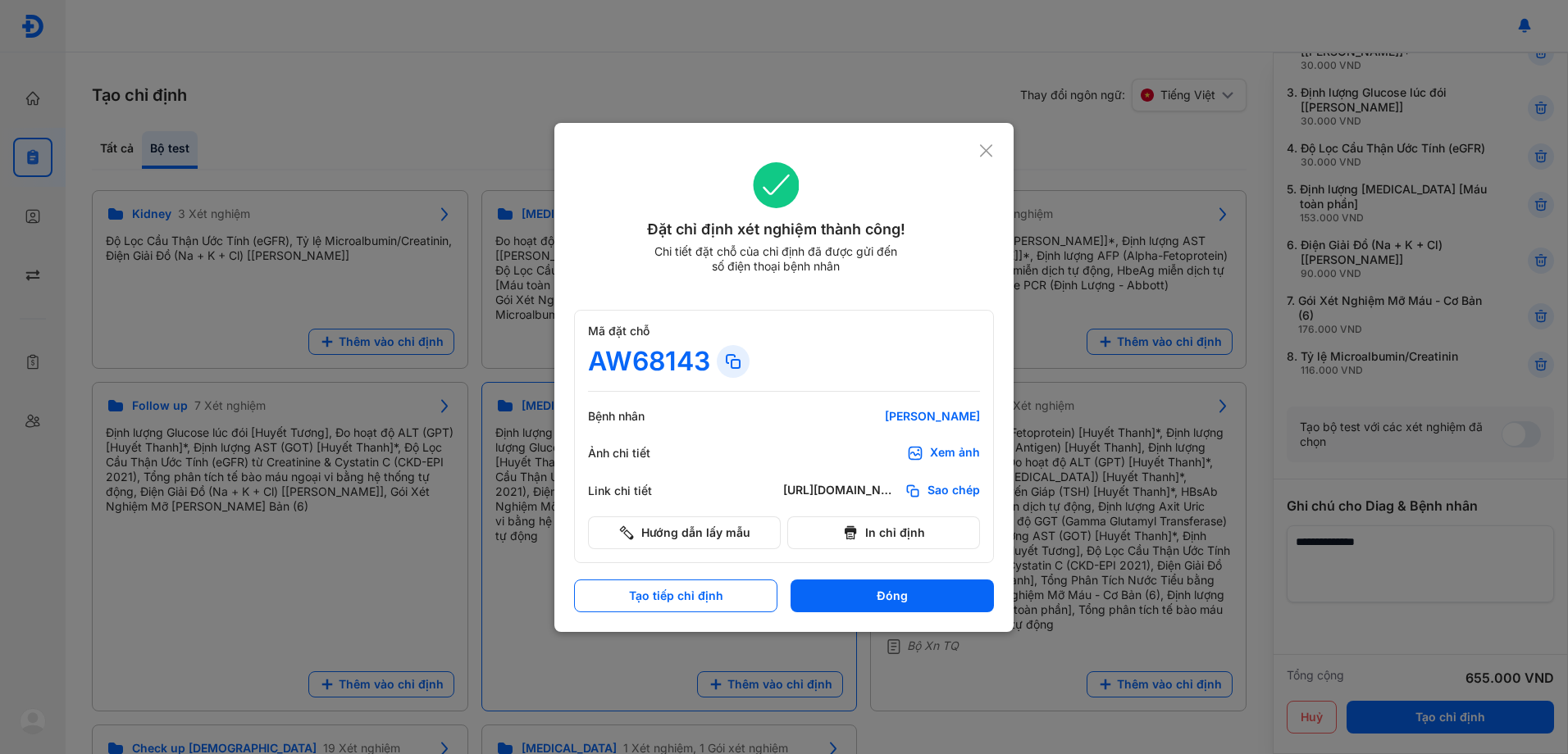
click at [845, 601] on button "Đóng" at bounding box center [892, 596] width 203 height 33
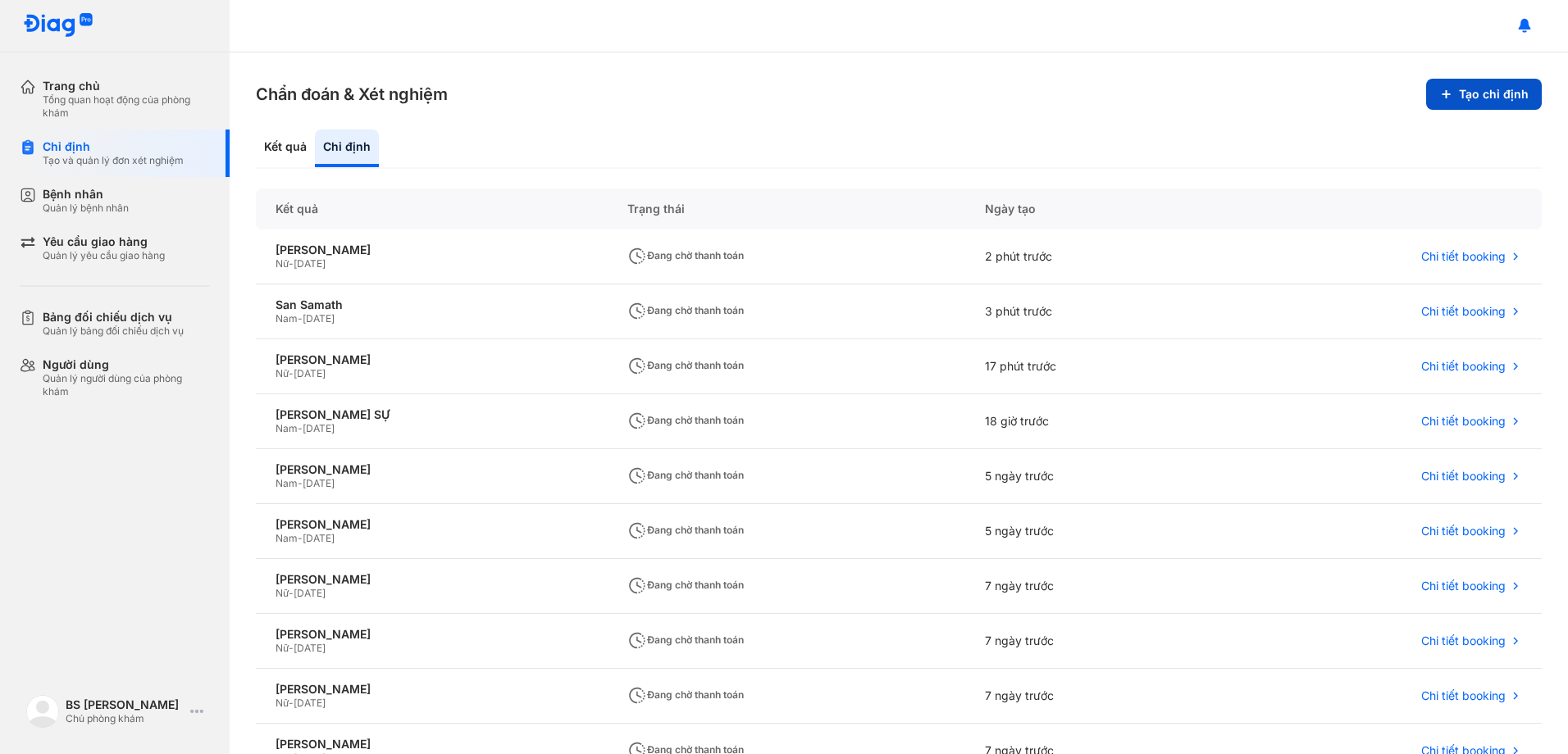
click at [1461, 93] on button "Tạo chỉ định" at bounding box center [1483, 94] width 116 height 31
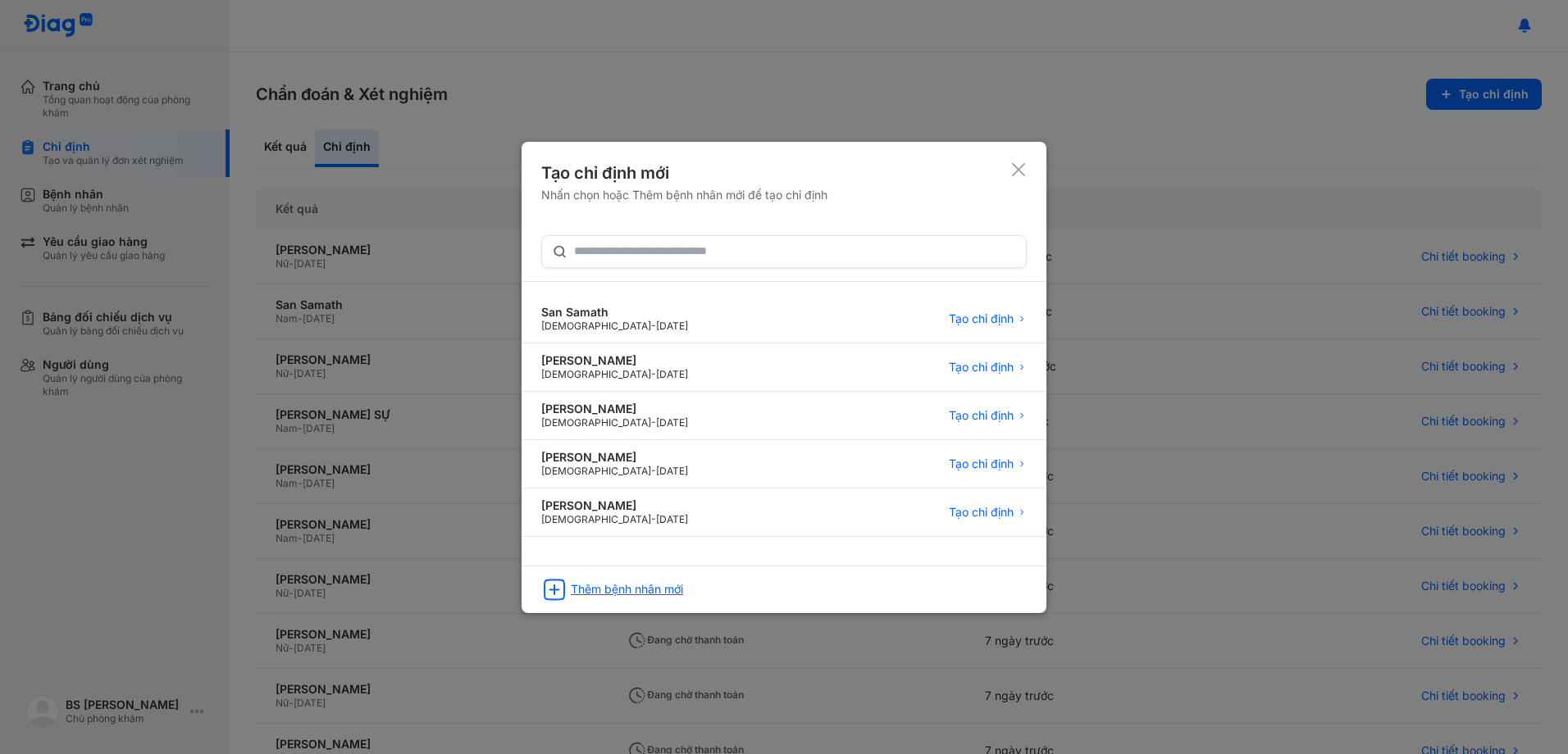
drag, startPoint x: 646, startPoint y: 588, endPoint x: 655, endPoint y: 583, distance: 10.3
click at [655, 583] on div "Thêm bệnh nhân mới" at bounding box center [626, 589] width 112 height 15
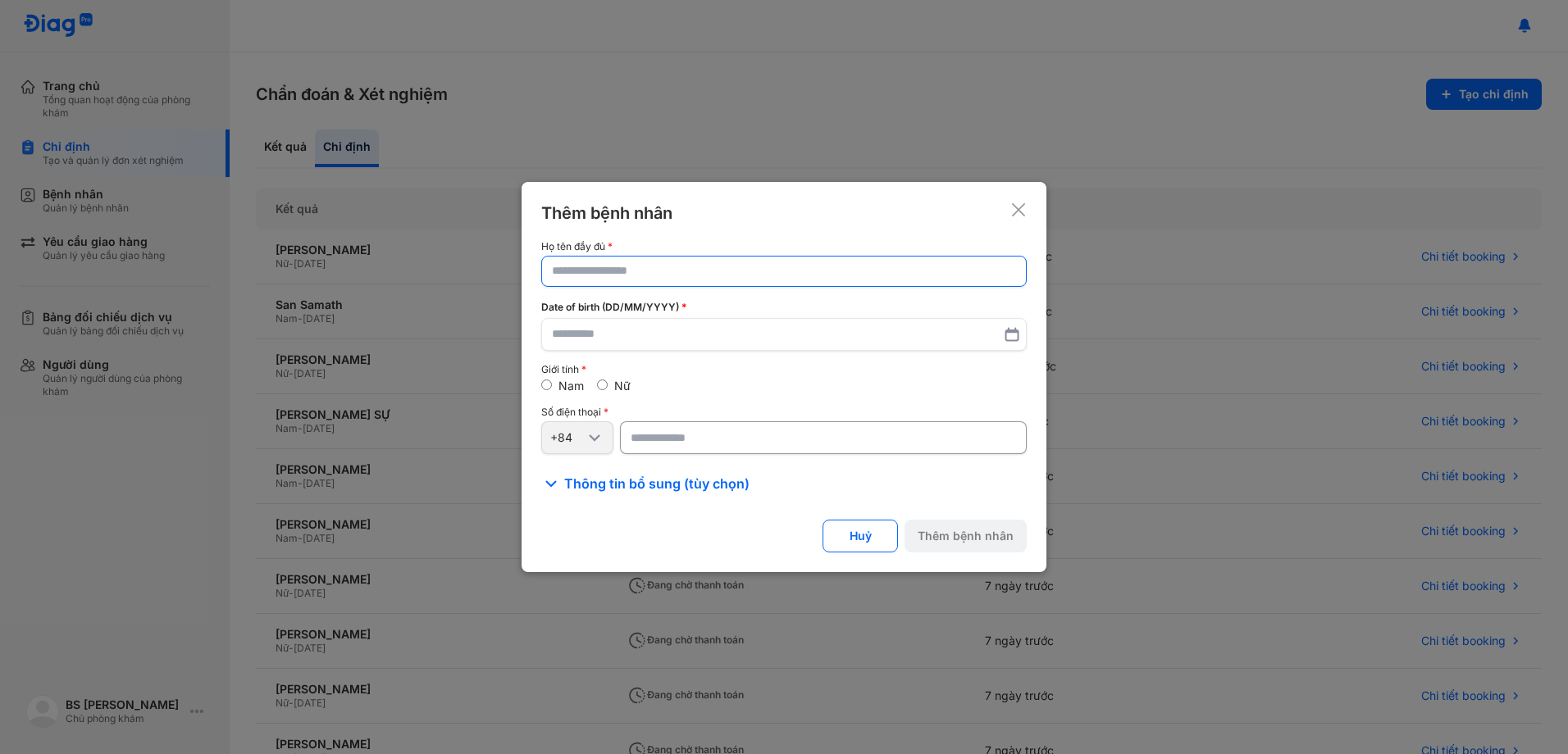
click at [655, 272] on input "text" at bounding box center [784, 271] width 464 height 30
paste input "**********"
type input "**********"
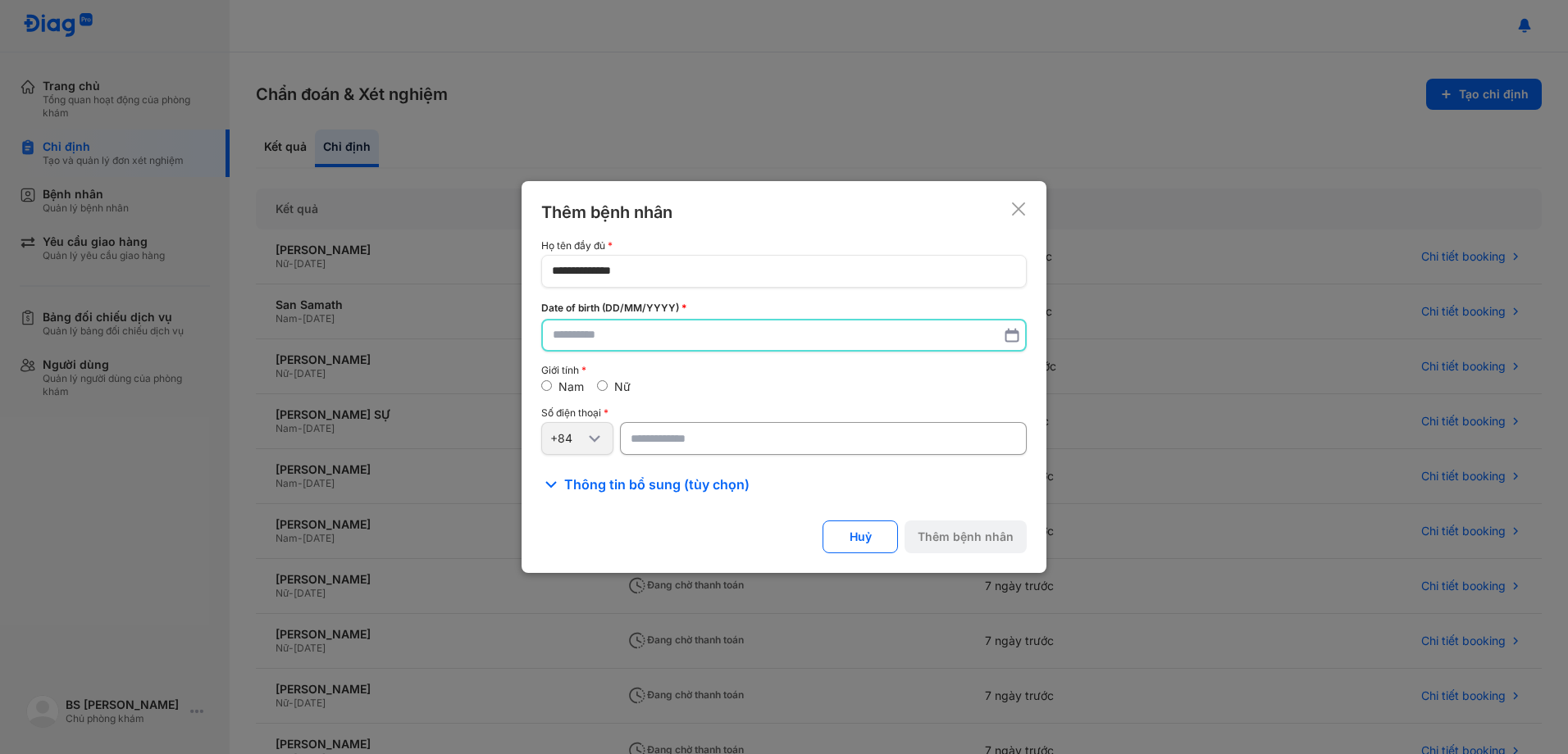
click at [609, 342] on input "text" at bounding box center [784, 336] width 462 height 30
type input "**********"
click at [860, 436] on input "number" at bounding box center [823, 439] width 406 height 33
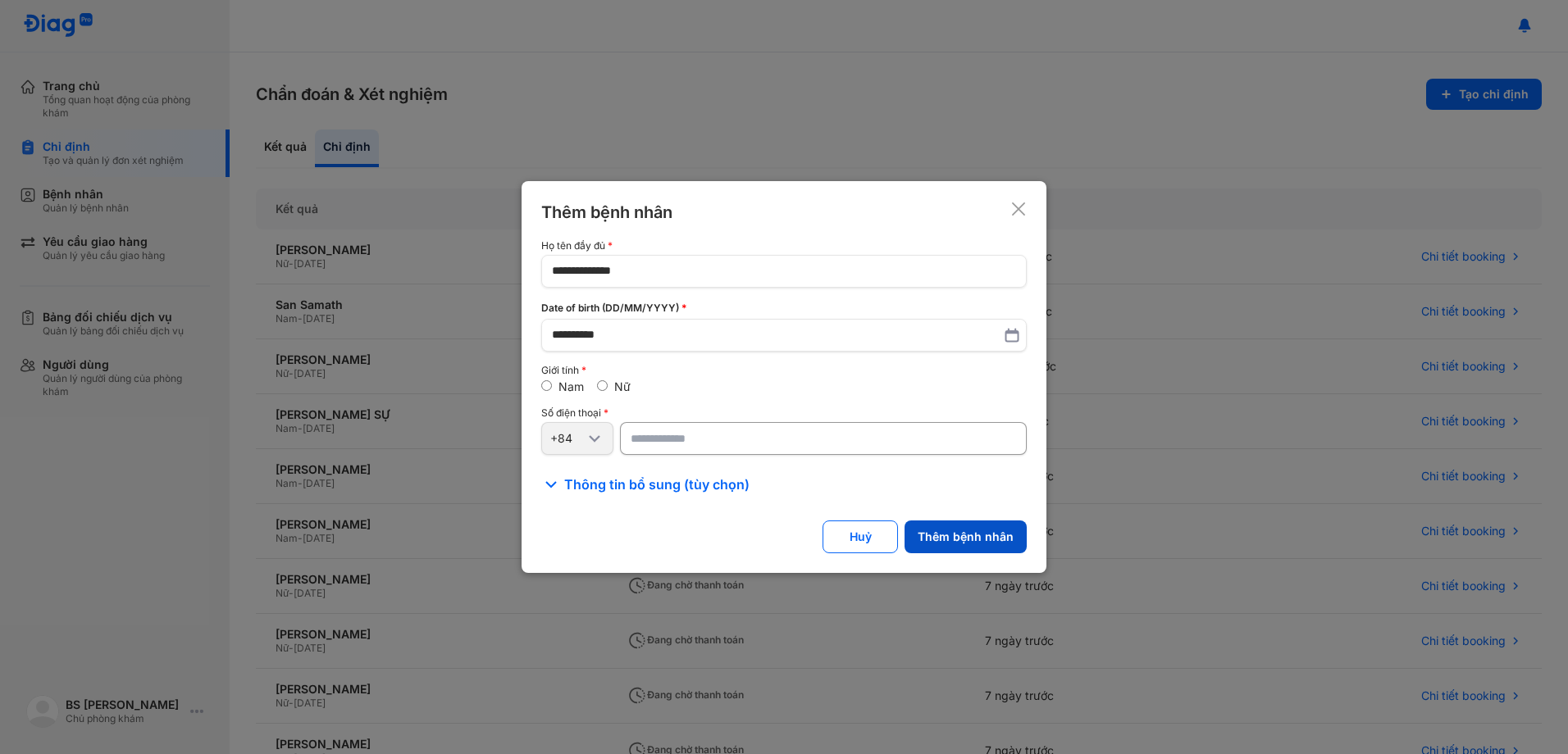
type input "*********"
click at [973, 533] on button "Thêm bệnh nhân" at bounding box center [965, 537] width 122 height 33
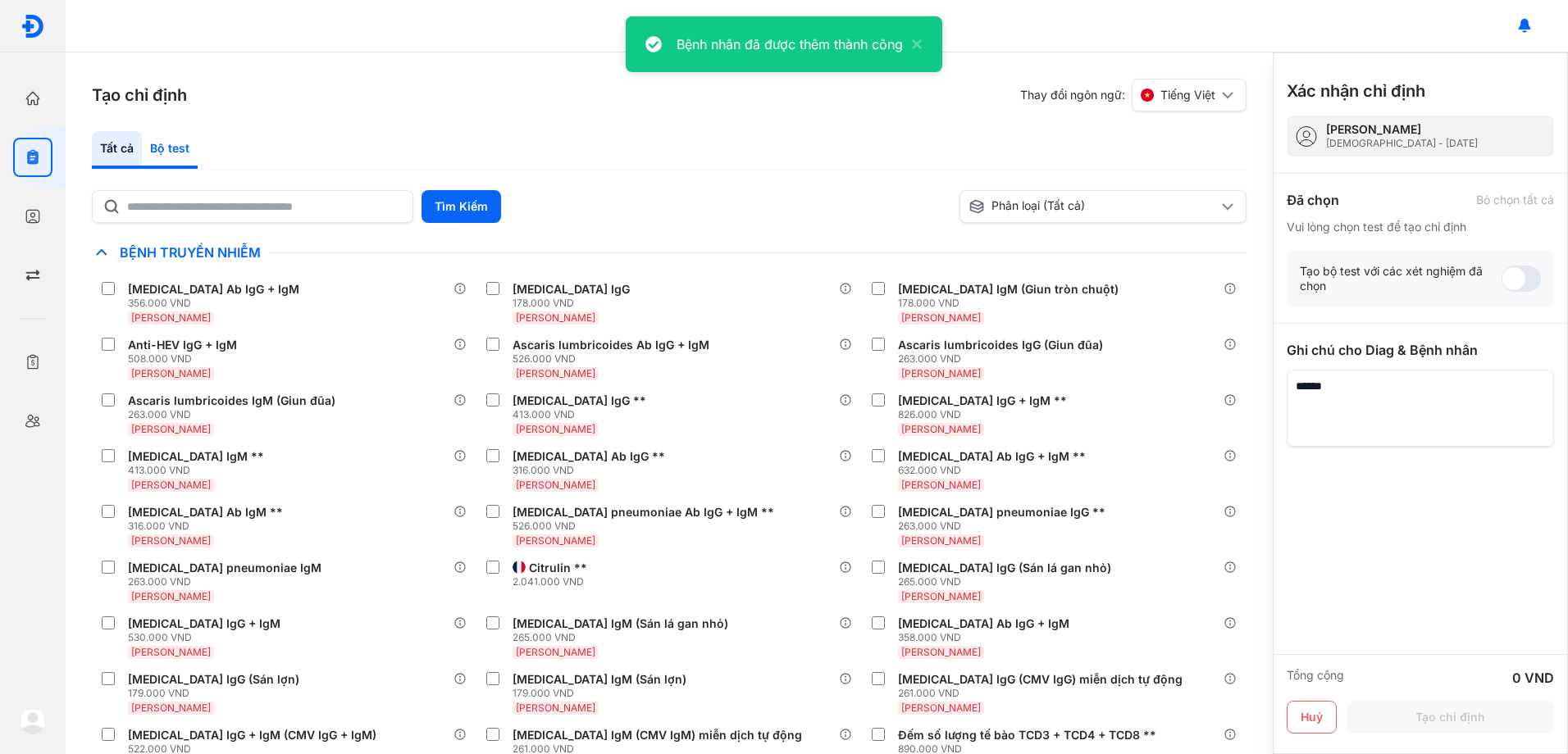
click at [172, 145] on div "Bộ test" at bounding box center [170, 149] width 56 height 37
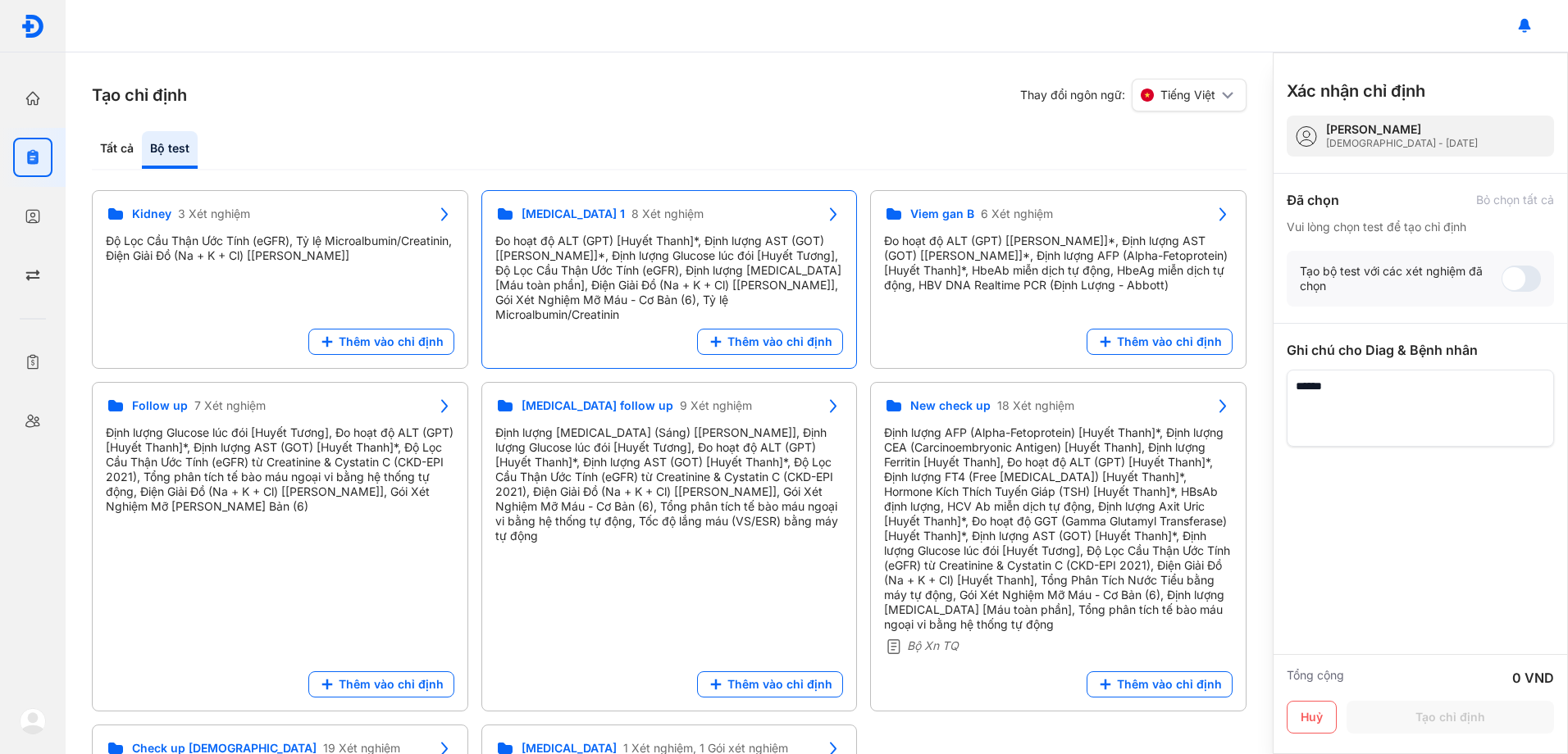
click at [652, 265] on div "Đo hoạt độ ALT (GPT) [Huyết Thanh]*, Định lượng AST (GOT) [[PERSON_NAME]]*, Địn…" at bounding box center [670, 278] width 349 height 89
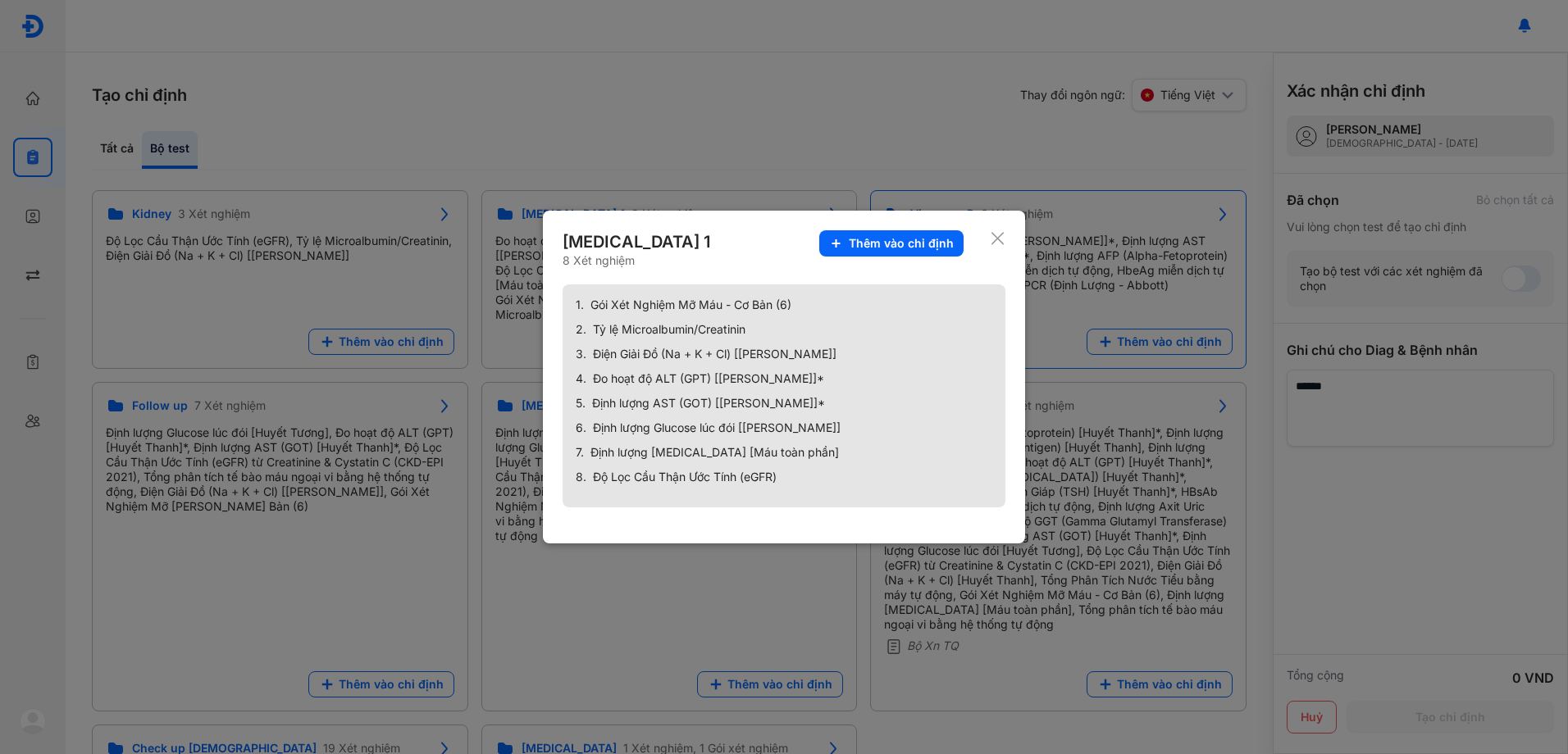
click at [931, 246] on span "Thêm vào chỉ định" at bounding box center [901, 243] width 105 height 15
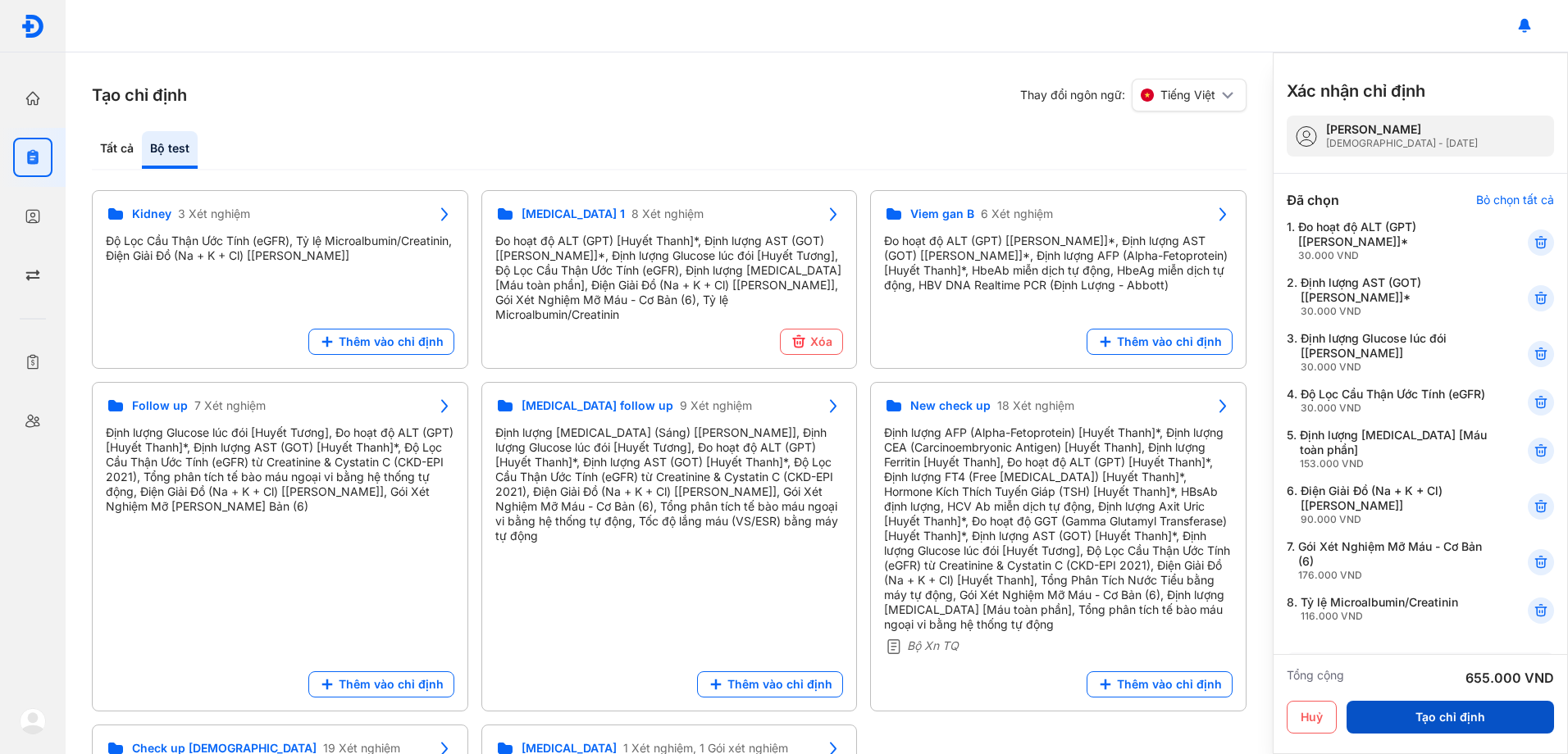
click at [1479, 713] on button "Tạo chỉ định" at bounding box center [1450, 717] width 208 height 33
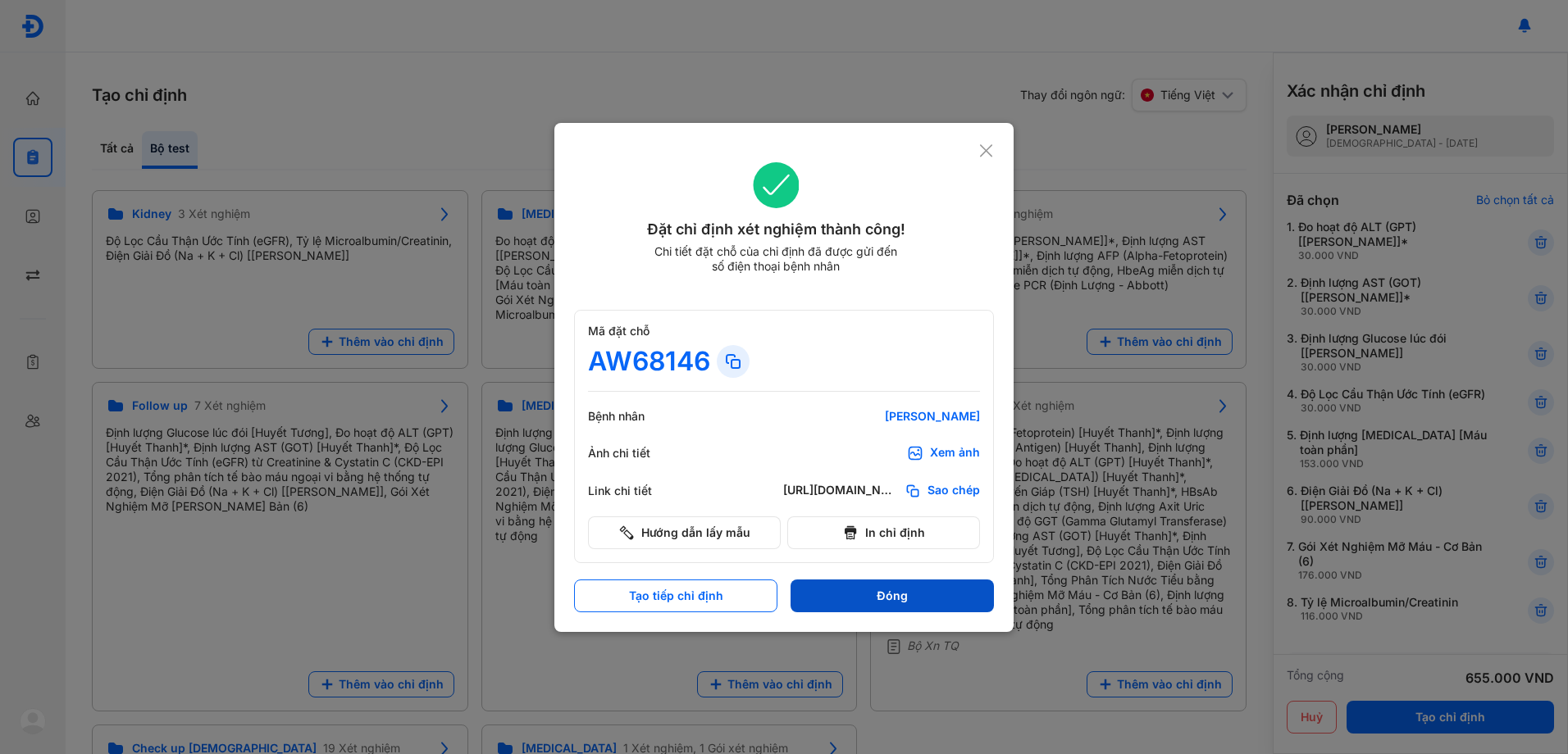
click at [903, 602] on button "Đóng" at bounding box center [892, 596] width 203 height 33
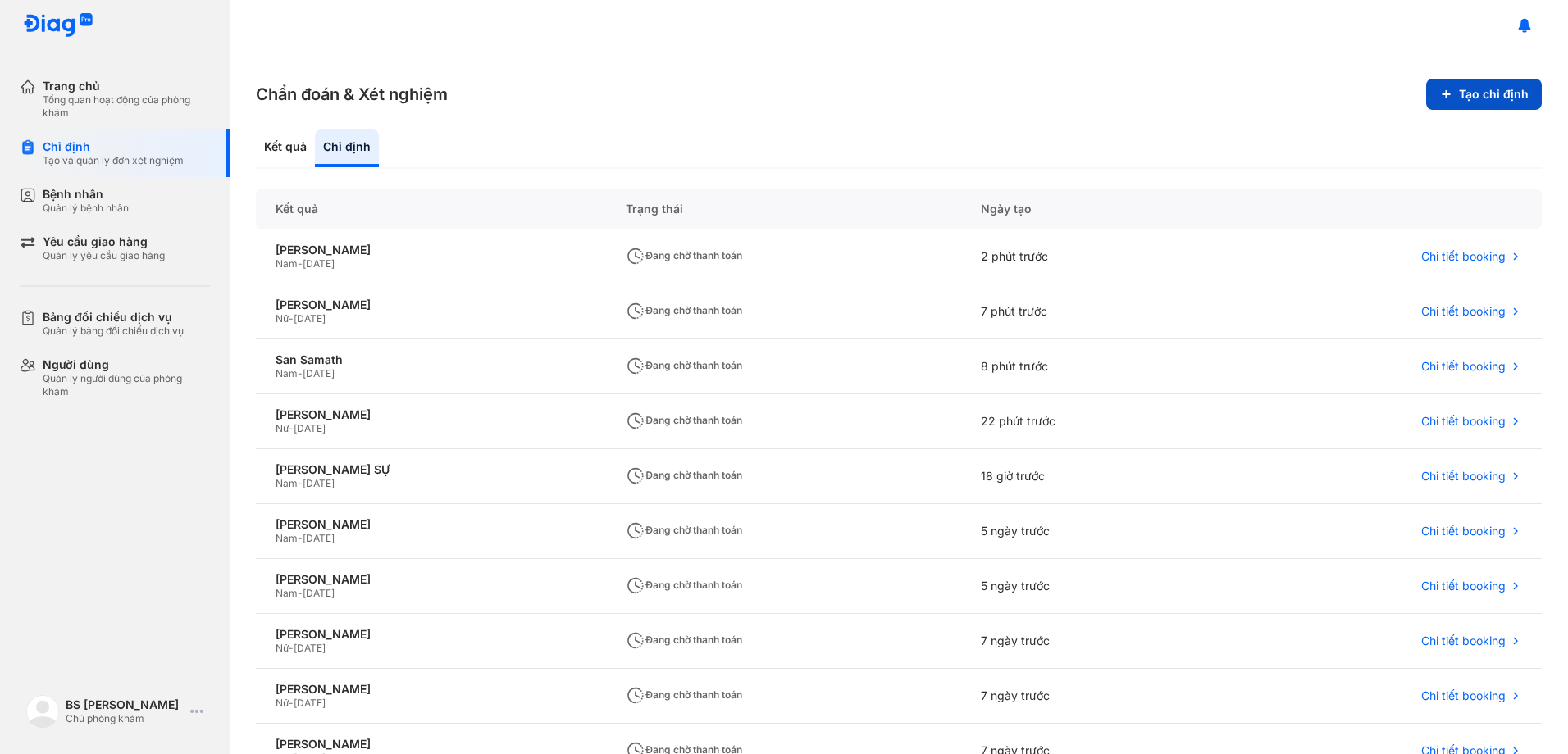
click at [1465, 99] on button "Tạo chỉ định" at bounding box center [1483, 94] width 116 height 31
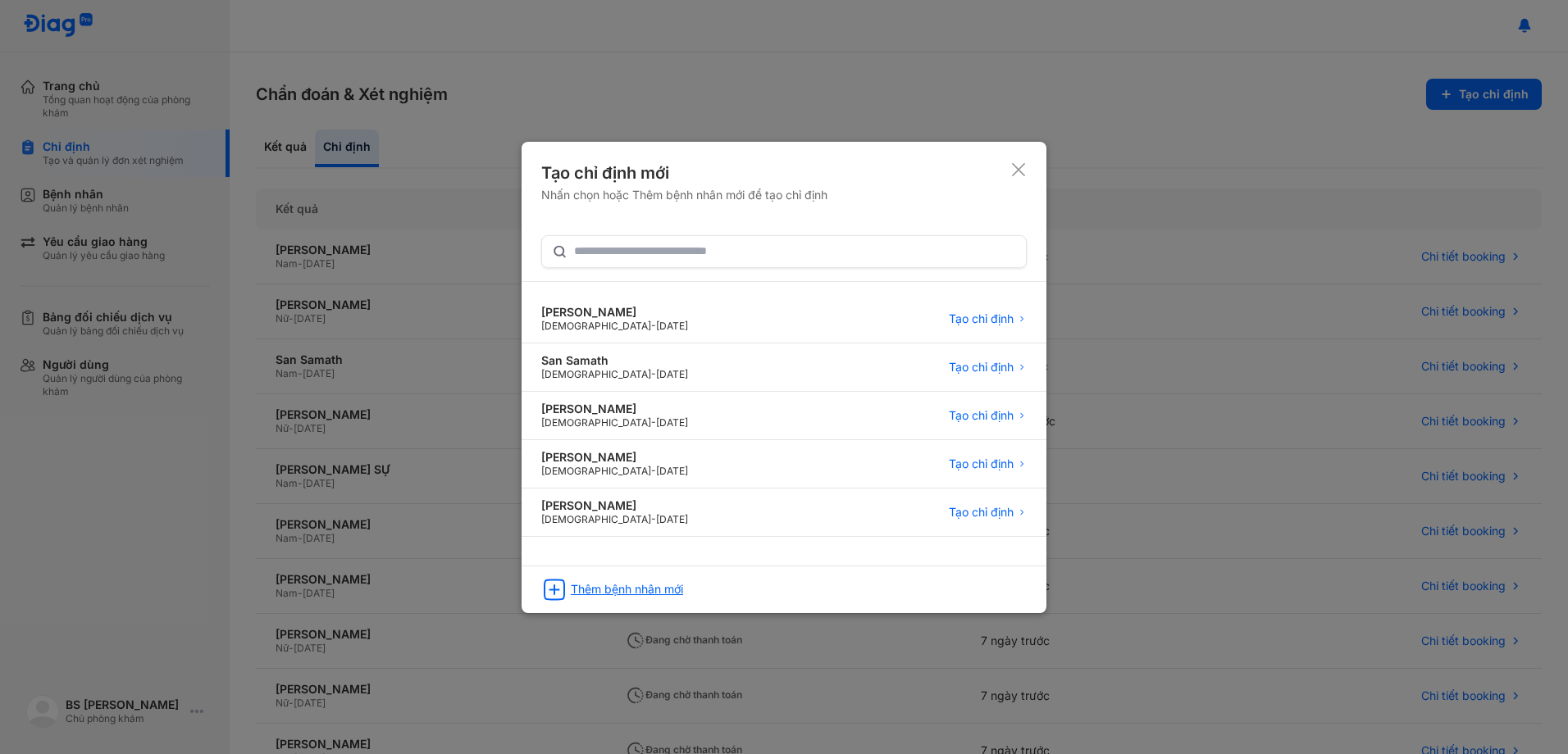
click at [651, 585] on div "Thêm bệnh nhân mới" at bounding box center [626, 589] width 112 height 15
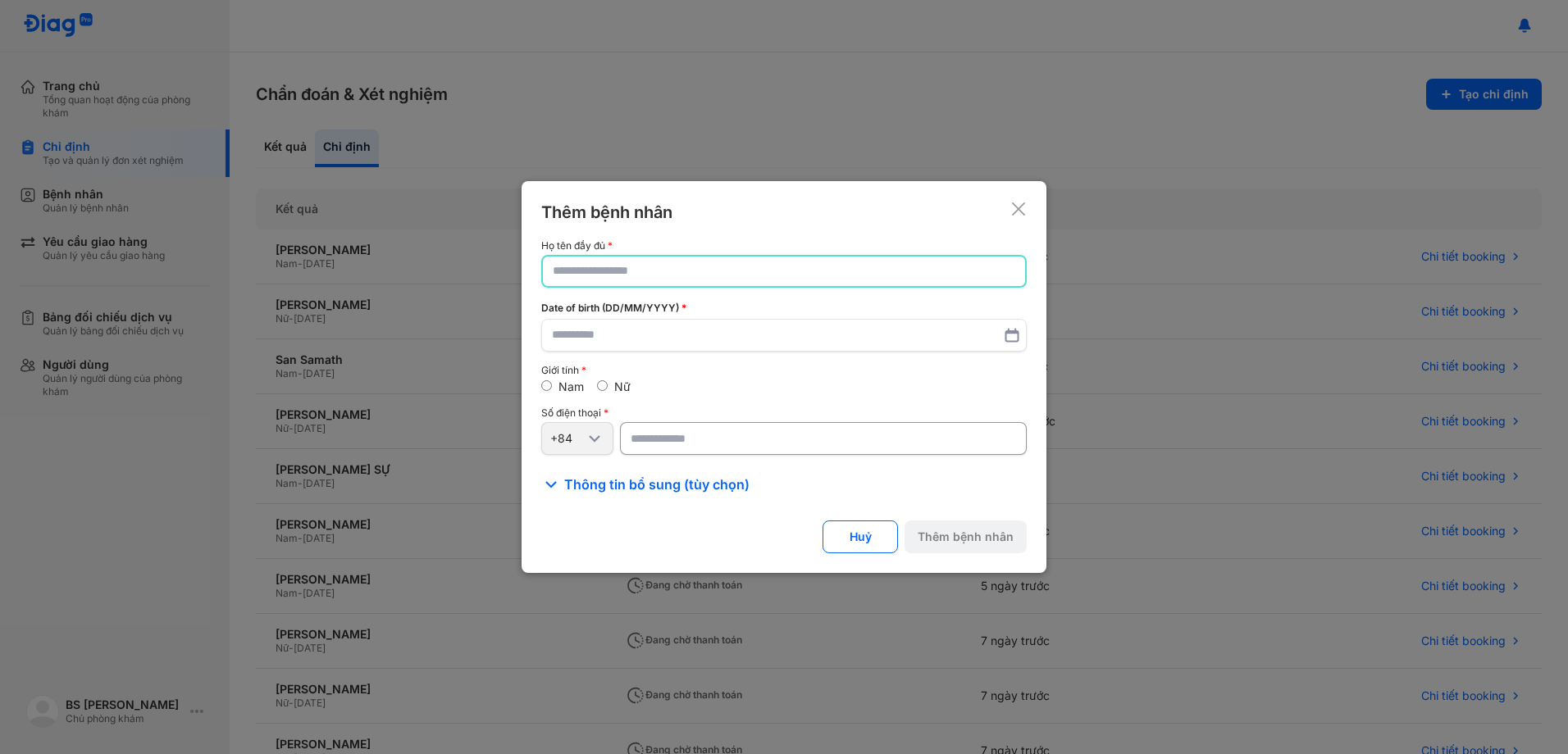
click at [637, 275] on input "text" at bounding box center [784, 271] width 462 height 30
paste input "**********"
type input "**********"
click at [649, 324] on input "text" at bounding box center [784, 336] width 464 height 30
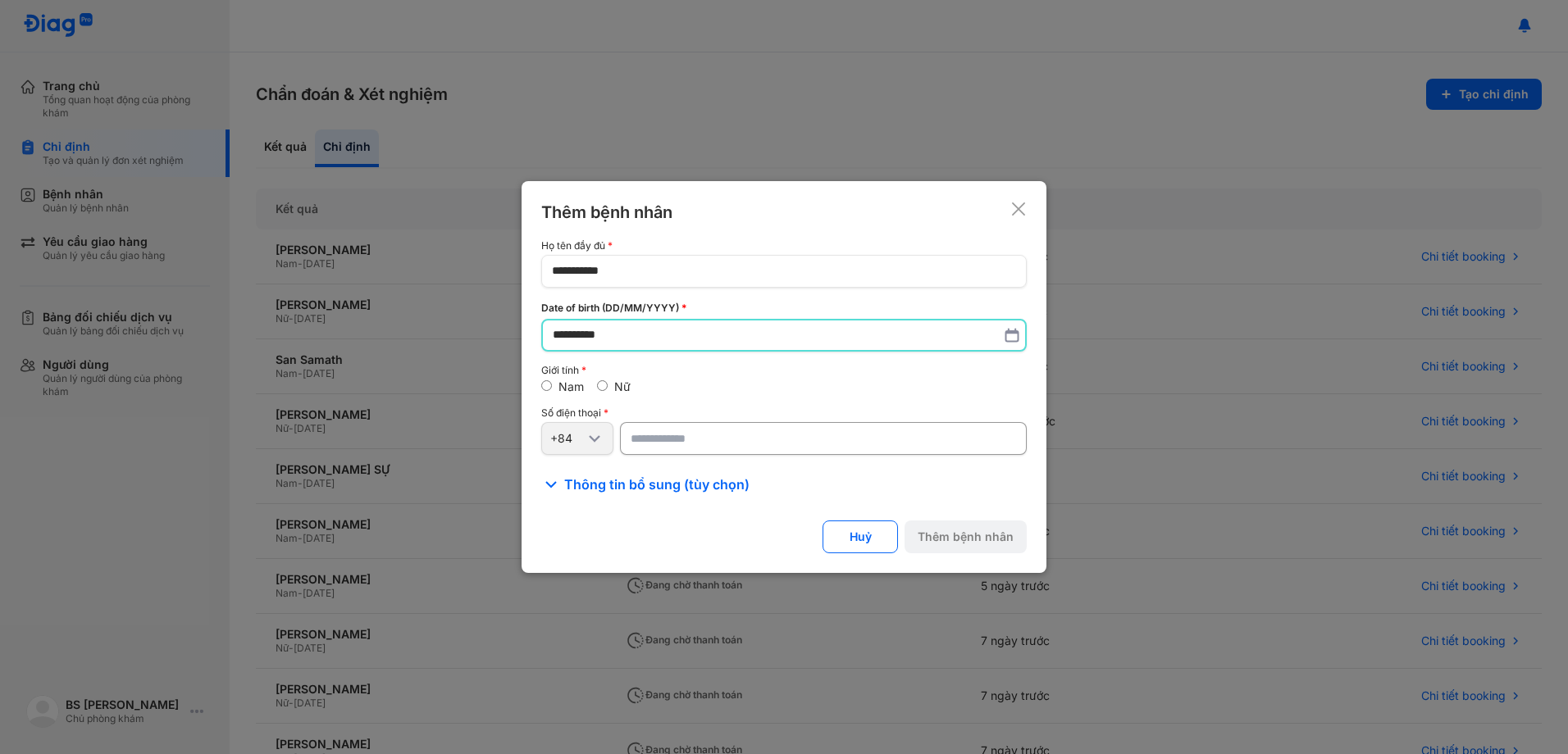
type input "**********"
click at [735, 438] on input "number" at bounding box center [823, 439] width 406 height 33
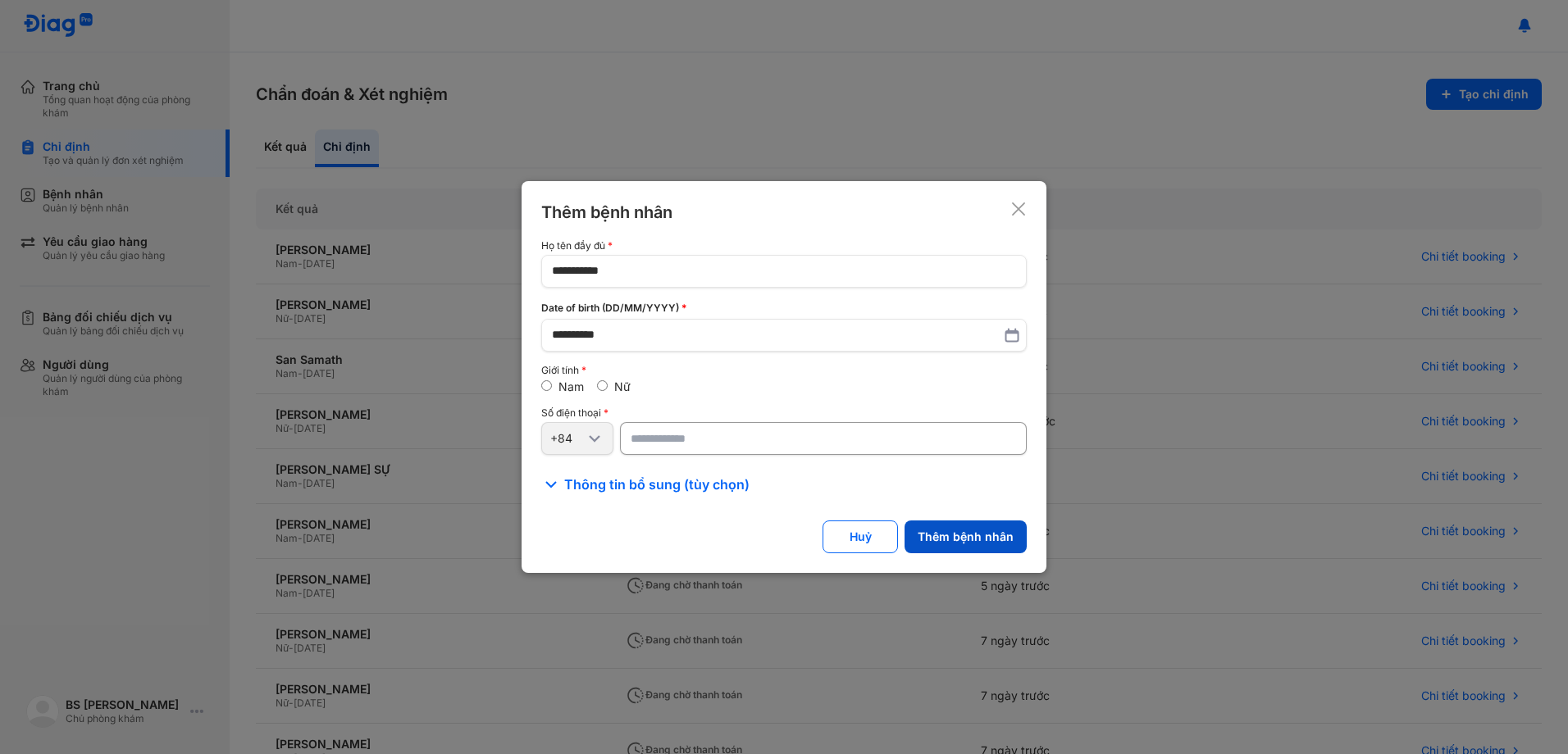
type input "*********"
click at [977, 539] on button "Thêm bệnh nhân" at bounding box center [965, 537] width 122 height 33
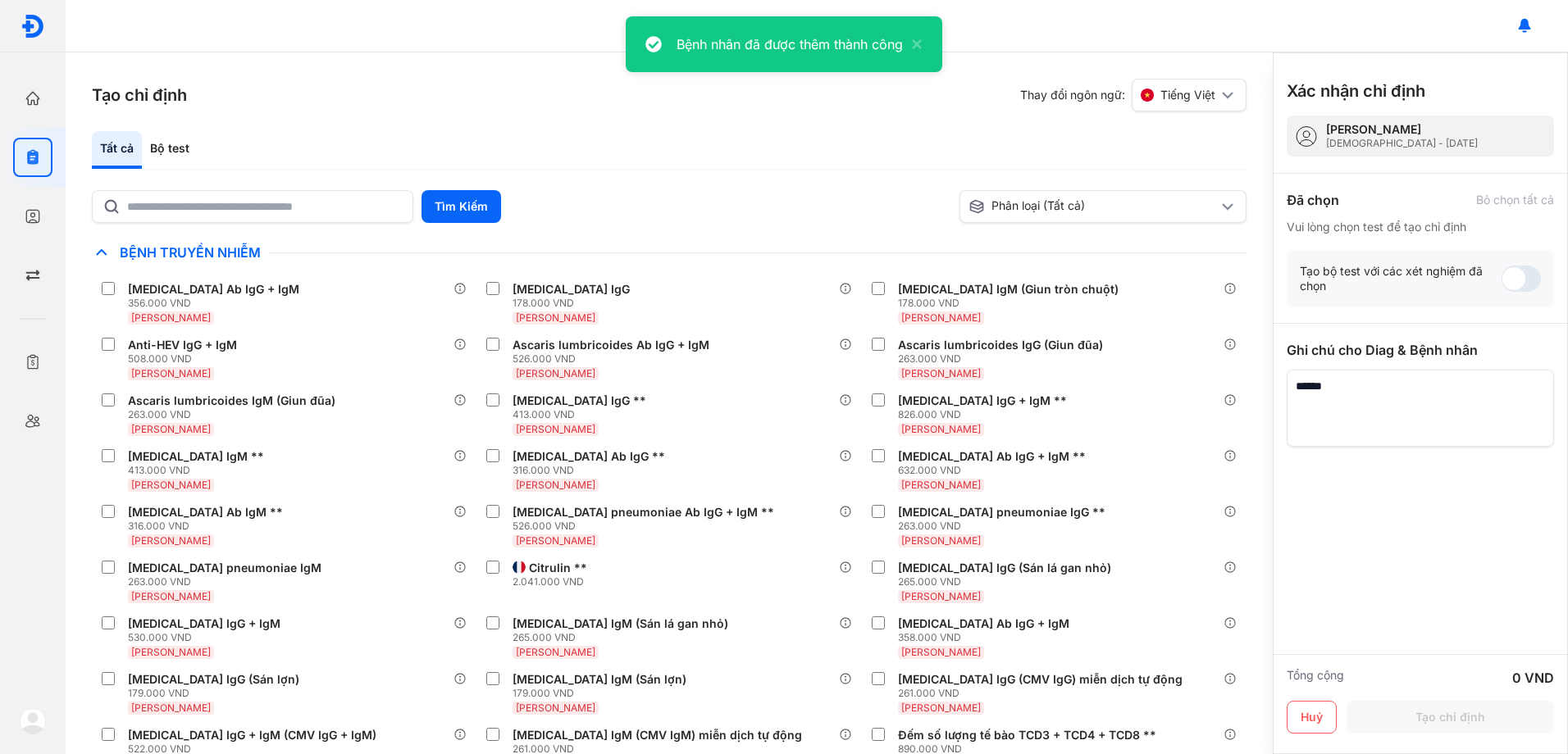
drag, startPoint x: 155, startPoint y: 141, endPoint x: 287, endPoint y: 206, distance: 147.1
click at [155, 140] on div "Bộ test" at bounding box center [170, 149] width 56 height 37
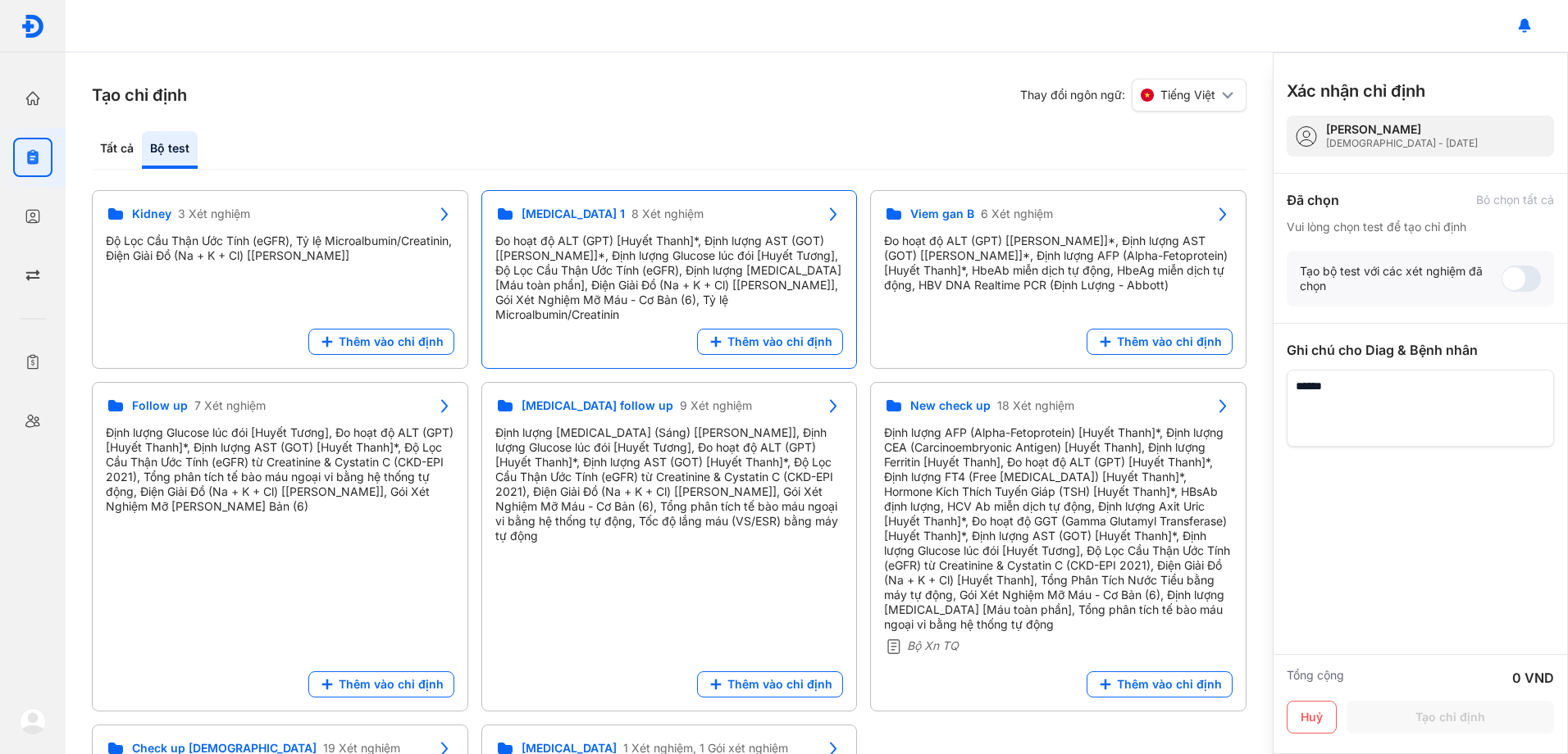
click at [660, 288] on div "Đo hoạt độ ALT (GPT) [Huyết Thanh]*, Định lượng AST (GOT) [[PERSON_NAME]]*, Địn…" at bounding box center [670, 278] width 349 height 89
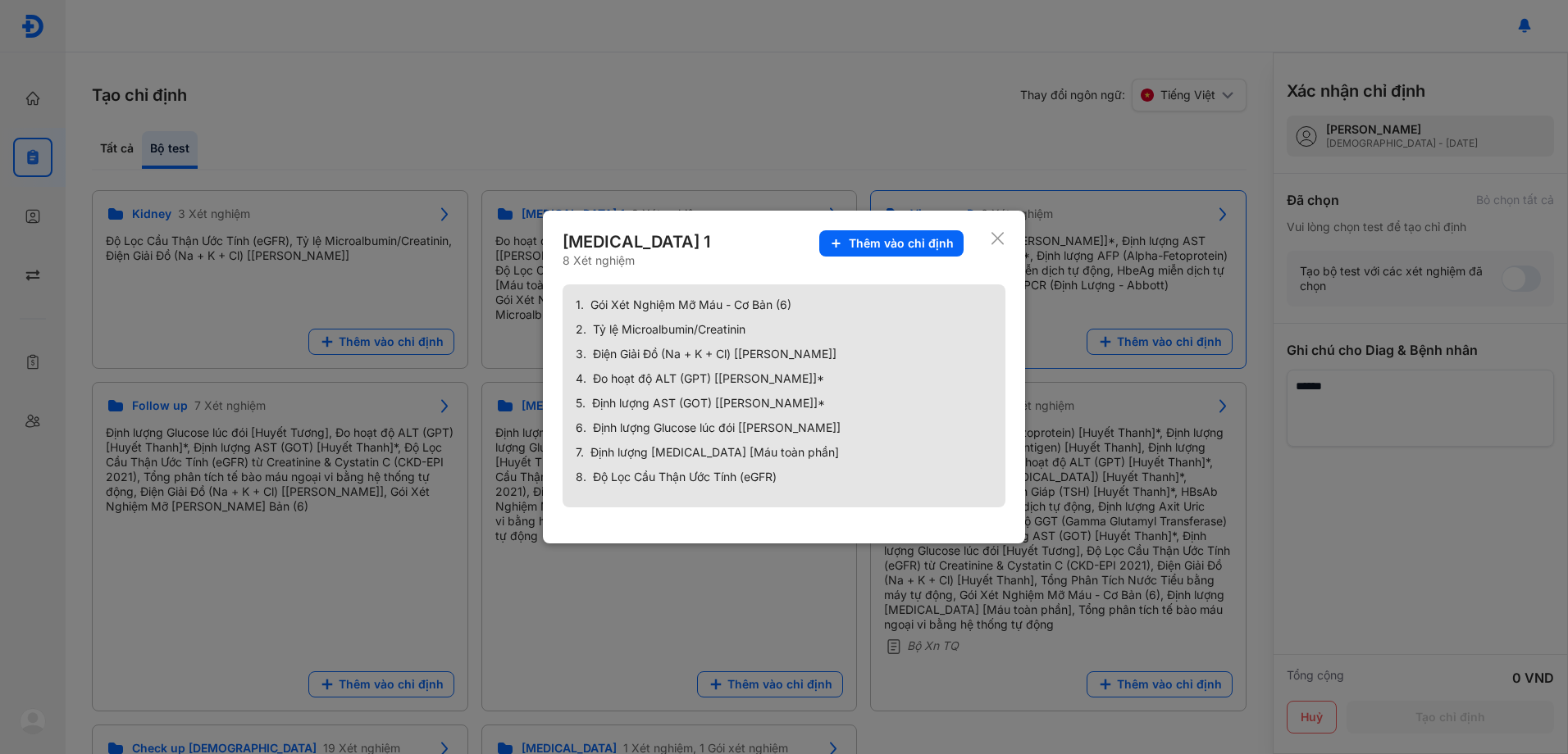
click at [935, 248] on span "Thêm vào chỉ định" at bounding box center [901, 243] width 105 height 15
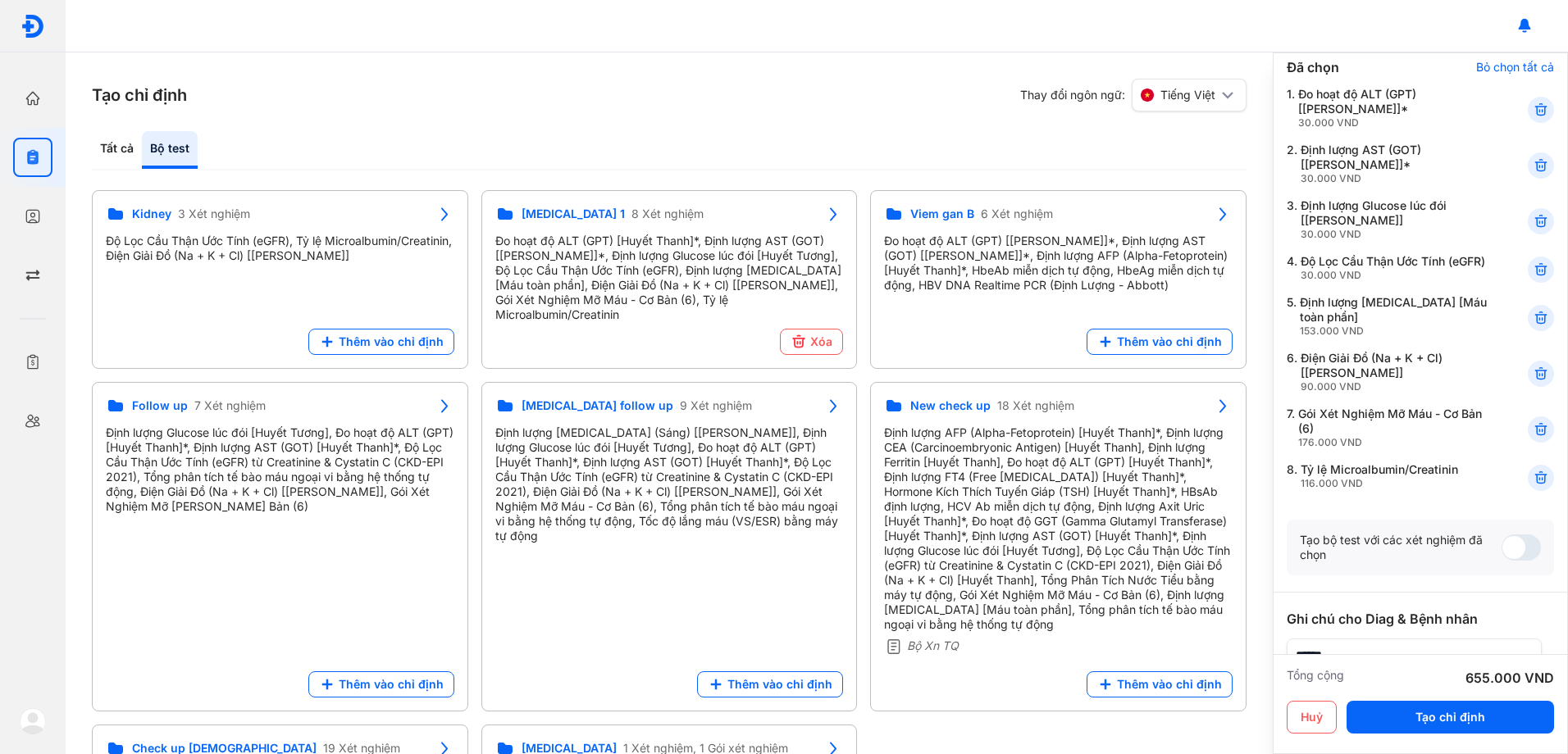
scroll to position [307, 0]
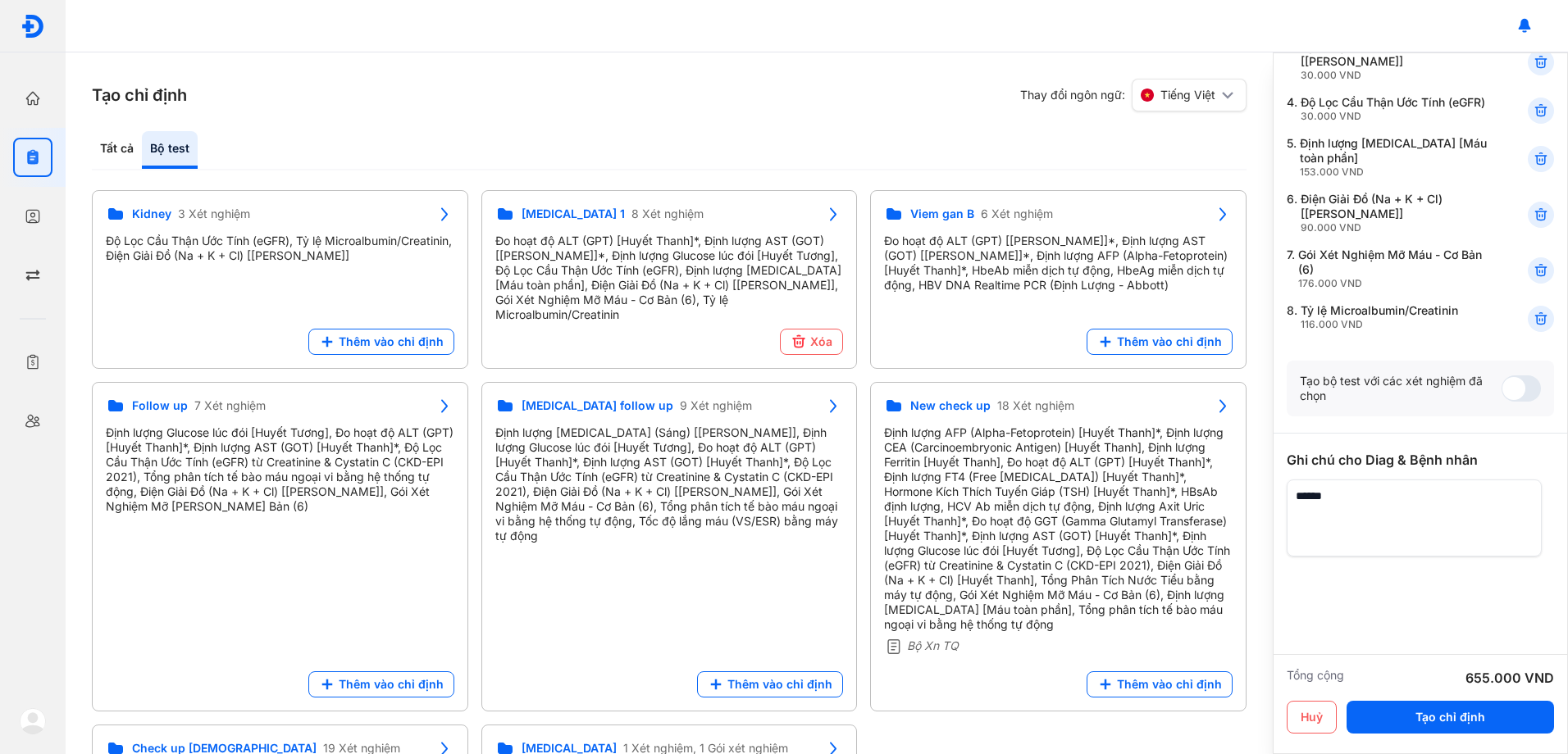
click at [1353, 511] on textarea at bounding box center [1414, 518] width 255 height 77
type textarea "**********"
click at [1457, 717] on button "Tạo chỉ định" at bounding box center [1450, 717] width 208 height 33
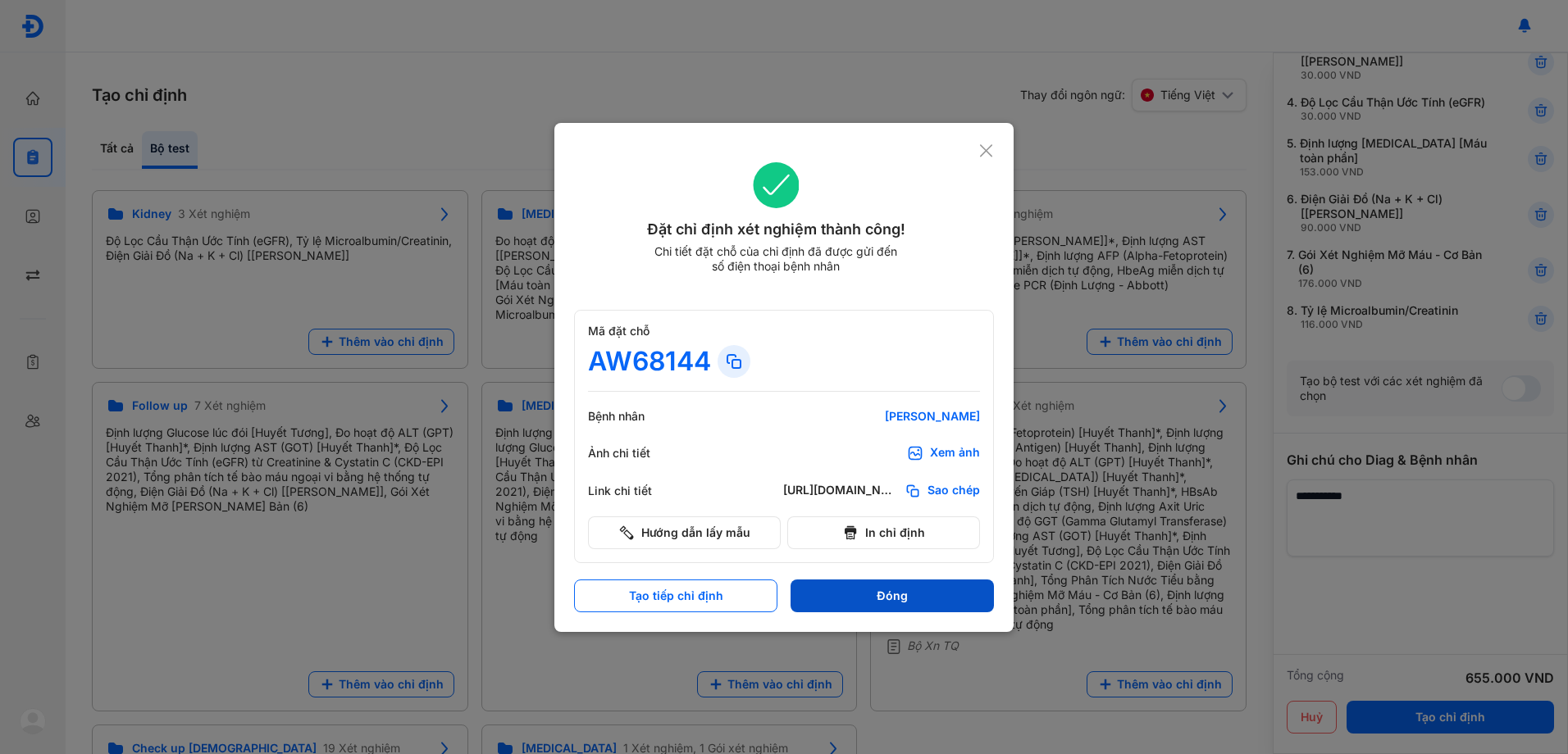
click at [921, 601] on button "Đóng" at bounding box center [892, 596] width 203 height 33
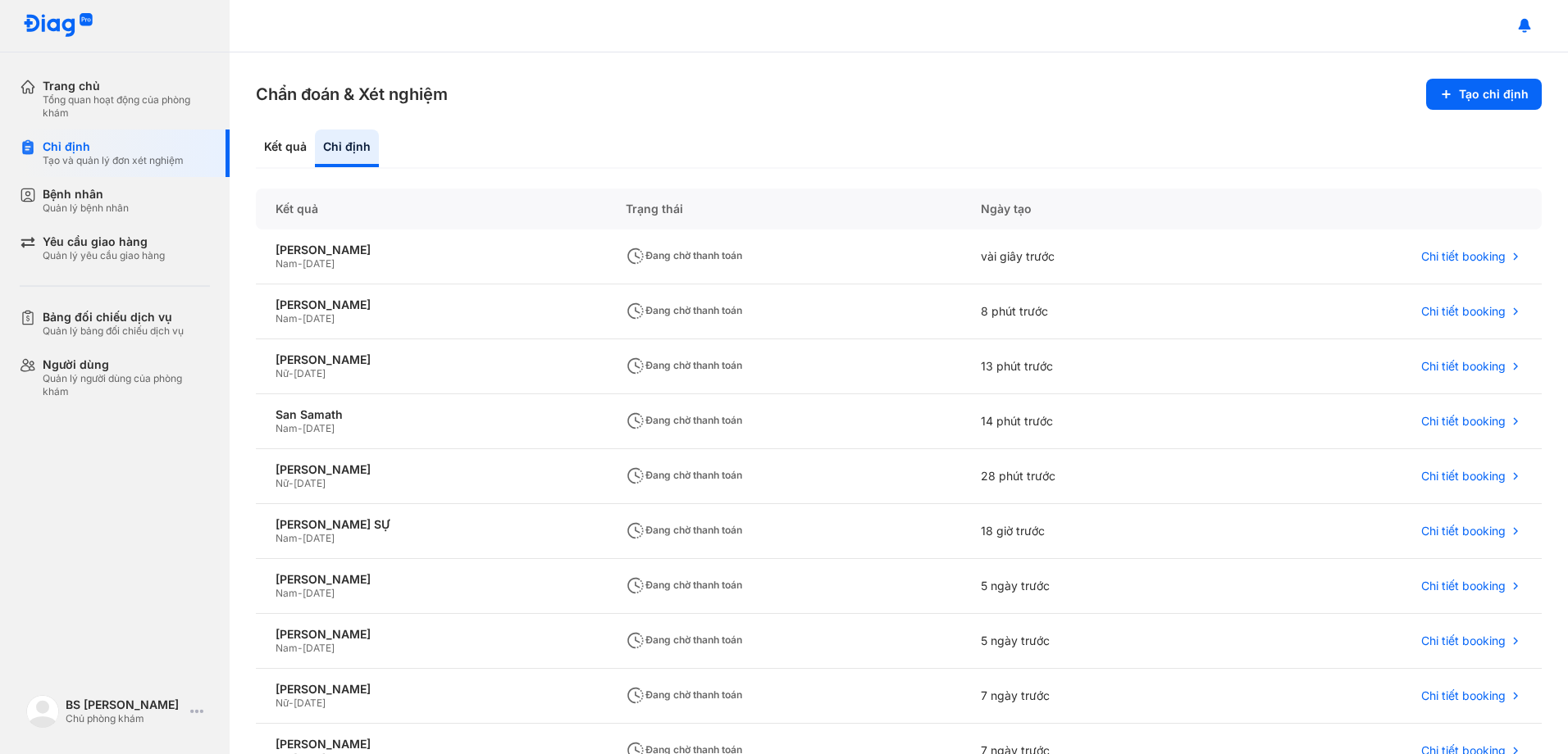
drag, startPoint x: 282, startPoint y: 136, endPoint x: 353, endPoint y: 179, distance: 83.0
click at [282, 133] on div "Kết quả" at bounding box center [285, 148] width 59 height 37
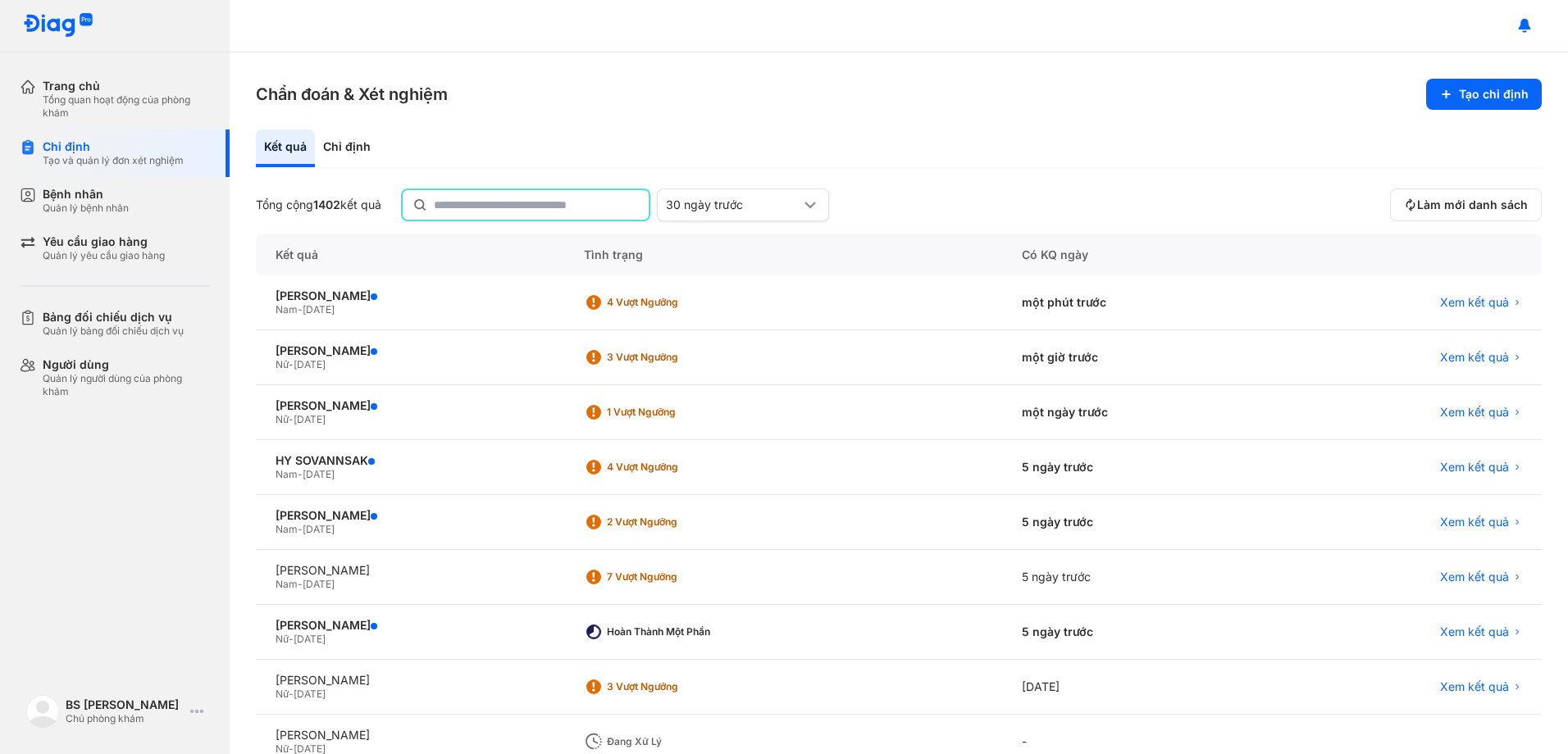
click at [485, 207] on input "text" at bounding box center [535, 205] width 205 height 30
click at [1517, 94] on button "Tạo chỉ định" at bounding box center [1483, 94] width 116 height 31
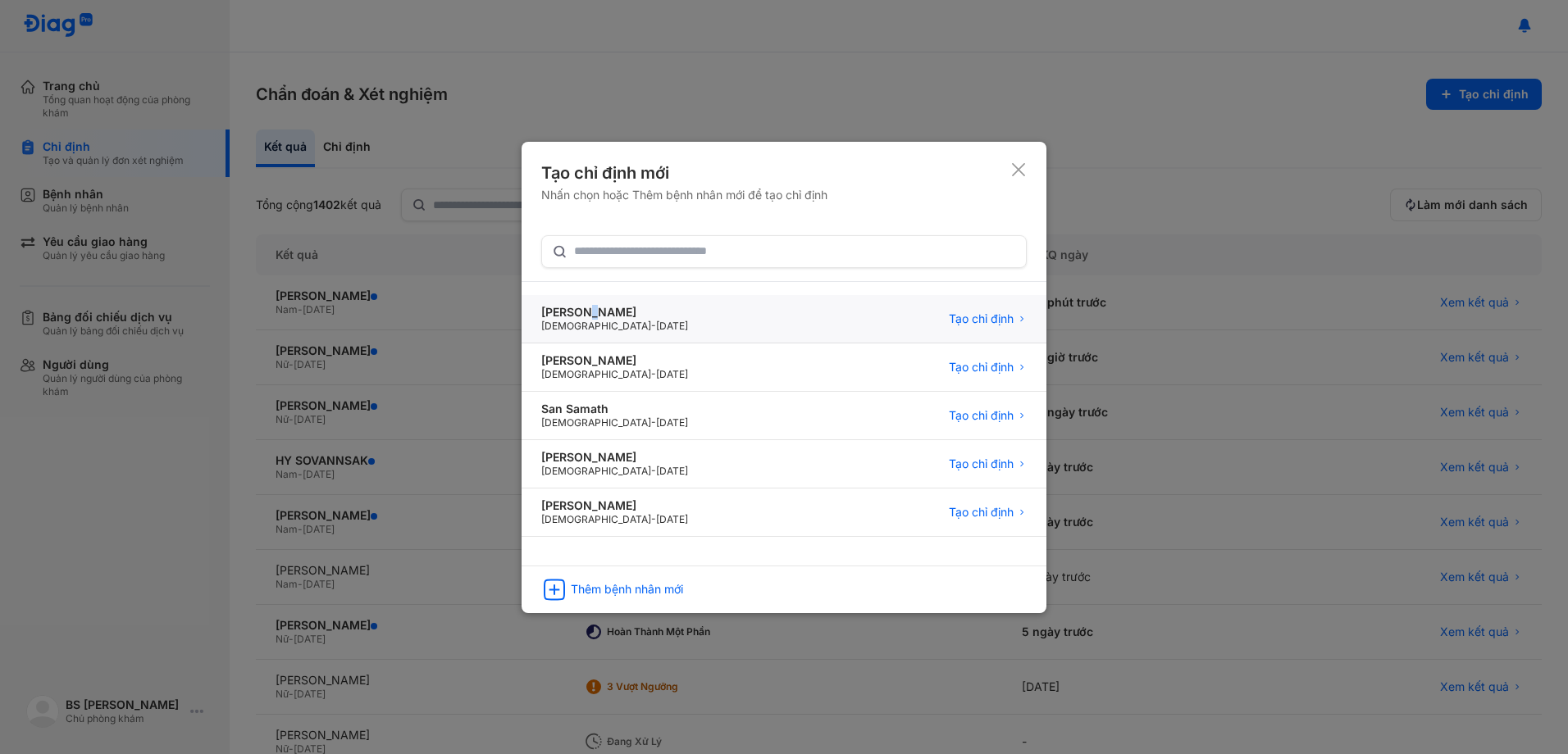
drag, startPoint x: 589, startPoint y: 303, endPoint x: 610, endPoint y: 301, distance: 21.1
click at [606, 302] on div "[PERSON_NAME] [DEMOGRAPHIC_DATA] - [DATE] Tạo chỉ định" at bounding box center [784, 319] width 525 height 48
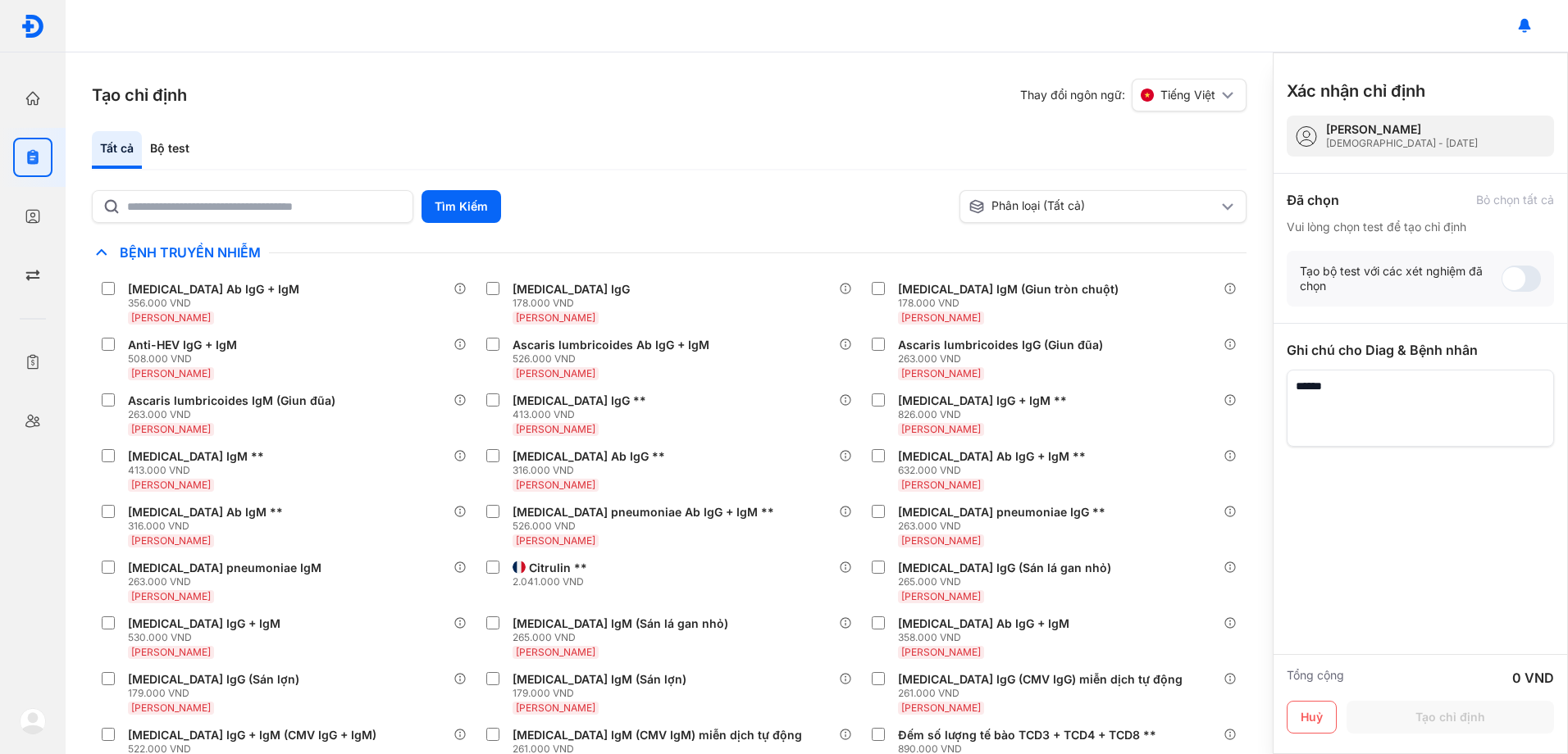
drag, startPoint x: 181, startPoint y: 150, endPoint x: 211, endPoint y: 170, distance: 36.1
click at [180, 149] on div "Bộ test" at bounding box center [170, 149] width 56 height 37
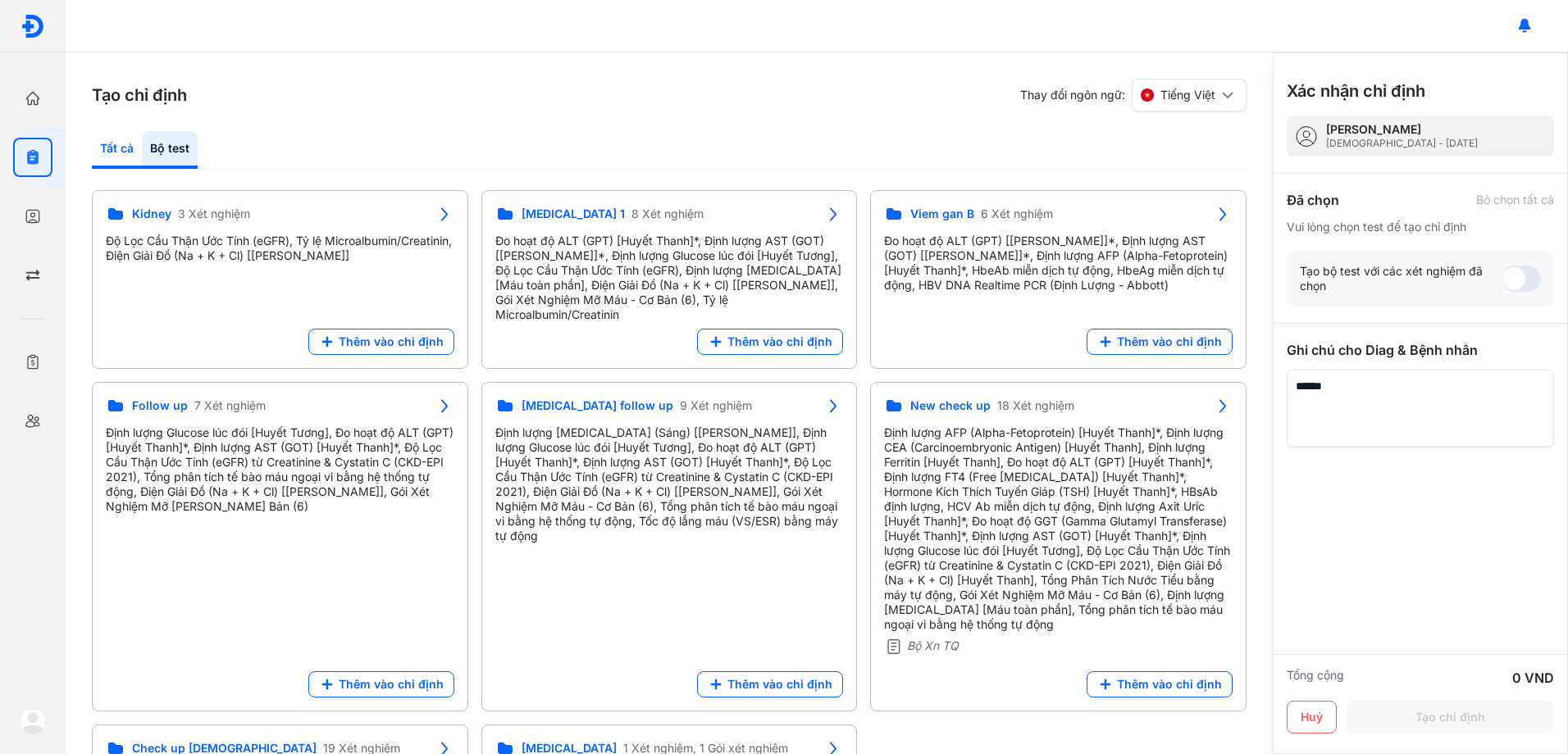
click at [87, 141] on div "Tạo chỉ định Thay đổi ngôn ngữ: Tiếng Việt Tất cả Bộ test Tìm Kiếm Phân loại (T…" at bounding box center [669, 403] width 1207 height 702
click at [110, 148] on div "Tất cả" at bounding box center [116, 149] width 50 height 37
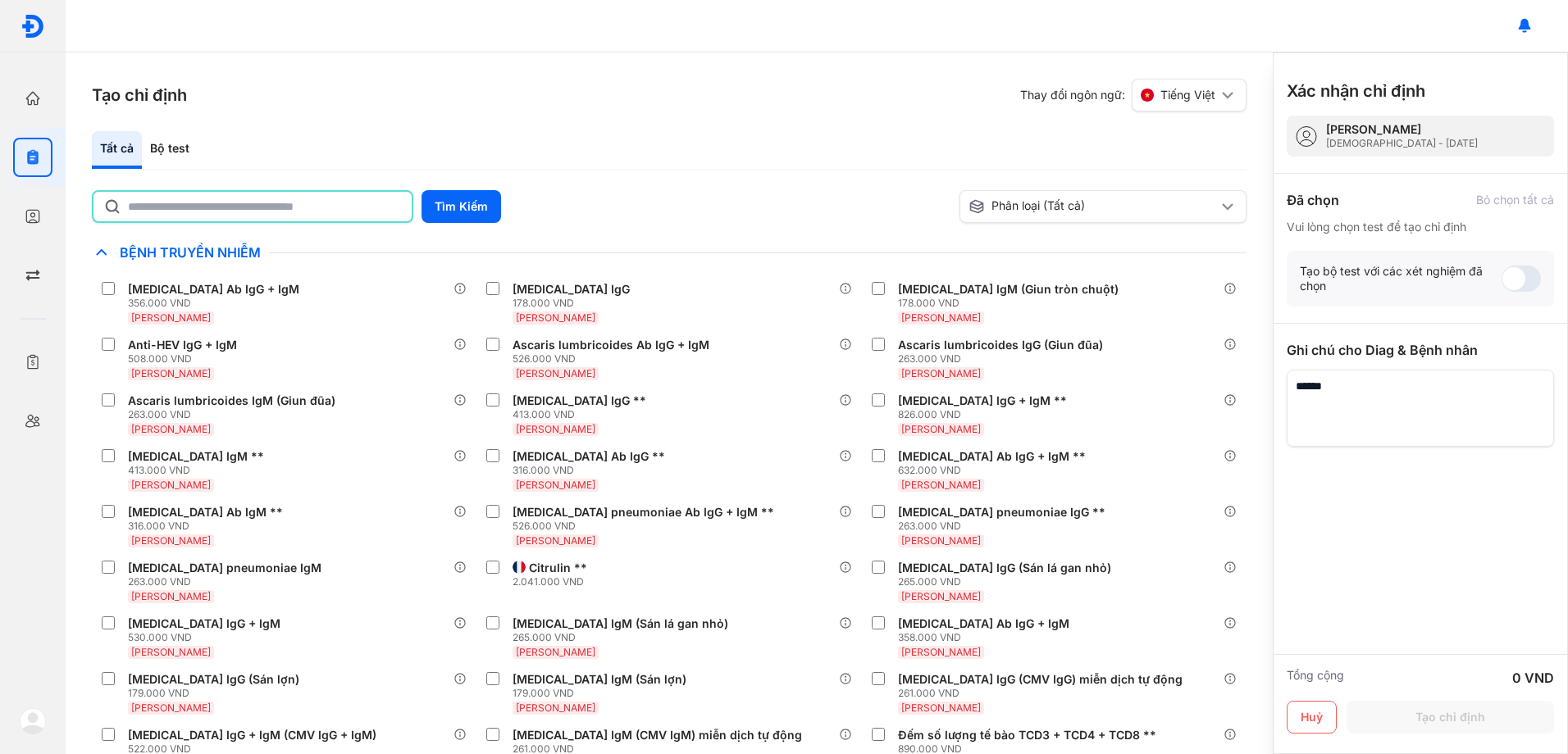
click at [299, 208] on input "text" at bounding box center [265, 207] width 274 height 30
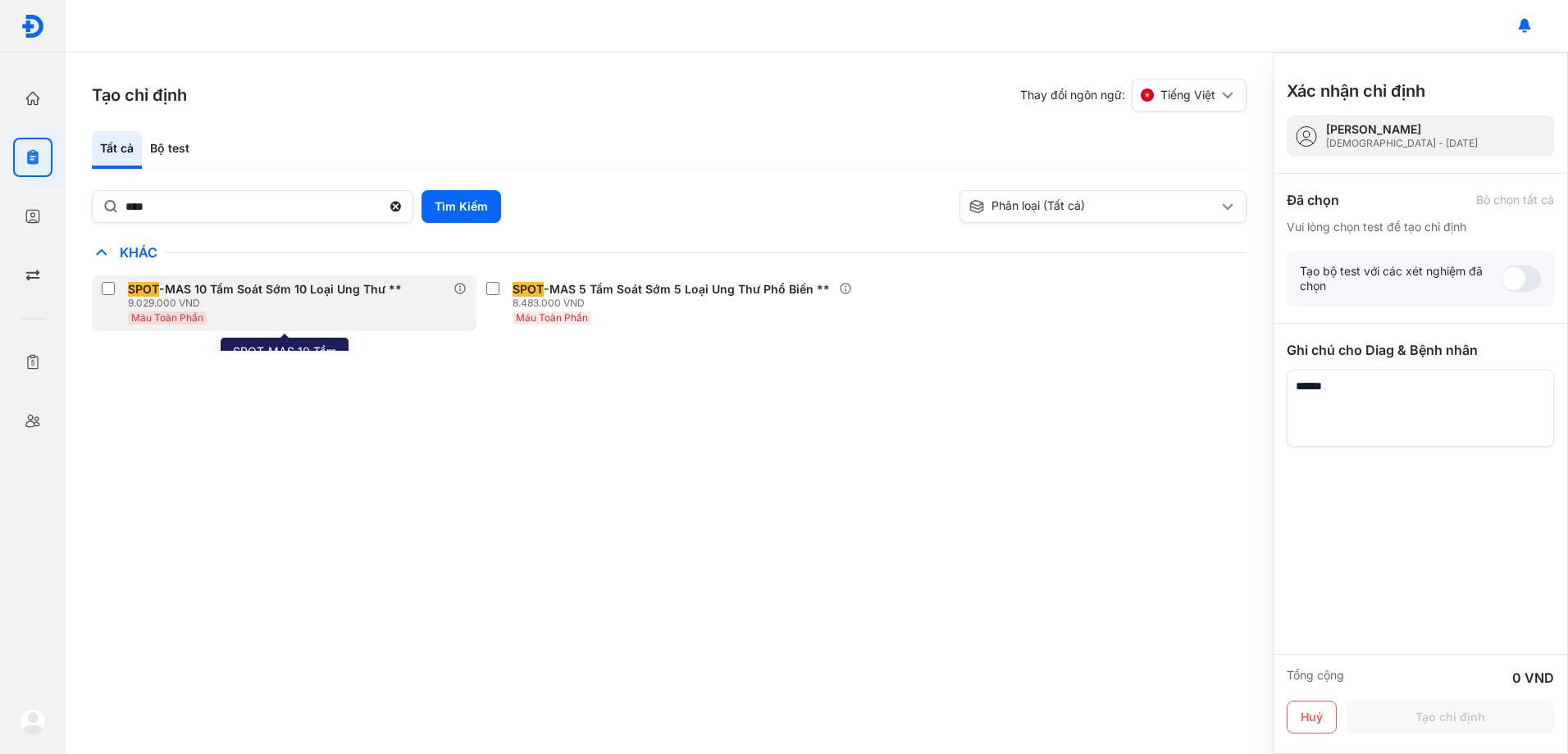
click at [235, 284] on div "SPOT -MAS 10 Tầm Soát Sớm 10 Loại Ung Thư **" at bounding box center [265, 289] width 274 height 15
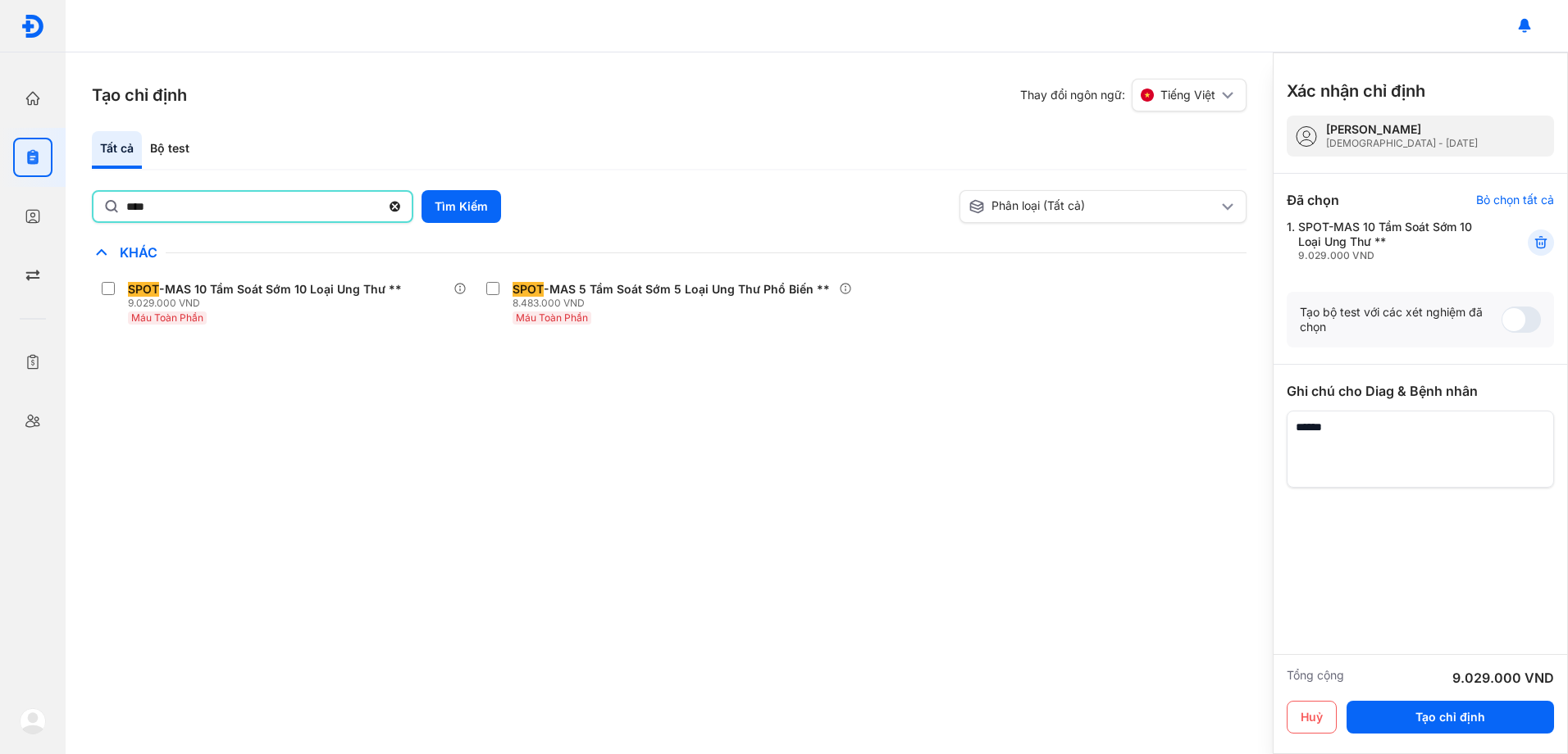
click at [192, 205] on input "****" at bounding box center [254, 207] width 255 height 30
drag, startPoint x: 192, startPoint y: 205, endPoint x: 0, endPoint y: 126, distance: 207.6
click at [0, 128] on html "Trang chủ Tổng quan hoạt động của phòng khám Chỉ định Tạo và quản lý đơn xét ng…" at bounding box center [784, 377] width 1568 height 754
type input "***"
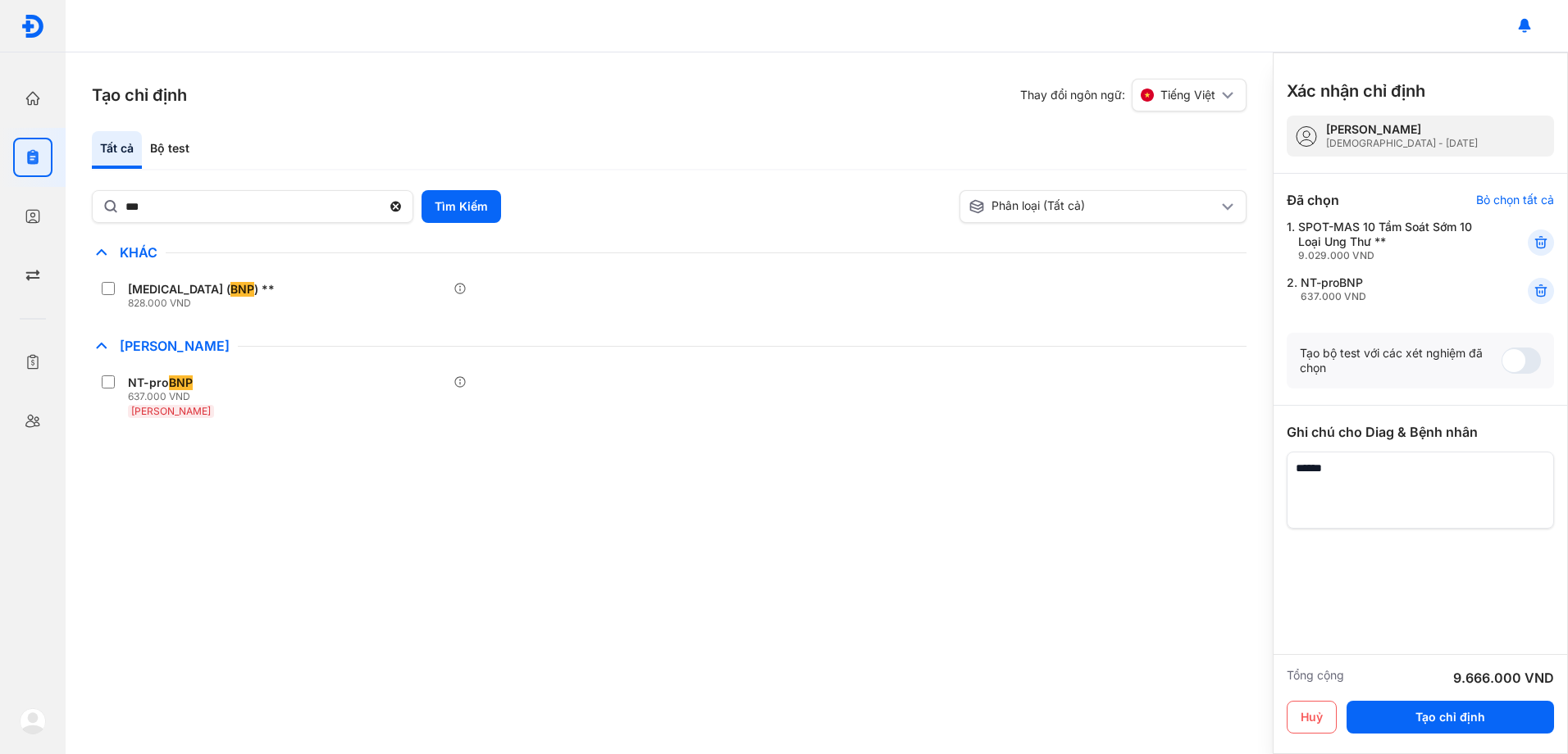
click at [1470, 736] on div "Huỷ Tạo chỉ định" at bounding box center [1420, 720] width 268 height 39
click at [1353, 479] on textarea at bounding box center [1420, 490] width 268 height 77
type textarea "*****"
click at [1467, 719] on button "Tạo chỉ định" at bounding box center [1450, 717] width 208 height 33
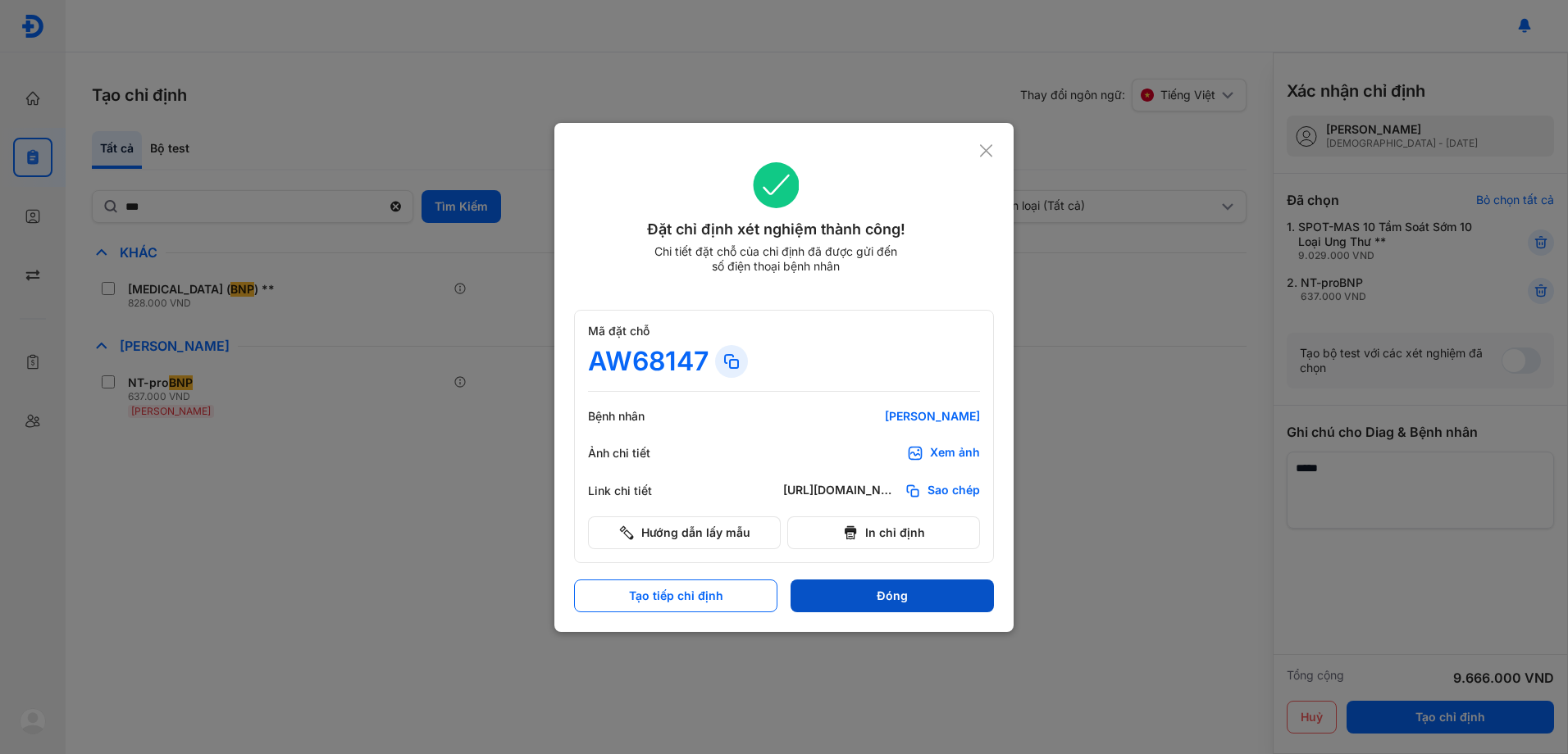
click at [890, 598] on button "Đóng" at bounding box center [892, 596] width 203 height 33
